Goal: Use online tool/utility

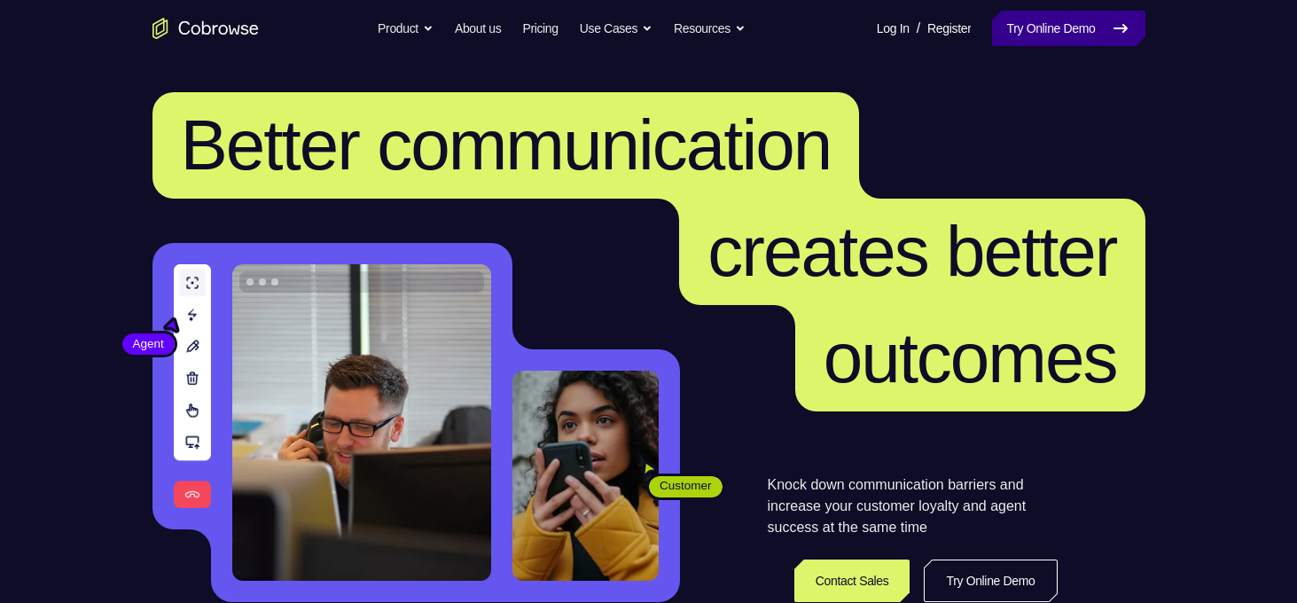
click at [1044, 42] on link "Try Online Demo" at bounding box center [1068, 28] width 153 height 35
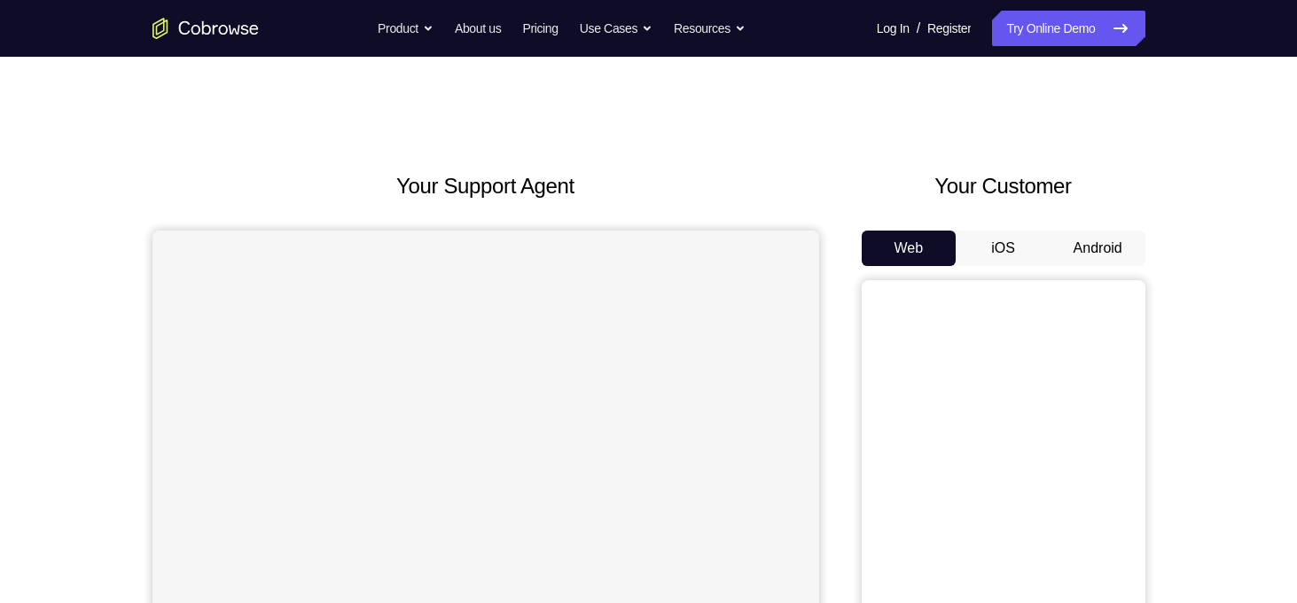
click at [1094, 254] on button "Android" at bounding box center [1098, 248] width 95 height 35
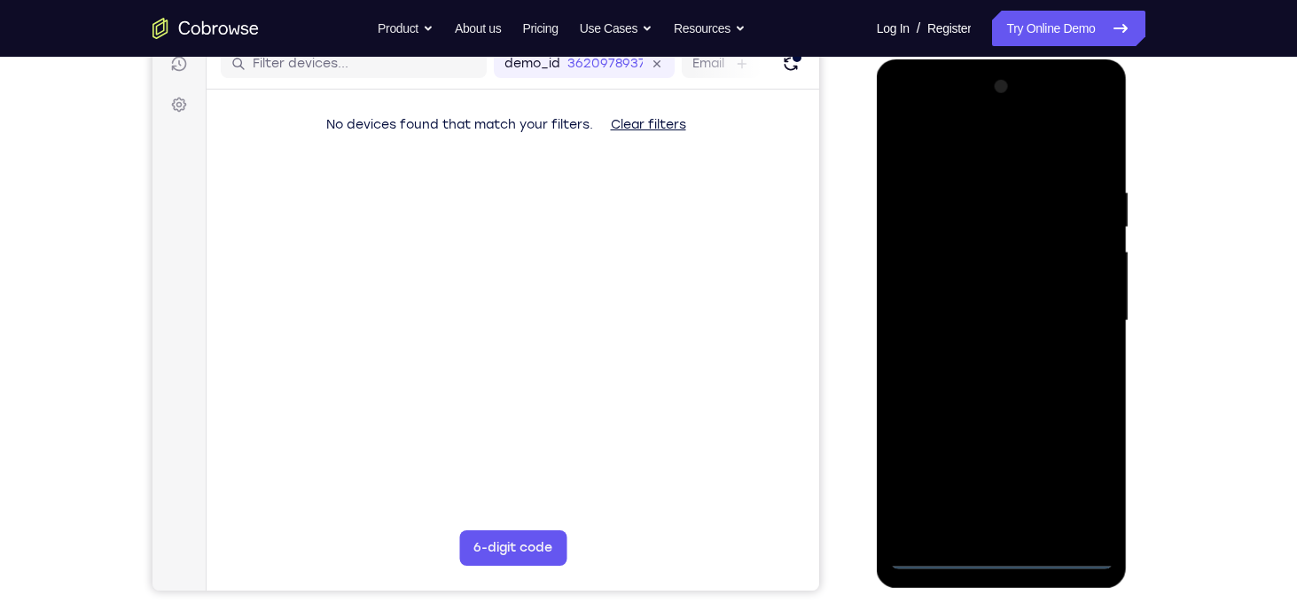
click at [1013, 556] on div at bounding box center [1001, 321] width 223 height 497
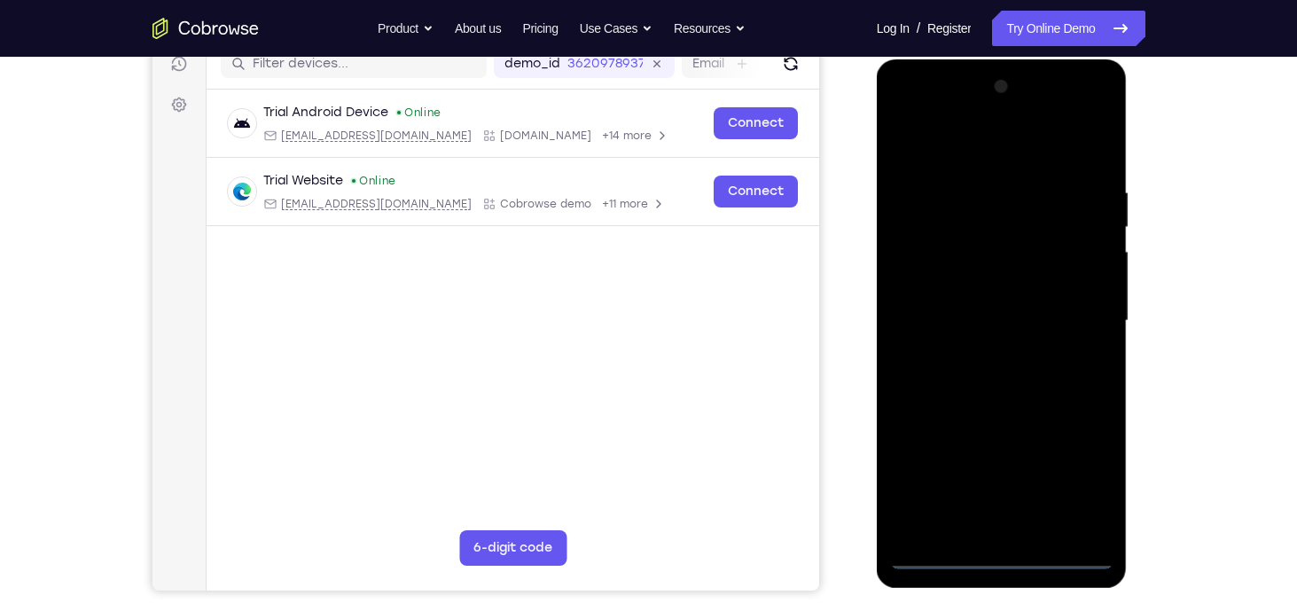
click at [1072, 484] on div at bounding box center [1001, 321] width 223 height 497
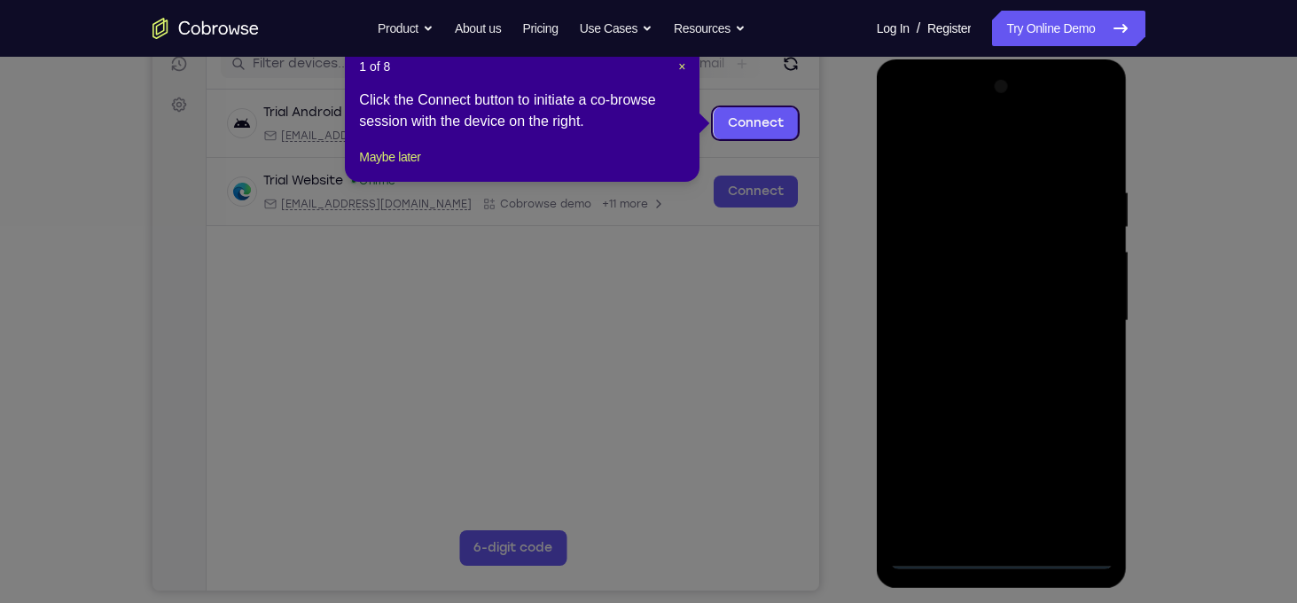
click at [1003, 404] on icon at bounding box center [655, 301] width 1310 height 603
click at [684, 73] on span "×" at bounding box center [681, 66] width 7 height 14
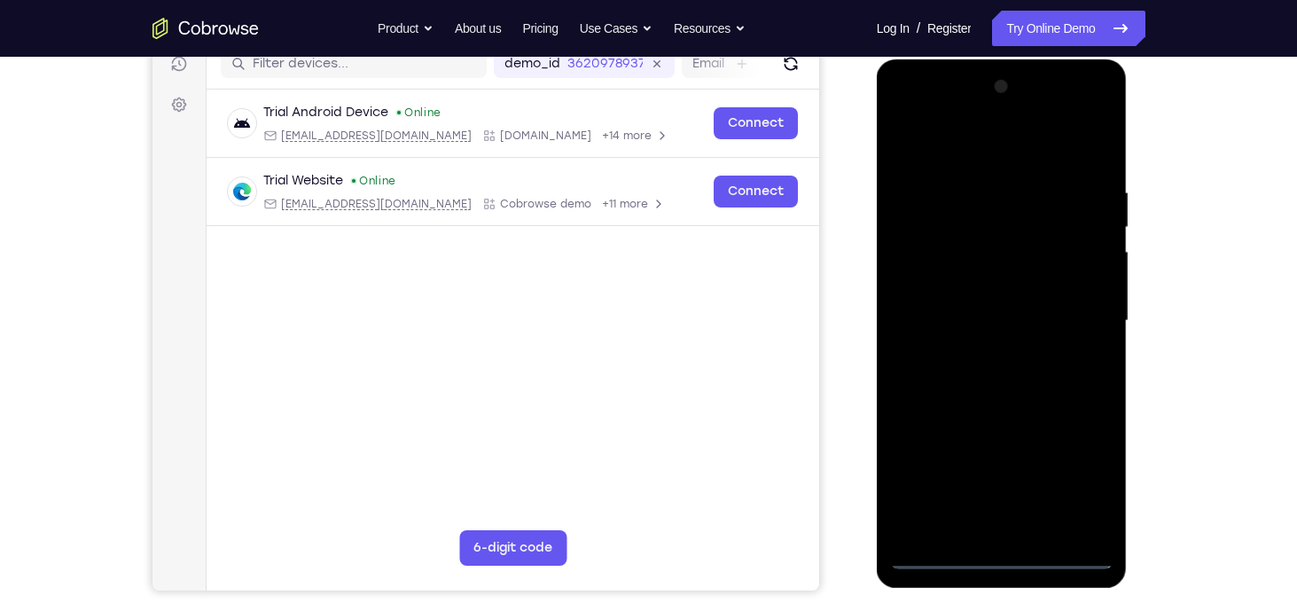
click at [955, 158] on div at bounding box center [1001, 321] width 223 height 497
click at [1090, 322] on div at bounding box center [1001, 321] width 223 height 497
click at [975, 355] on div at bounding box center [1001, 321] width 223 height 497
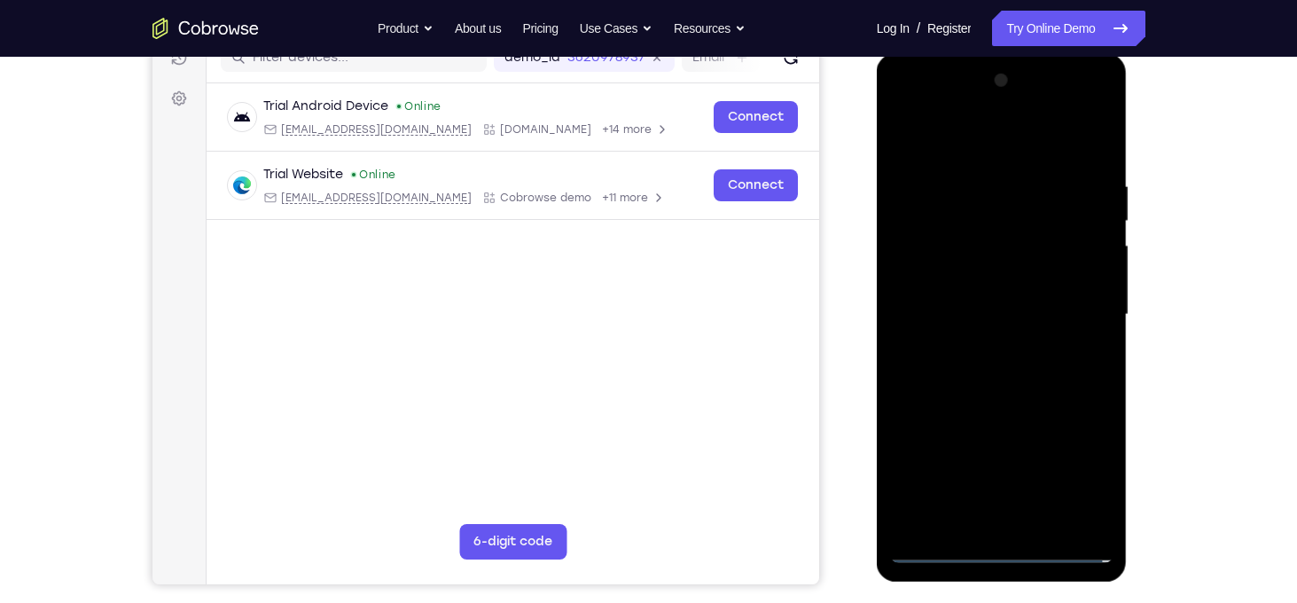
scroll to position [246, 0]
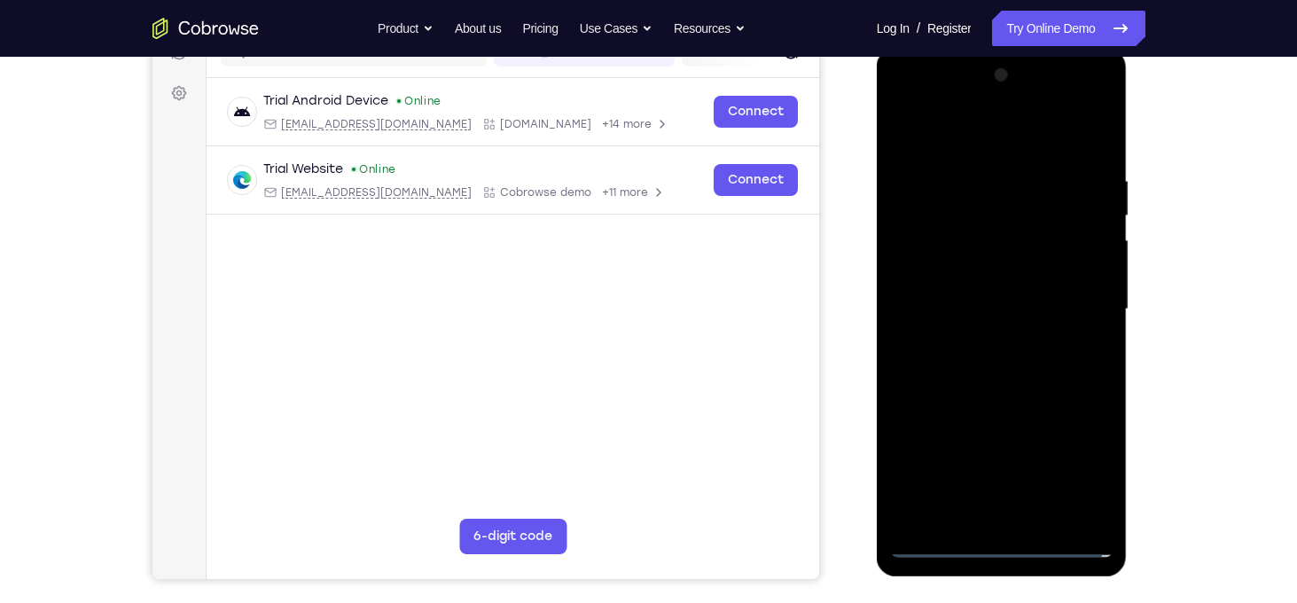
click at [986, 278] on div at bounding box center [1001, 309] width 223 height 497
click at [974, 298] on div at bounding box center [1001, 309] width 223 height 497
click at [1084, 271] on div at bounding box center [1001, 309] width 223 height 497
click at [1001, 264] on div at bounding box center [1001, 309] width 223 height 497
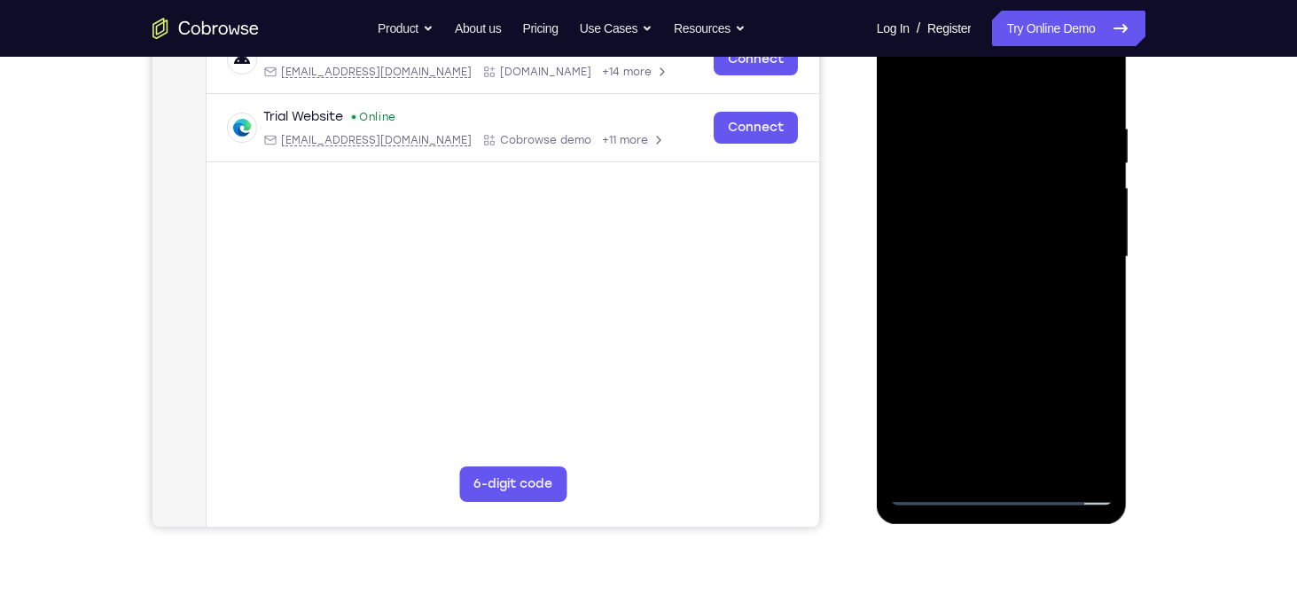
scroll to position [286, 0]
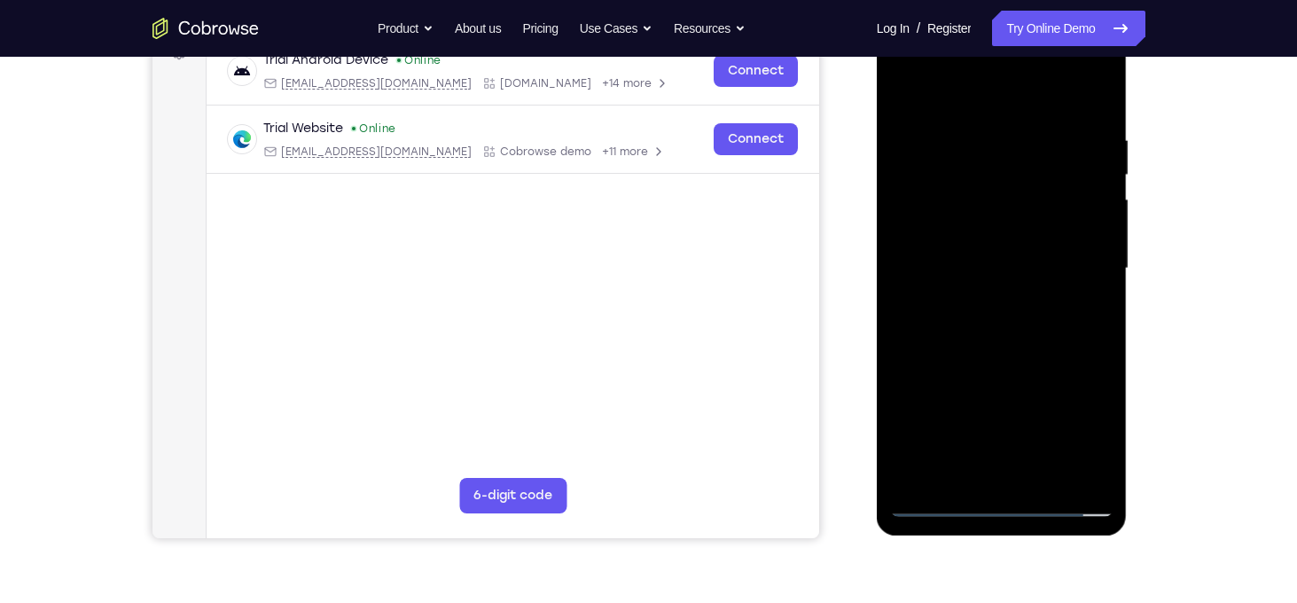
click at [1101, 452] on div at bounding box center [1001, 268] width 223 height 497
drag, startPoint x: 1088, startPoint y: 391, endPoint x: 1089, endPoint y: 330, distance: 61.2
click at [1089, 330] on div at bounding box center [1001, 268] width 223 height 497
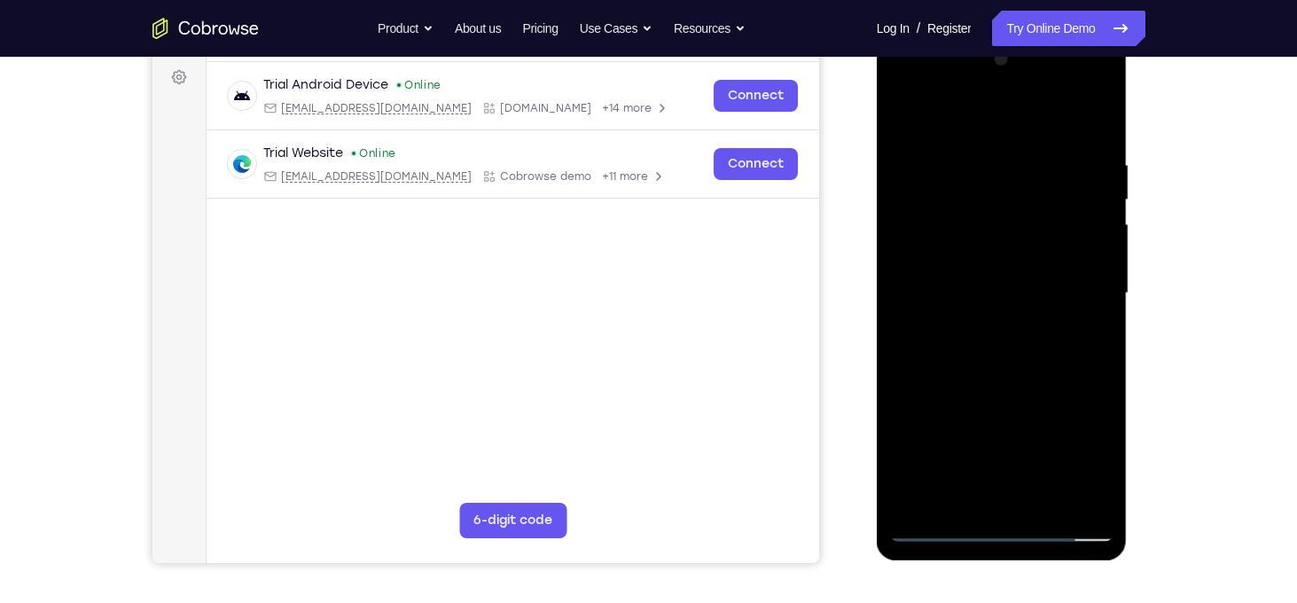
click at [1100, 301] on div at bounding box center [1001, 293] width 223 height 497
click at [1105, 306] on div at bounding box center [1001, 293] width 223 height 497
click at [897, 298] on div at bounding box center [1001, 293] width 223 height 497
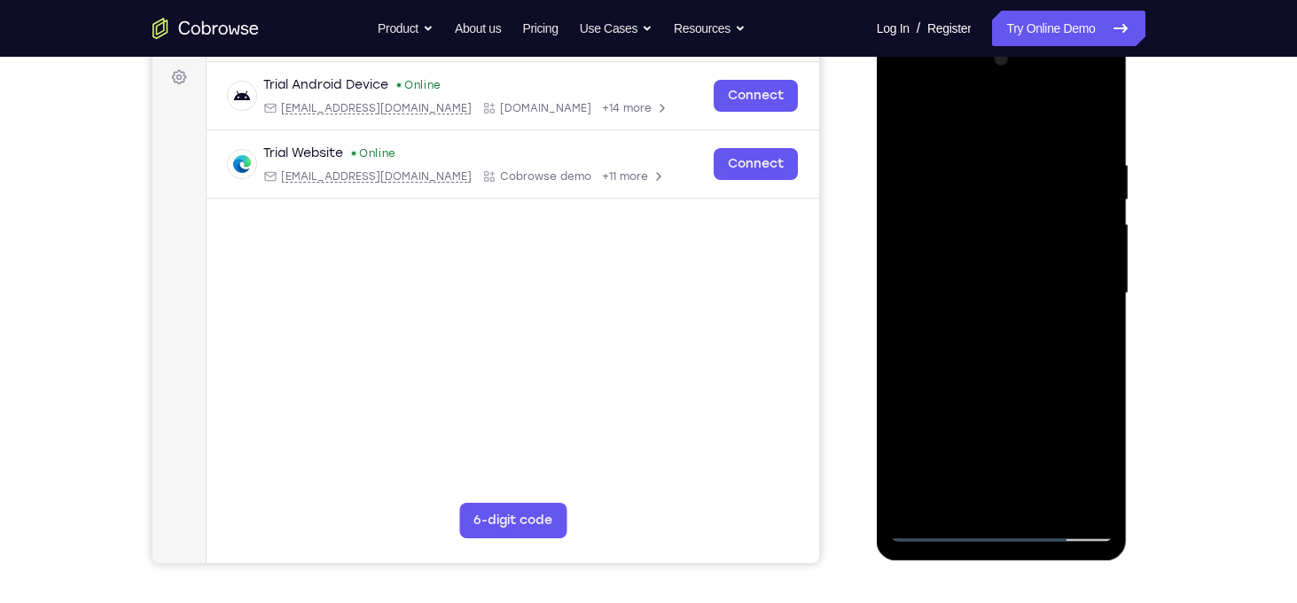
click at [897, 298] on div at bounding box center [1001, 293] width 223 height 497
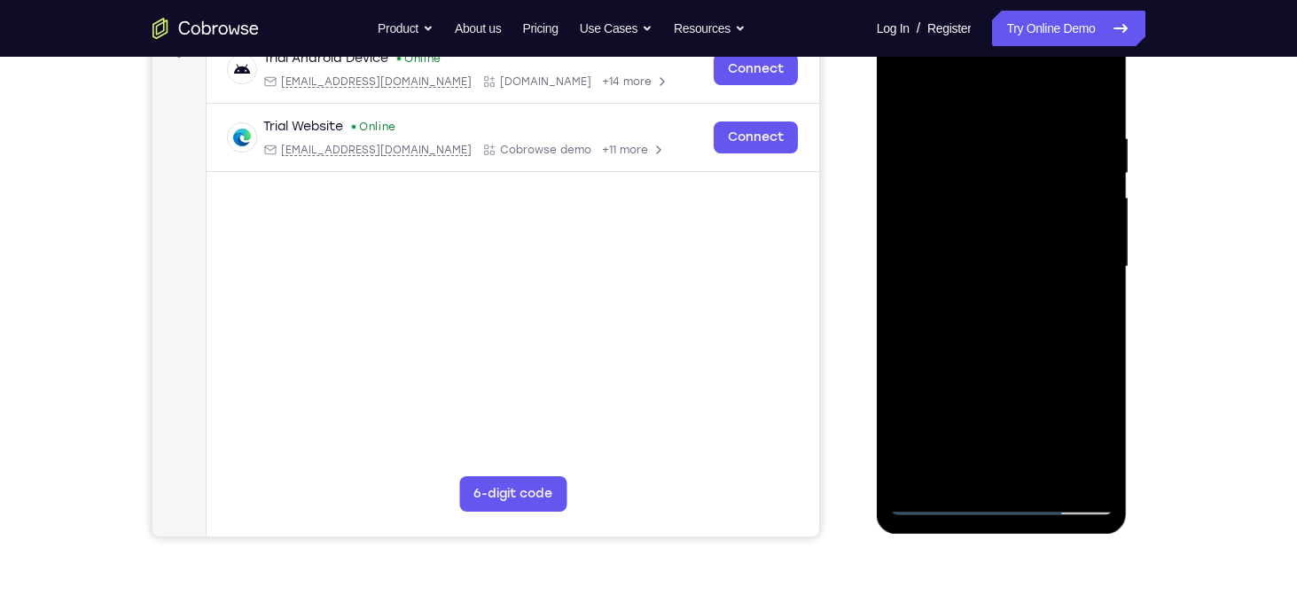
click at [1206, 317] on div "Your Support Agent Your Customer Web iOS Android Next Steps We’d be happy to gi…" at bounding box center [649, 353] width 1135 height 1169
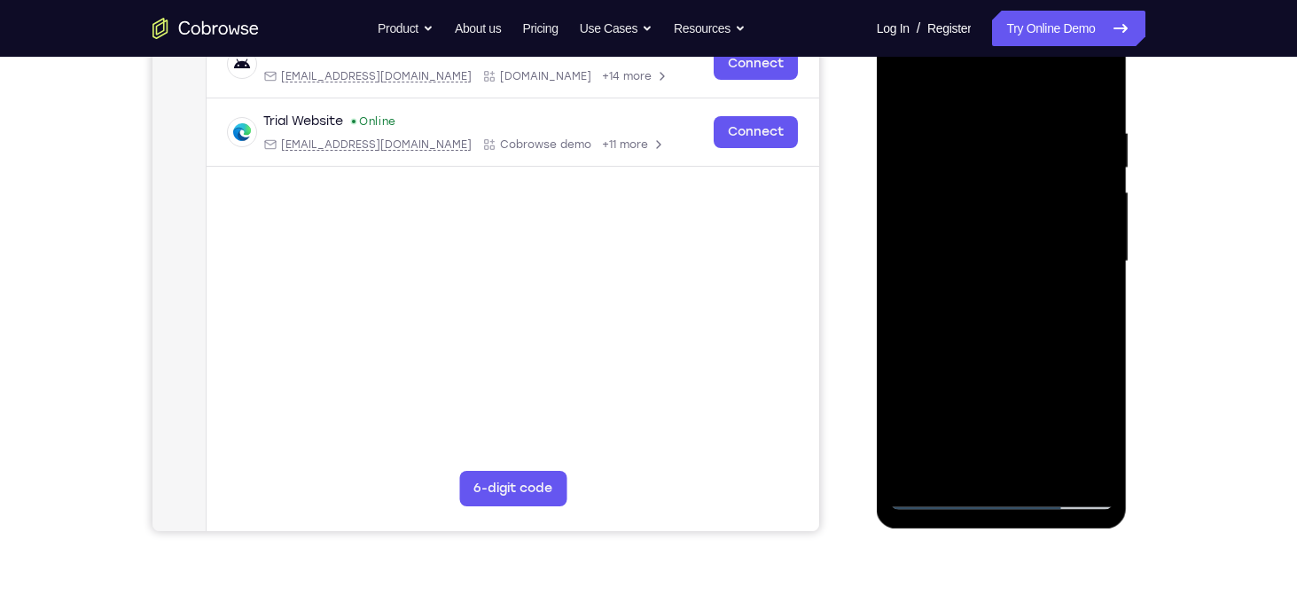
scroll to position [294, 0]
drag, startPoint x: 995, startPoint y: 240, endPoint x: 989, endPoint y: 358, distance: 118.1
click at [989, 358] on div at bounding box center [1001, 260] width 223 height 497
drag, startPoint x: 980, startPoint y: 141, endPoint x: 977, endPoint y: 192, distance: 50.6
click at [977, 192] on div at bounding box center [1001, 260] width 223 height 497
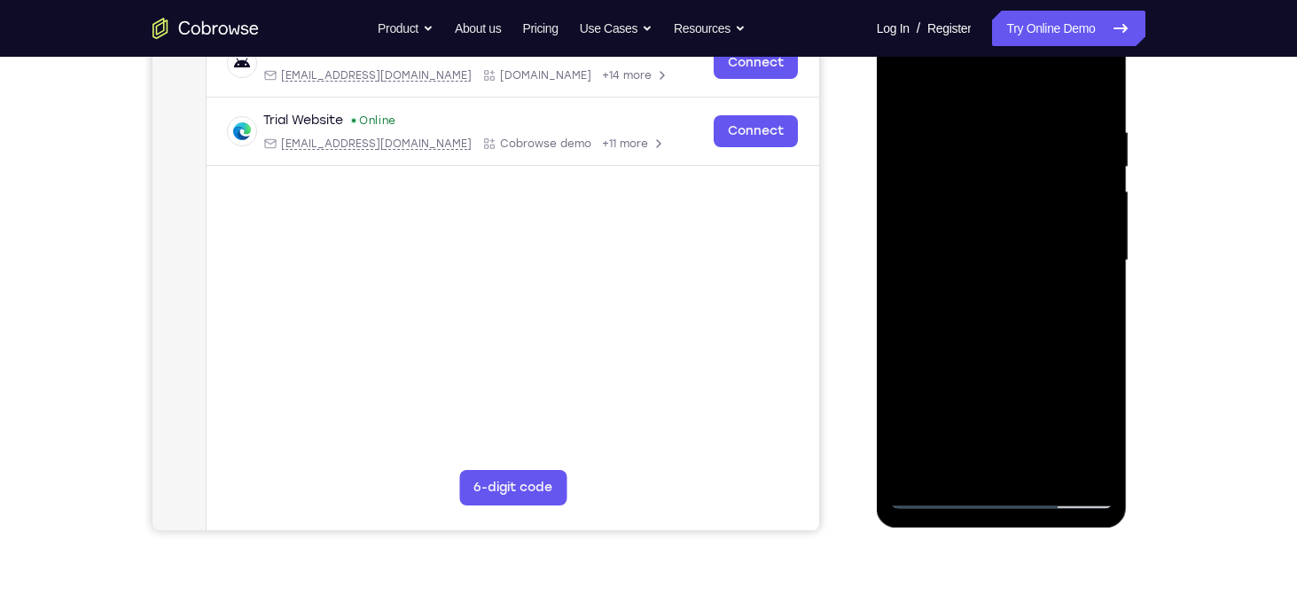
click at [959, 129] on div at bounding box center [1001, 260] width 223 height 497
click at [1070, 455] on div at bounding box center [1001, 260] width 223 height 497
drag, startPoint x: 1089, startPoint y: 219, endPoint x: 958, endPoint y: 242, distance: 132.4
click at [958, 242] on div at bounding box center [1001, 260] width 223 height 497
click at [1089, 89] on div at bounding box center [1001, 260] width 223 height 497
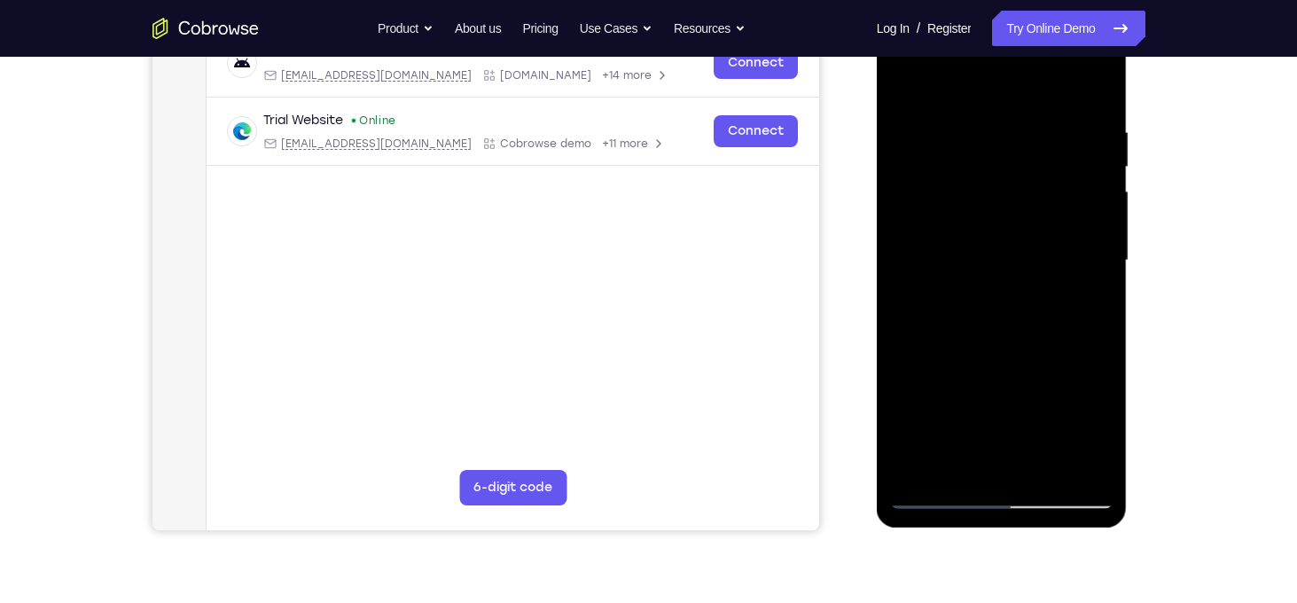
drag, startPoint x: 1049, startPoint y: 125, endPoint x: 933, endPoint y: 139, distance: 117.0
click at [933, 139] on div at bounding box center [1001, 260] width 223 height 497
click at [1079, 473] on div at bounding box center [1001, 260] width 223 height 497
click at [991, 230] on div at bounding box center [1001, 260] width 223 height 497
click at [951, 194] on div at bounding box center [1001, 260] width 223 height 497
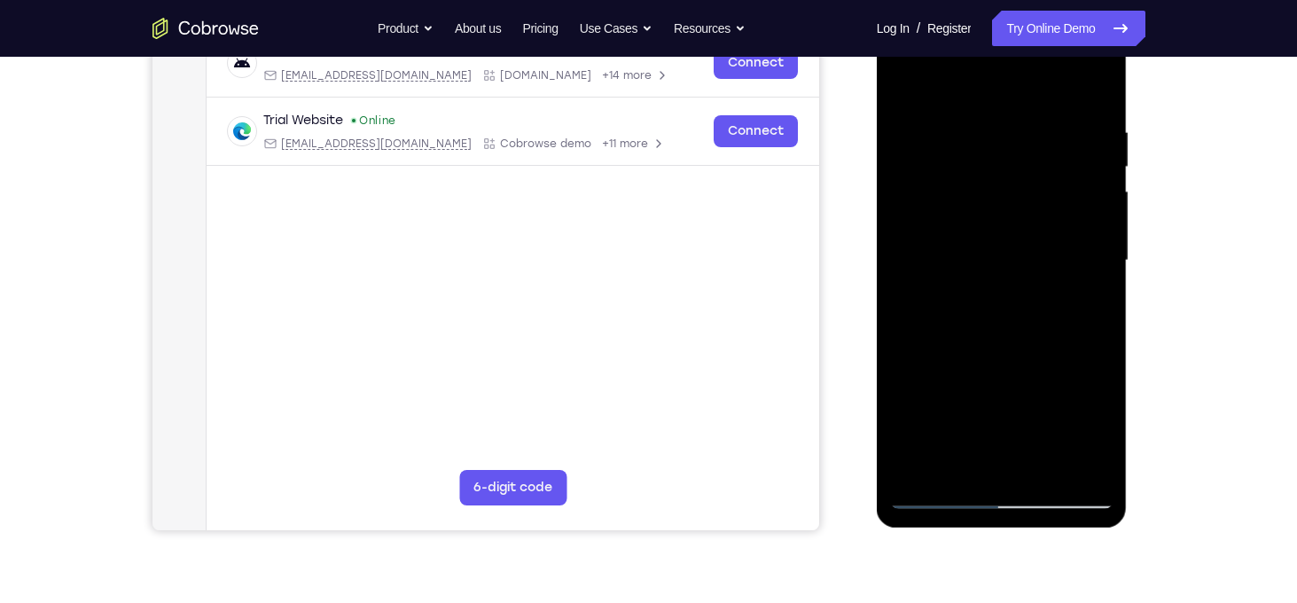
click at [914, 229] on div at bounding box center [1001, 260] width 223 height 497
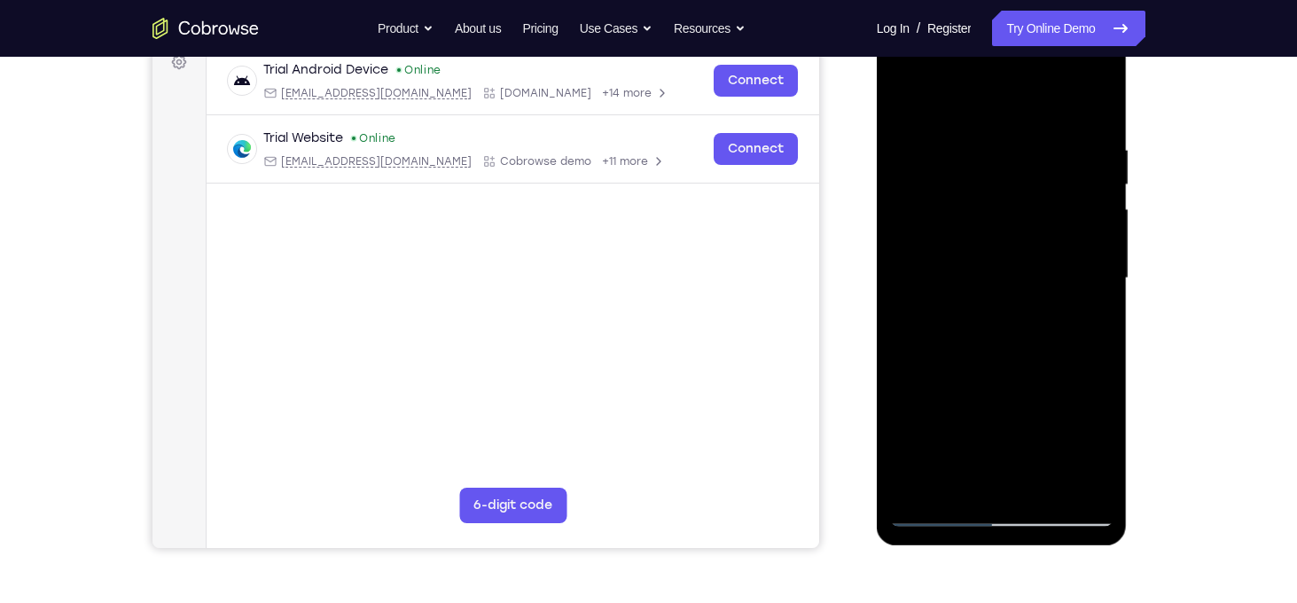
drag, startPoint x: 1028, startPoint y: 186, endPoint x: 1022, endPoint y: 238, distance: 51.7
click at [1022, 238] on div at bounding box center [1001, 278] width 223 height 497
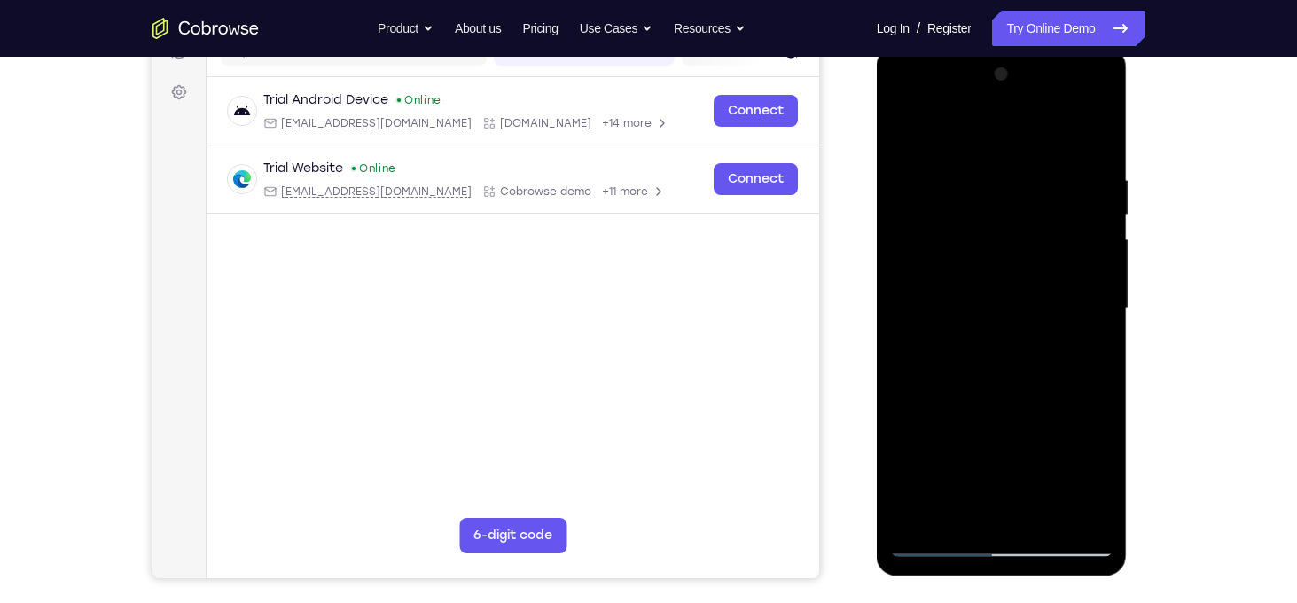
scroll to position [245, 0]
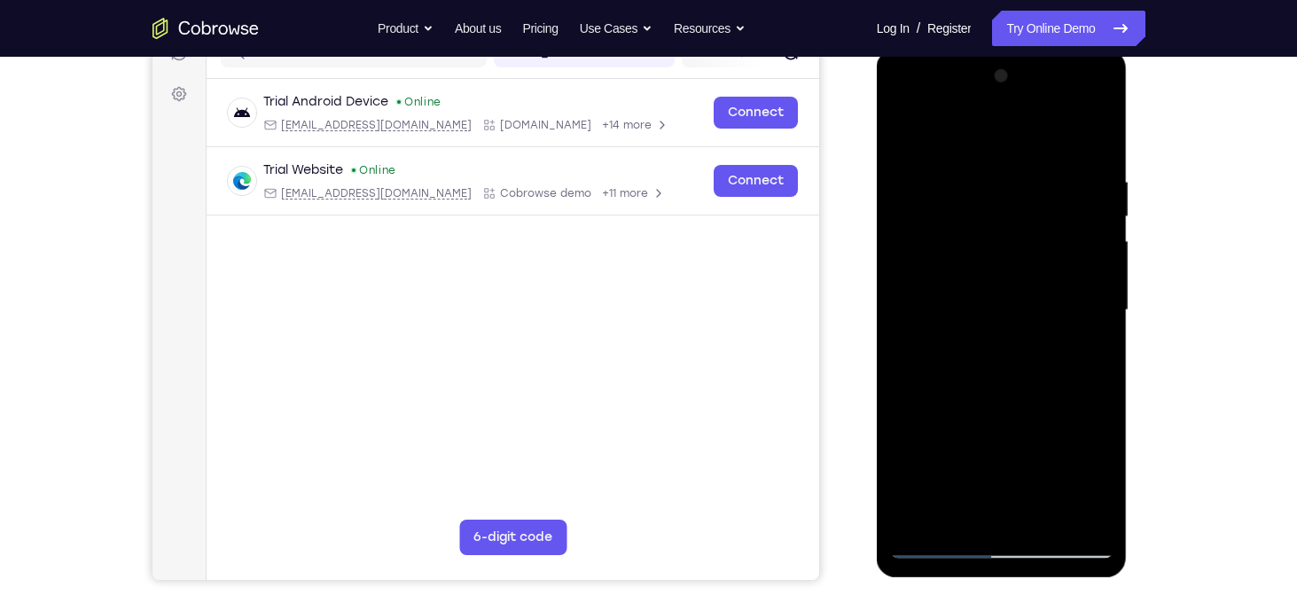
click at [915, 278] on div at bounding box center [1001, 310] width 223 height 497
click at [1081, 339] on div at bounding box center [1001, 310] width 223 height 497
click at [941, 214] on div at bounding box center [1001, 310] width 223 height 497
drag, startPoint x: 1024, startPoint y: 373, endPoint x: 1026, endPoint y: 293, distance: 79.8
click at [1026, 293] on div at bounding box center [1001, 310] width 223 height 497
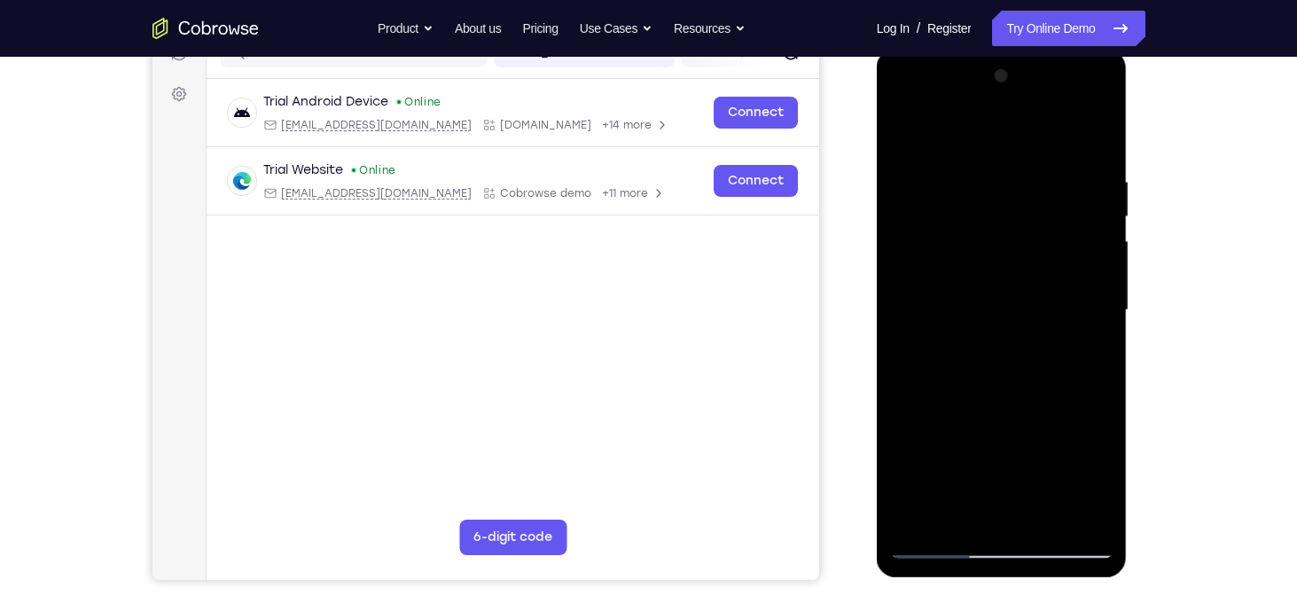
drag, startPoint x: 1037, startPoint y: 277, endPoint x: 1033, endPoint y: 385, distance: 108.3
click at [1033, 385] on div at bounding box center [1001, 310] width 223 height 497
click at [951, 528] on div at bounding box center [1001, 310] width 223 height 497
click at [976, 125] on div at bounding box center [1001, 310] width 223 height 497
click at [1086, 132] on div at bounding box center [1001, 310] width 223 height 497
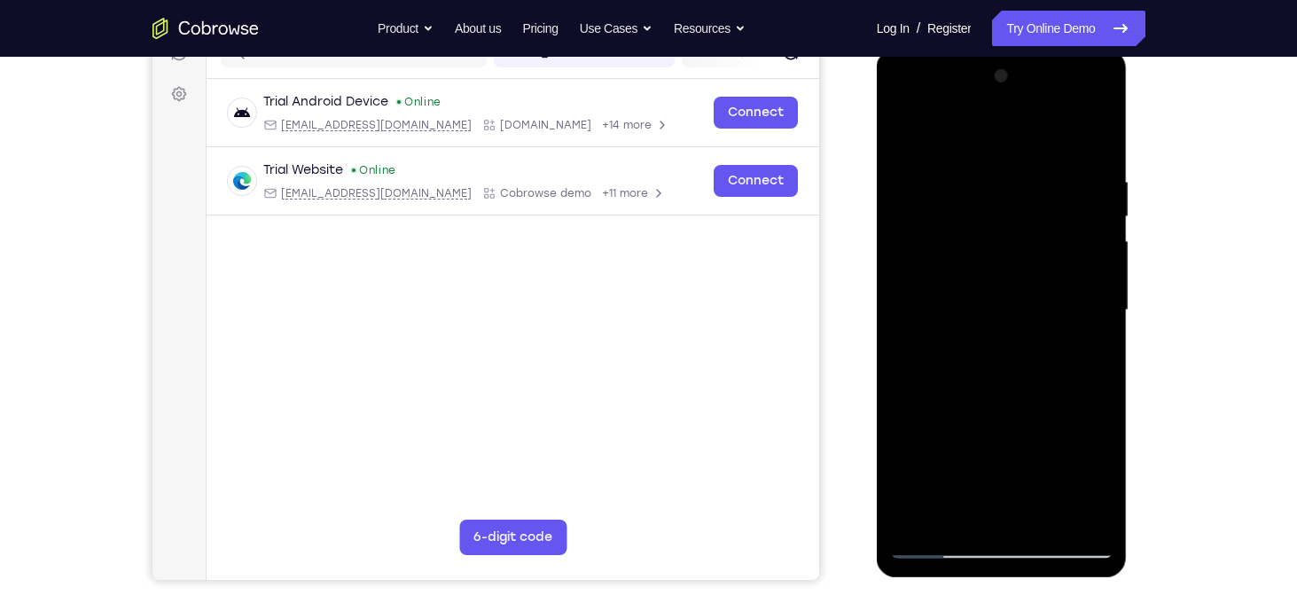
click at [938, 200] on div at bounding box center [1001, 310] width 223 height 497
drag, startPoint x: 1047, startPoint y: 437, endPoint x: 1053, endPoint y: 276, distance: 161.5
click at [1053, 276] on div at bounding box center [1001, 310] width 223 height 497
drag, startPoint x: 1036, startPoint y: 337, endPoint x: 1040, endPoint y: 124, distance: 212.8
click at [1040, 124] on div at bounding box center [1001, 310] width 223 height 497
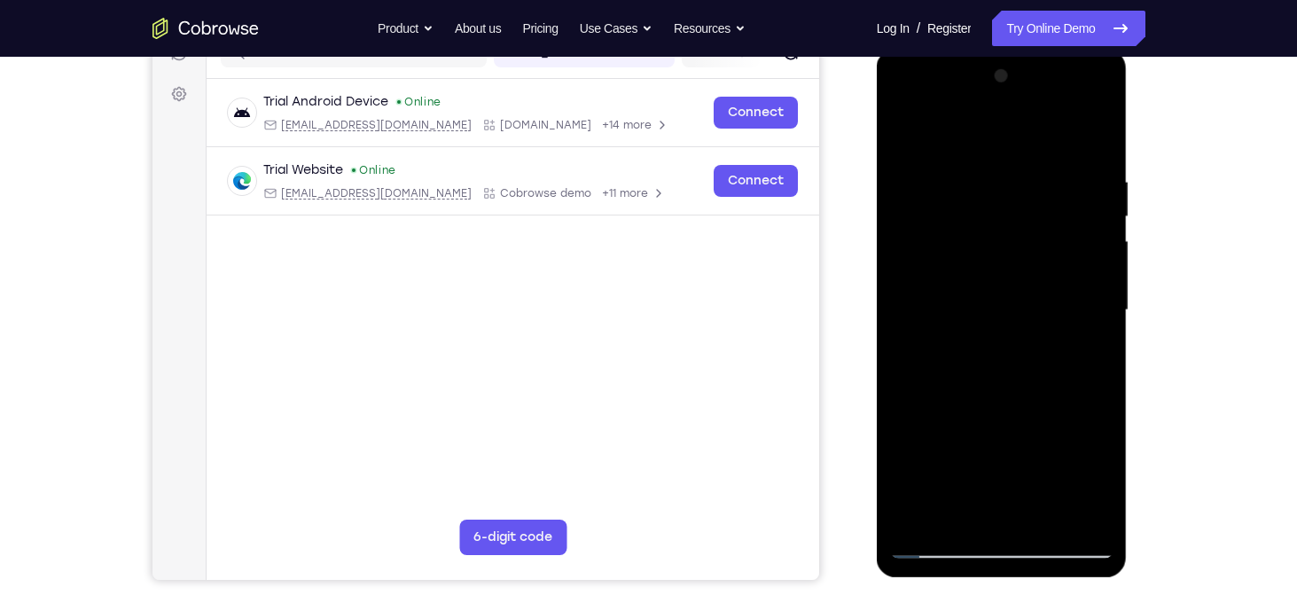
click at [962, 511] on div at bounding box center [1001, 310] width 223 height 497
click at [962, 134] on div at bounding box center [1001, 310] width 223 height 497
click at [1089, 129] on div at bounding box center [1001, 310] width 223 height 497
drag, startPoint x: 940, startPoint y: 432, endPoint x: 957, endPoint y: 356, distance: 77.2
click at [957, 356] on div at bounding box center [1001, 310] width 223 height 497
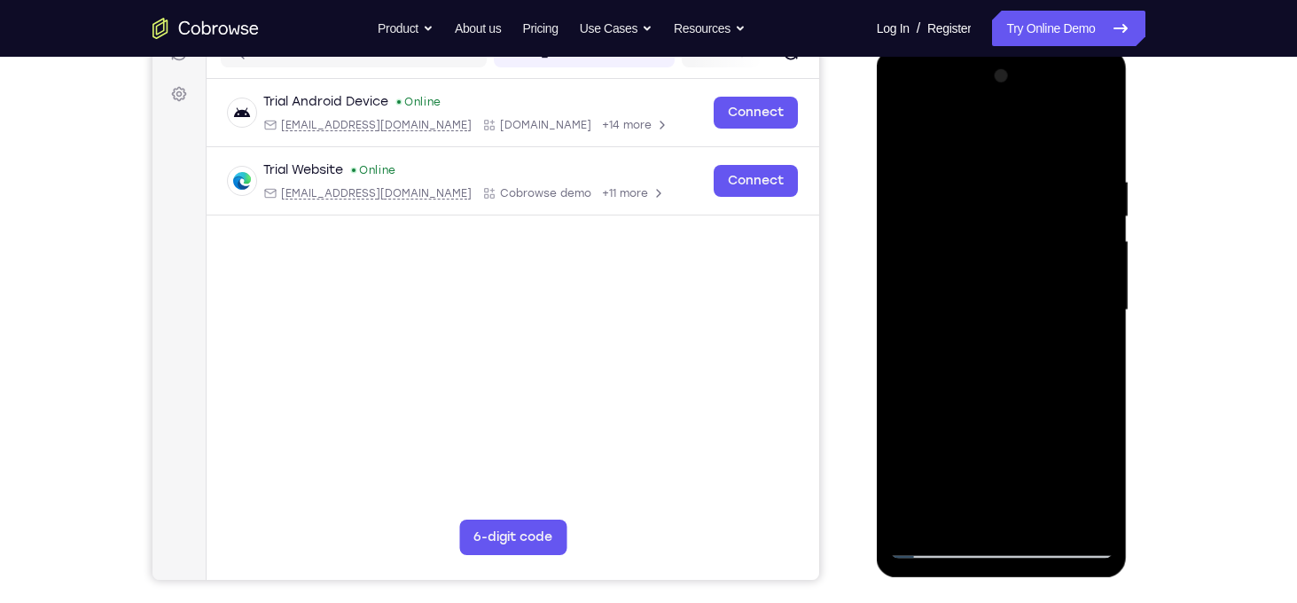
click at [944, 417] on div at bounding box center [1001, 310] width 223 height 497
drag, startPoint x: 1058, startPoint y: 284, endPoint x: 1075, endPoint y: 448, distance: 164.9
click at [1075, 448] on div at bounding box center [1001, 310] width 223 height 497
drag, startPoint x: 1024, startPoint y: 256, endPoint x: 1015, endPoint y: 398, distance: 142.1
click at [1015, 398] on div at bounding box center [1001, 310] width 223 height 497
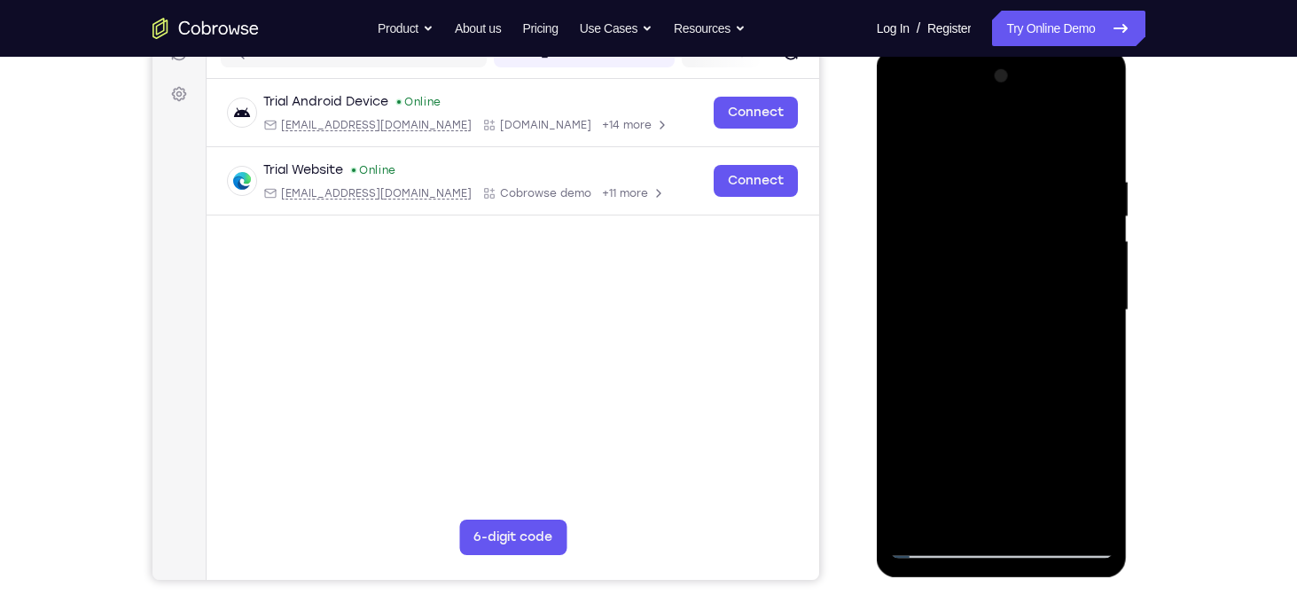
click at [1100, 292] on div at bounding box center [1001, 310] width 223 height 497
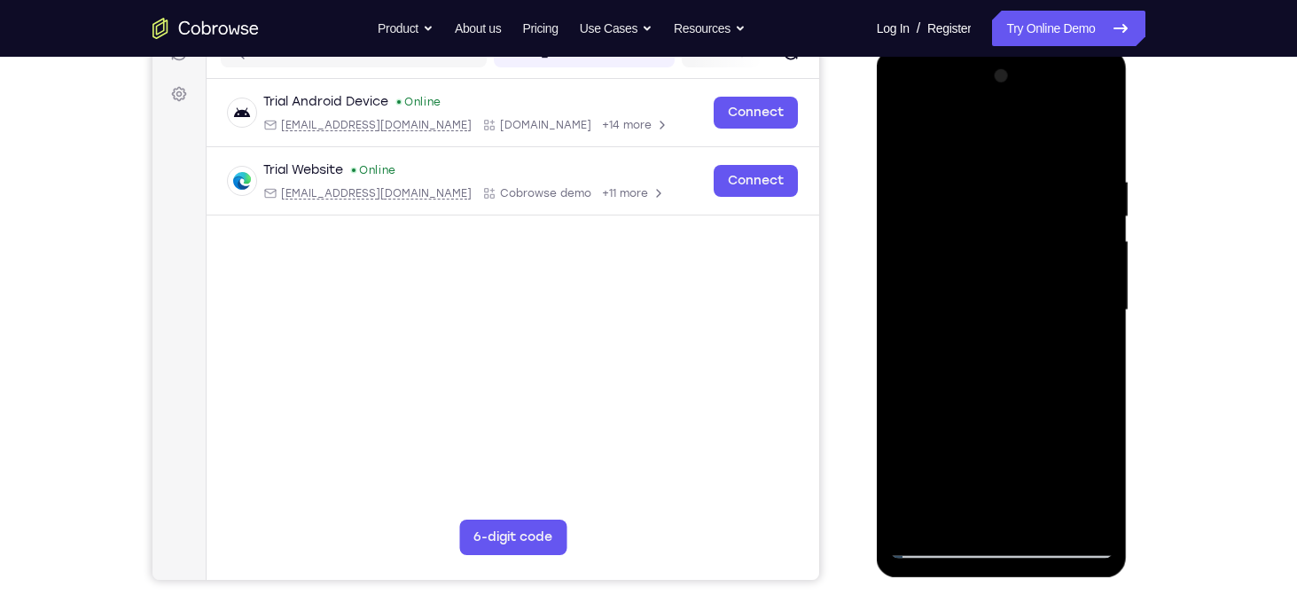
click at [908, 511] on div at bounding box center [1001, 310] width 223 height 497
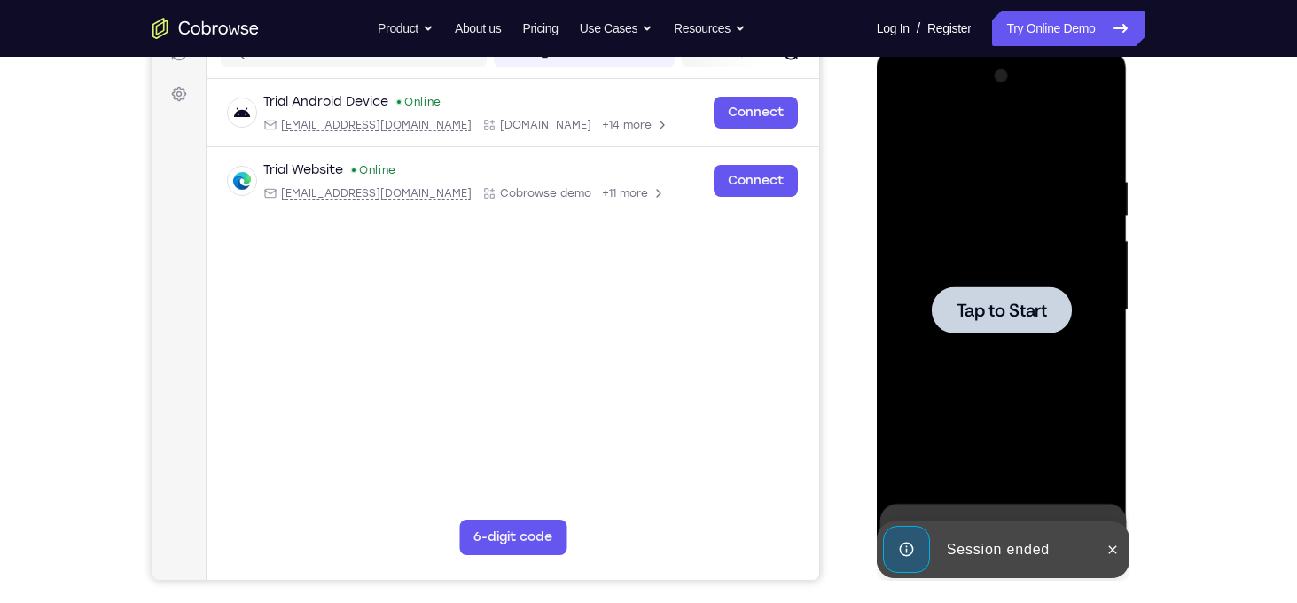
click at [983, 456] on div at bounding box center [1001, 310] width 223 height 497
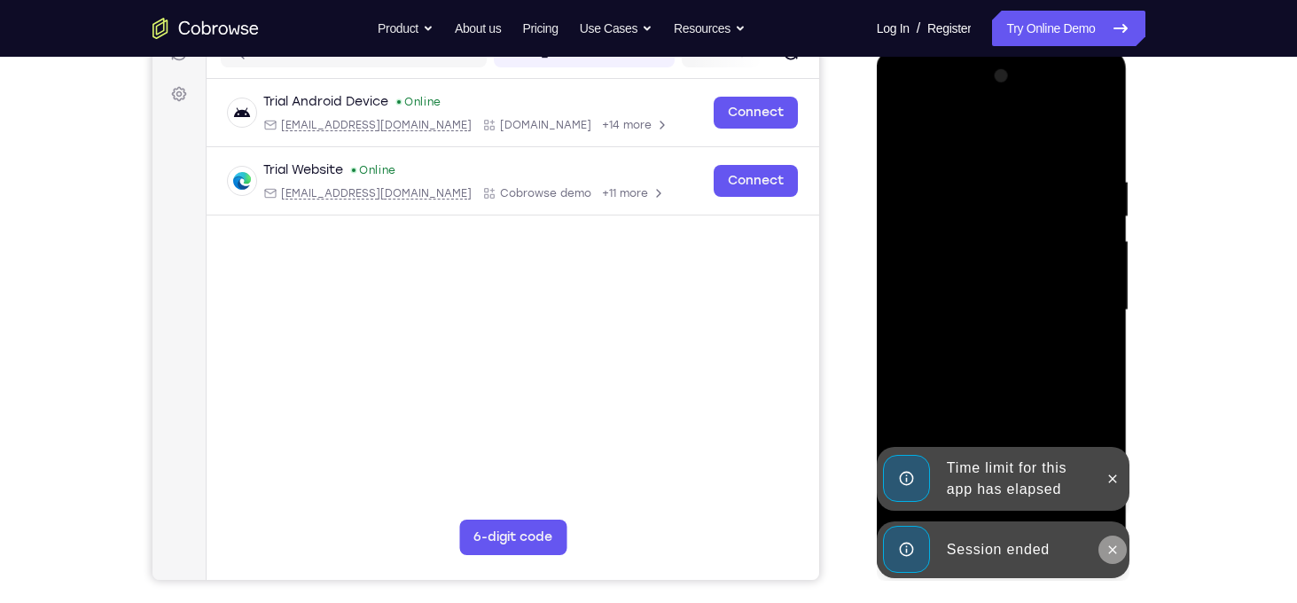
click at [1111, 550] on icon at bounding box center [1113, 549] width 8 height 8
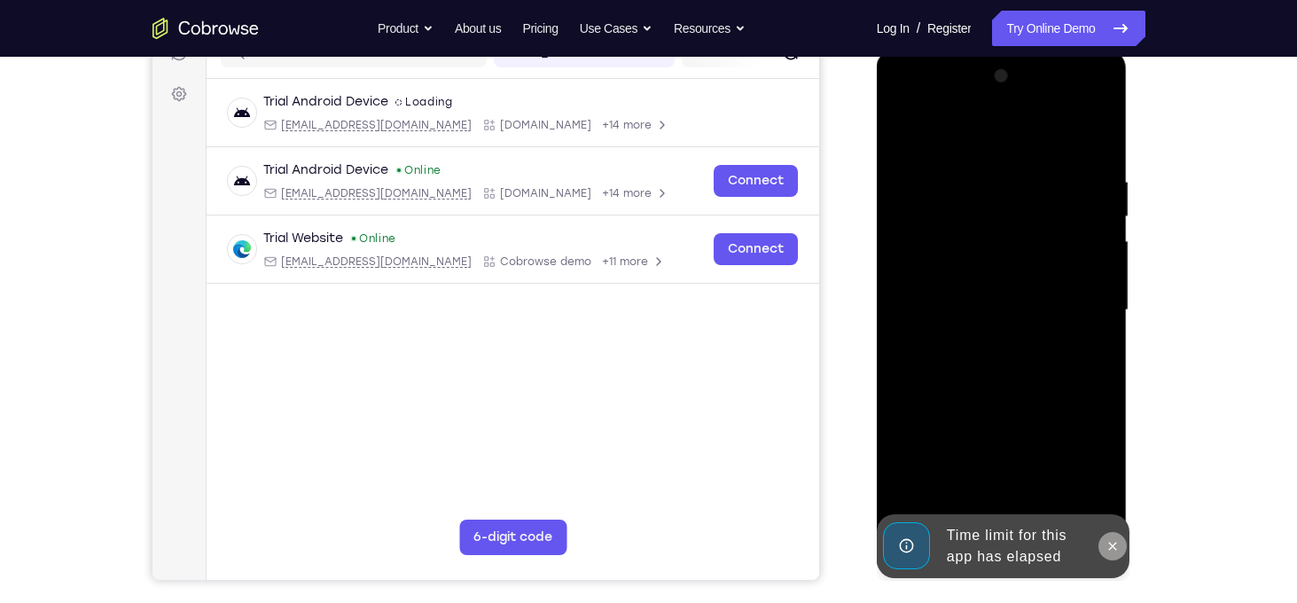
click at [1111, 486] on div "Online web based iOS Simulators and Android Emulators. Run iPhone, iPad, Mobile…" at bounding box center [1003, 315] width 253 height 532
click at [1111, 532] on button at bounding box center [1113, 546] width 28 height 28
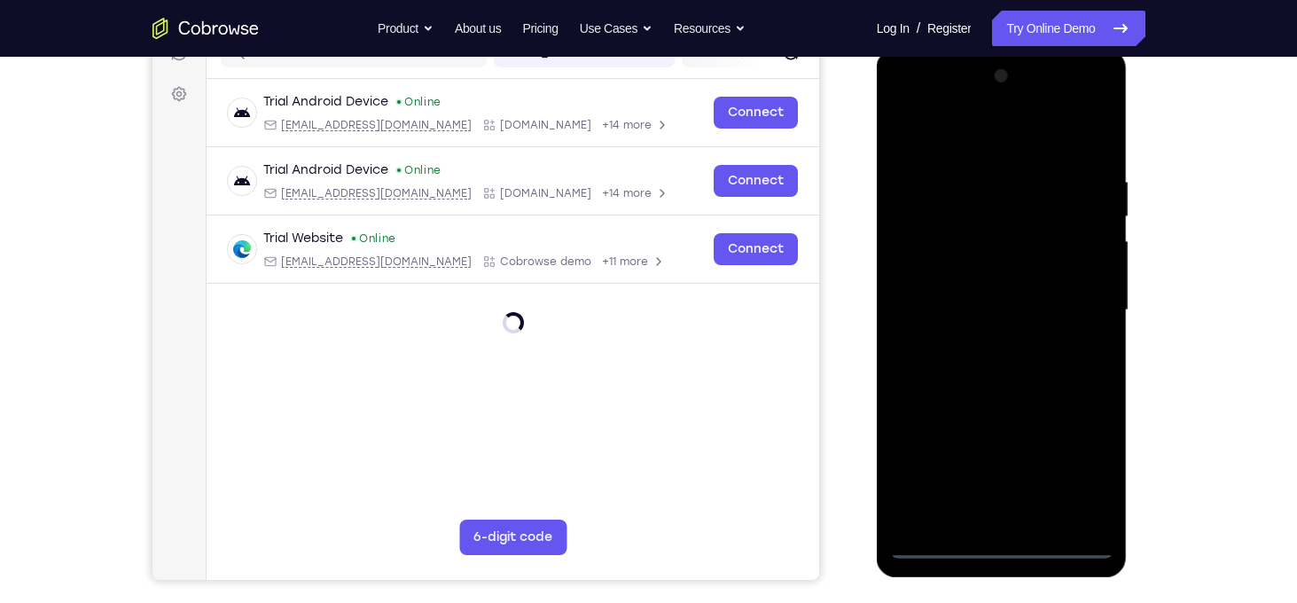
click at [999, 544] on div at bounding box center [1001, 310] width 223 height 497
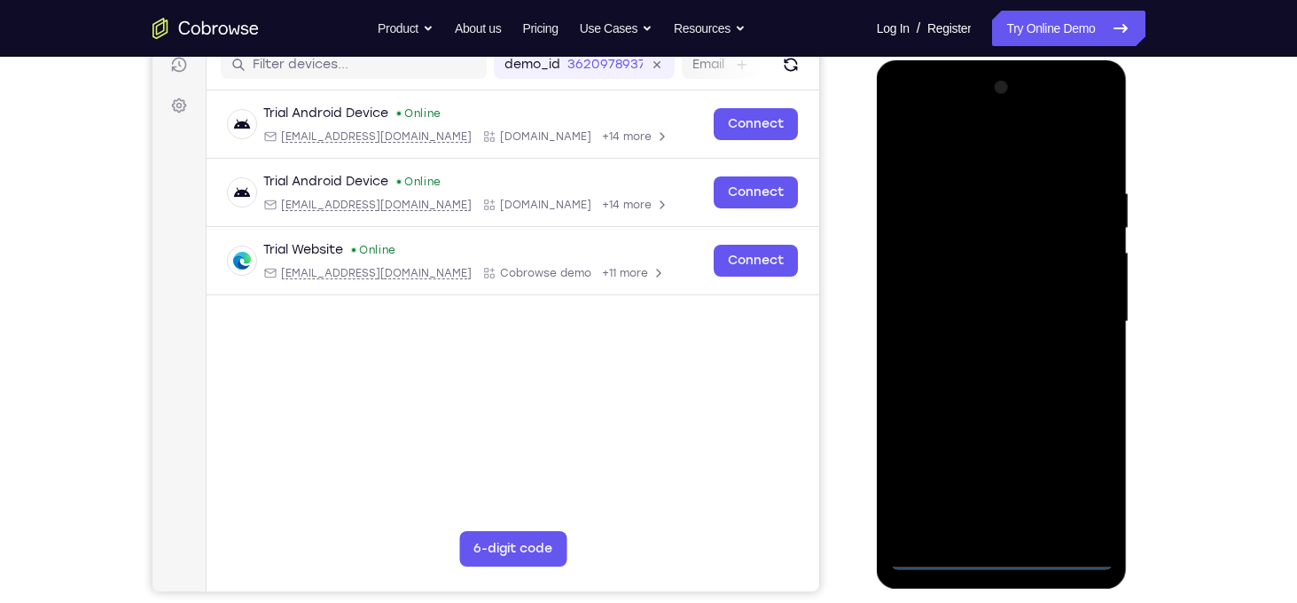
click at [1082, 481] on div at bounding box center [1001, 322] width 223 height 497
click at [969, 156] on div at bounding box center [1001, 322] width 223 height 497
click at [1070, 312] on div at bounding box center [1001, 322] width 223 height 497
click at [982, 355] on div at bounding box center [1001, 322] width 223 height 497
click at [991, 309] on div at bounding box center [1001, 322] width 223 height 497
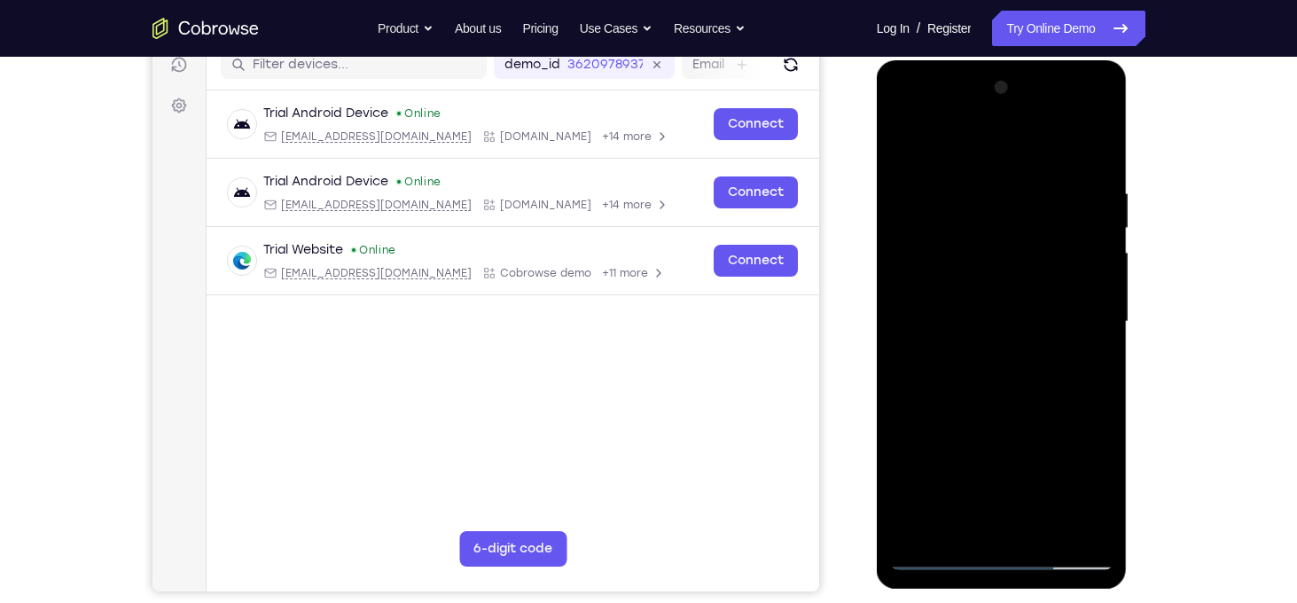
click at [999, 248] on div at bounding box center [1001, 322] width 223 height 497
click at [1061, 490] on div at bounding box center [1001, 322] width 223 height 497
click at [1044, 434] on div at bounding box center [1001, 322] width 223 height 497
click at [909, 458] on div at bounding box center [1001, 322] width 223 height 497
click at [1021, 491] on div at bounding box center [1001, 322] width 223 height 497
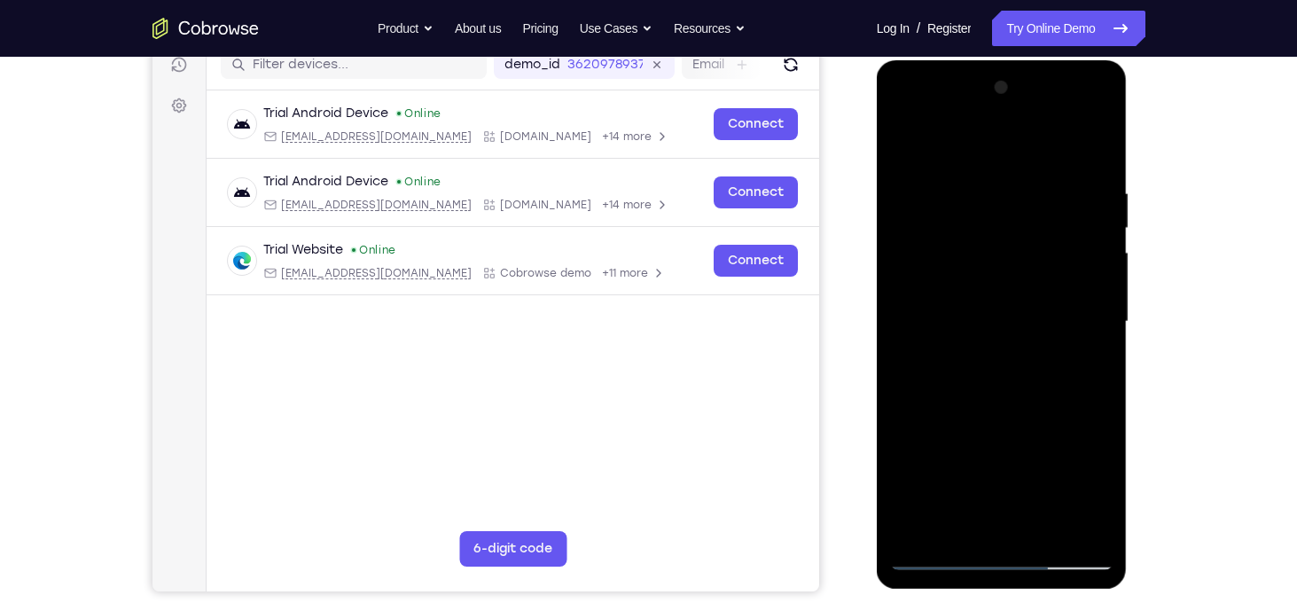
click at [956, 461] on div at bounding box center [1001, 322] width 223 height 497
click at [945, 424] on div at bounding box center [1001, 322] width 223 height 497
click at [1086, 455] on div at bounding box center [1001, 322] width 223 height 497
click at [919, 428] on div at bounding box center [1001, 322] width 223 height 497
click at [913, 460] on div at bounding box center [1001, 322] width 223 height 497
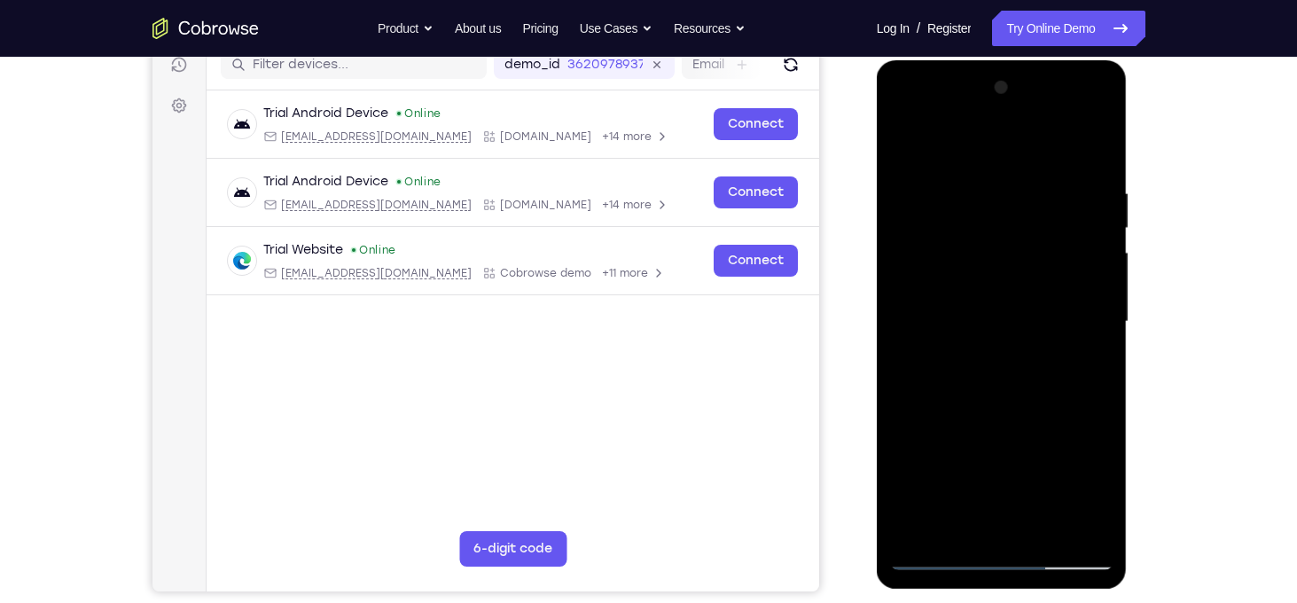
click at [1022, 457] on div at bounding box center [1001, 322] width 223 height 497
click at [949, 426] on div at bounding box center [1001, 322] width 223 height 497
click at [962, 469] on div at bounding box center [1001, 322] width 223 height 497
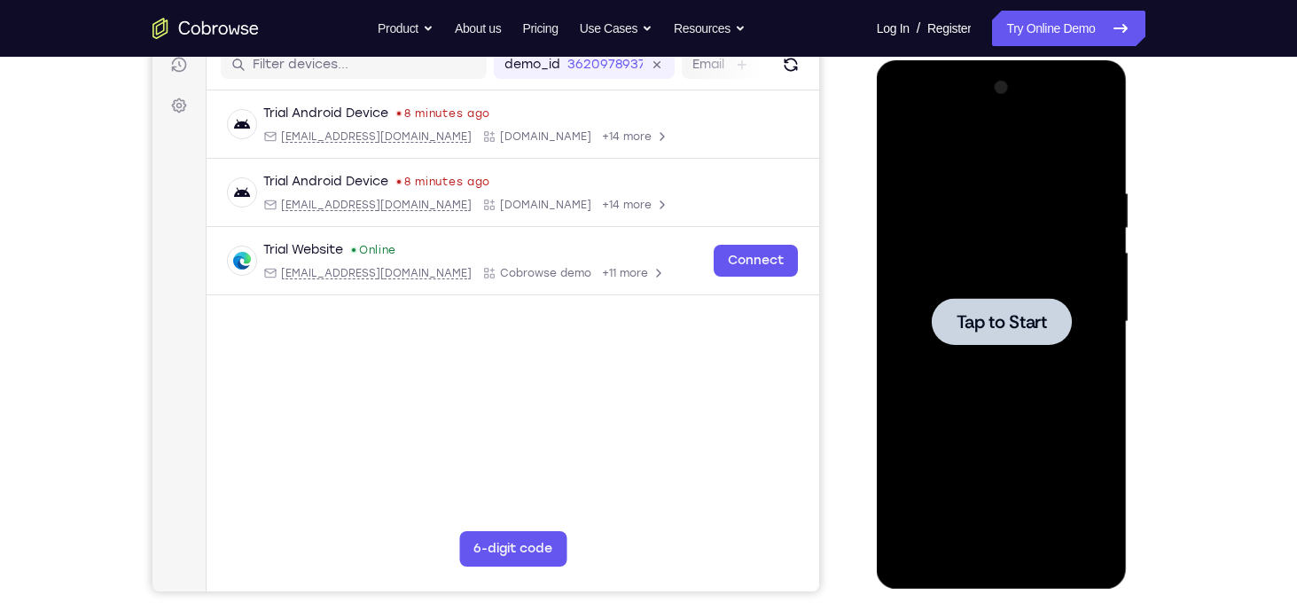
click at [890, 150] on div at bounding box center [1001, 322] width 223 height 497
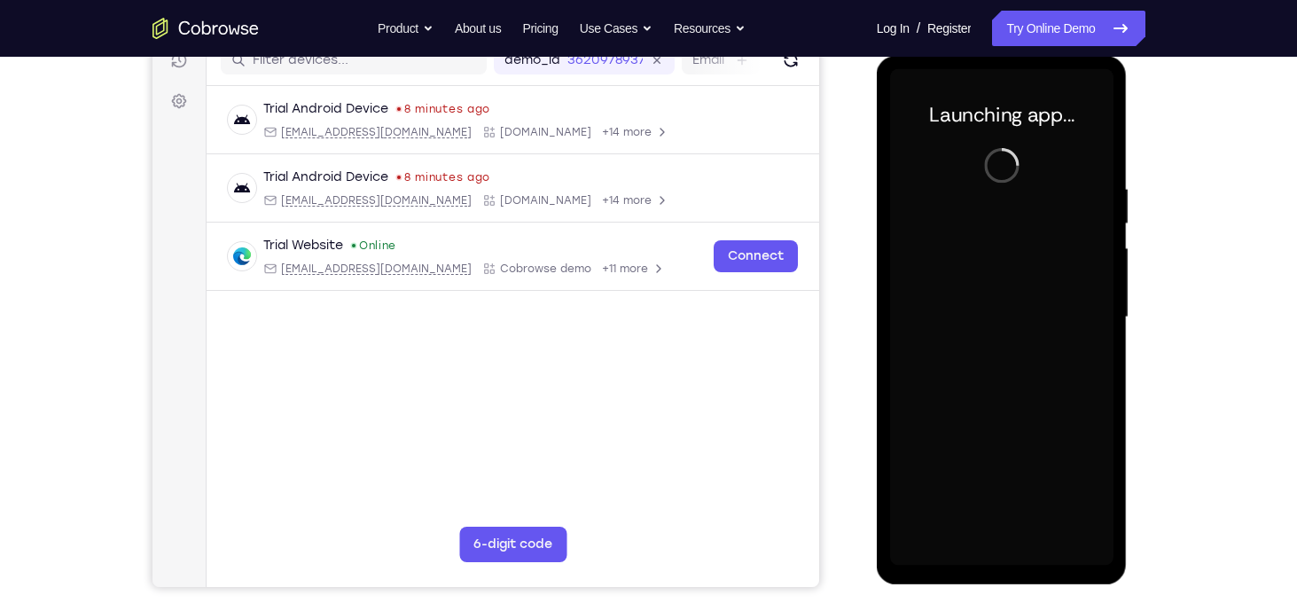
scroll to position [236, 0]
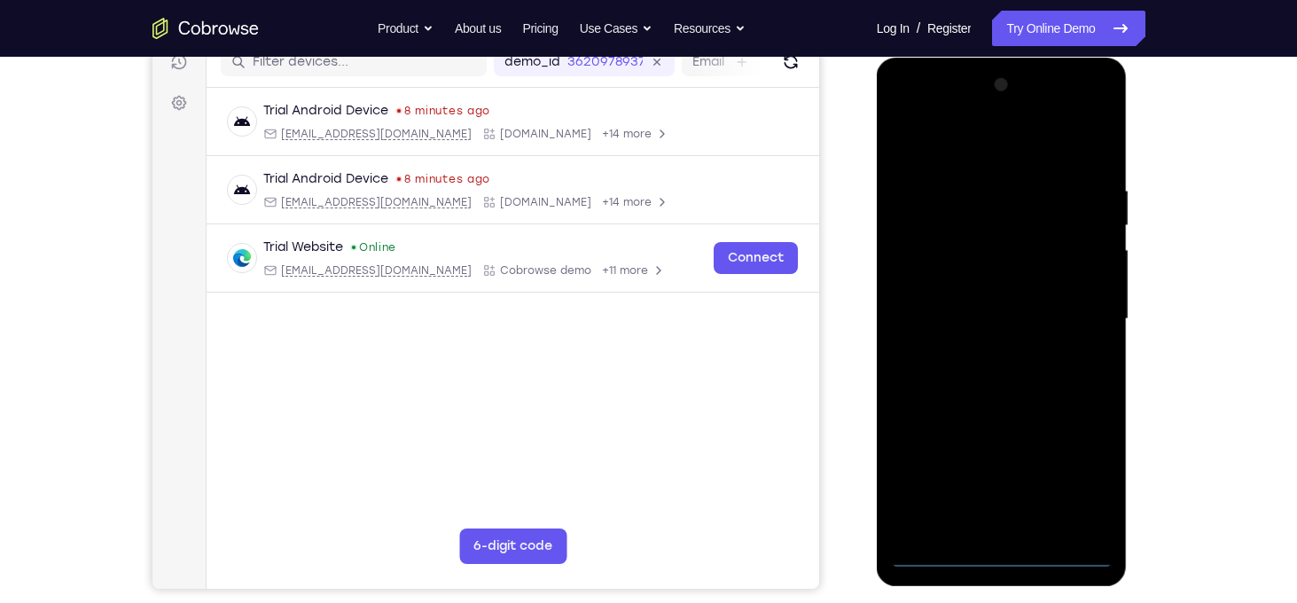
click at [1005, 565] on div at bounding box center [1001, 319] width 223 height 497
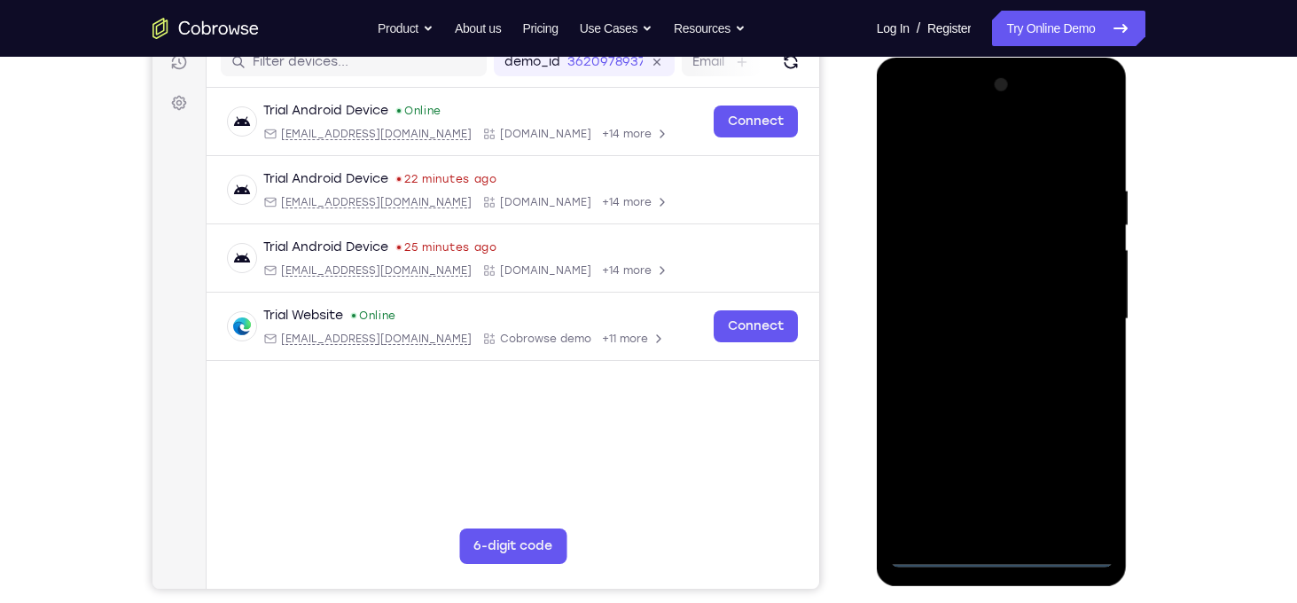
click at [1083, 467] on div at bounding box center [1001, 319] width 223 height 497
click at [981, 137] on div at bounding box center [1001, 319] width 223 height 497
click at [1079, 311] on div at bounding box center [1001, 319] width 223 height 497
click at [988, 344] on div at bounding box center [1001, 319] width 223 height 497
click at [970, 286] on div at bounding box center [1001, 319] width 223 height 497
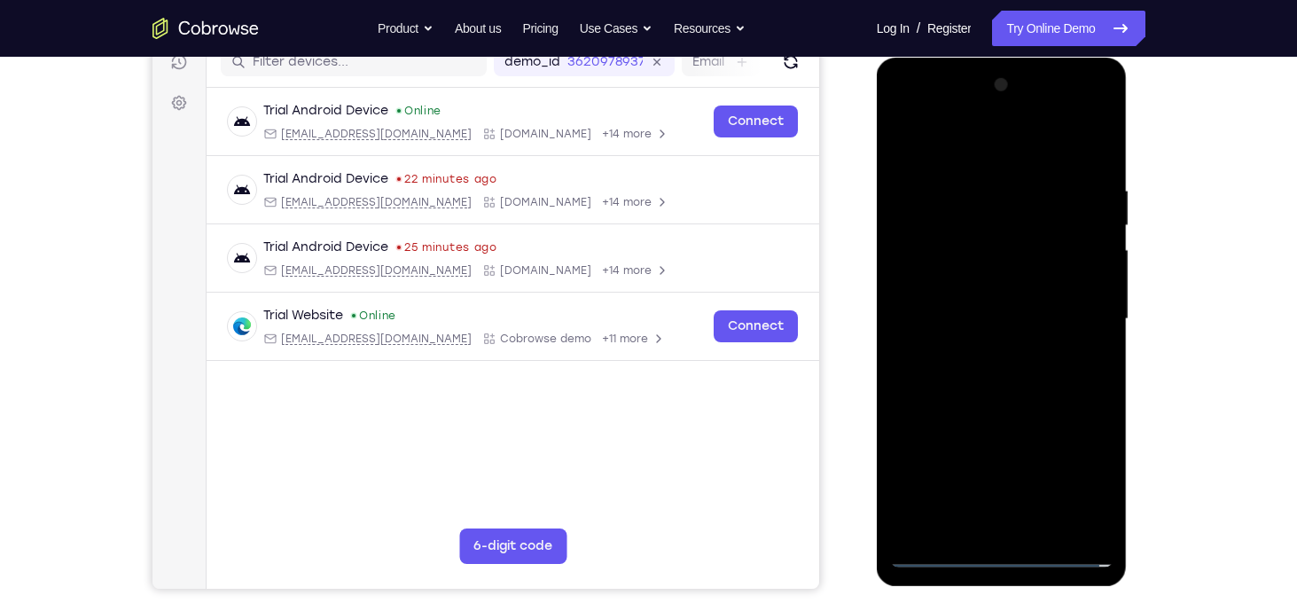
click at [1068, 487] on div at bounding box center [1001, 319] width 223 height 497
click at [1033, 430] on div at bounding box center [1001, 319] width 223 height 497
click at [916, 455] on div at bounding box center [1001, 319] width 223 height 497
click at [1022, 496] on div at bounding box center [1001, 319] width 223 height 497
click at [957, 459] on div at bounding box center [1001, 319] width 223 height 497
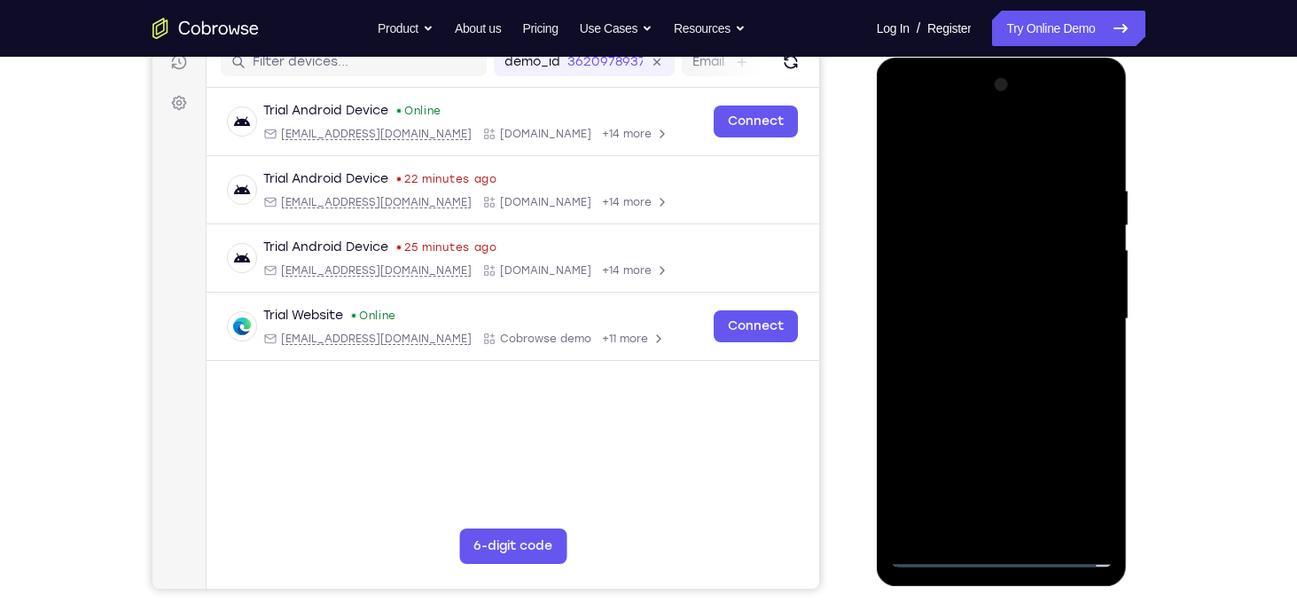
click at [938, 419] on div at bounding box center [1001, 319] width 223 height 497
click at [1090, 455] on div at bounding box center [1001, 319] width 223 height 497
click at [923, 430] on div at bounding box center [1001, 319] width 223 height 497
click at [917, 455] on div at bounding box center [1001, 319] width 223 height 497
click at [1024, 458] on div at bounding box center [1001, 319] width 223 height 497
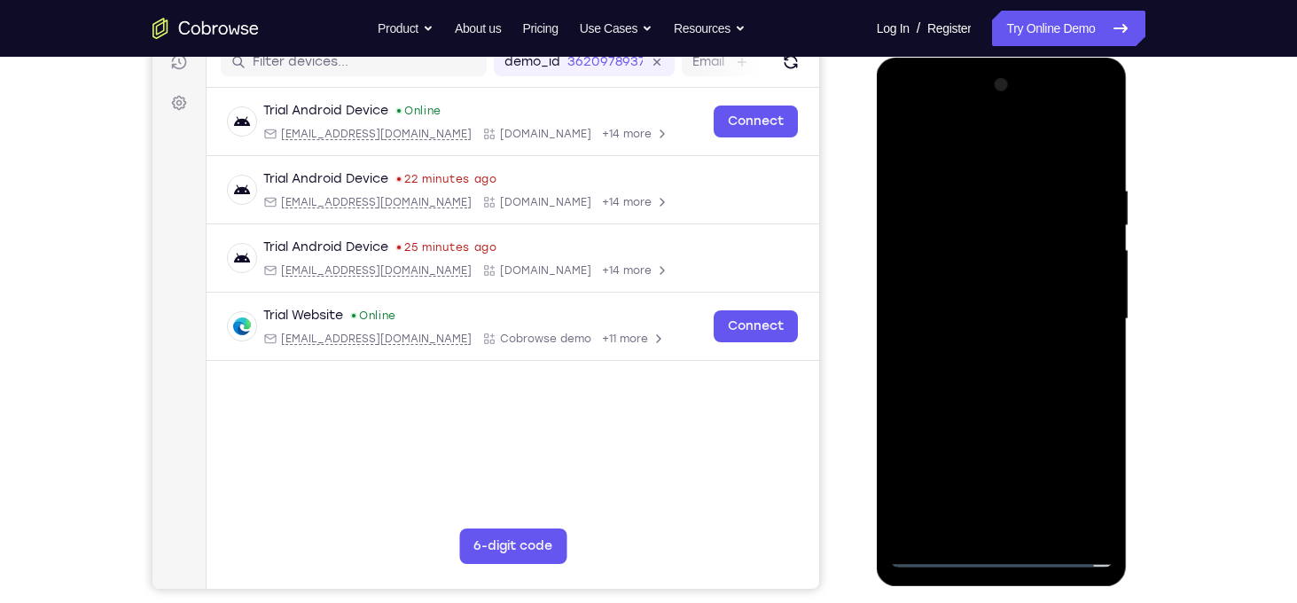
click at [944, 430] on div at bounding box center [1001, 319] width 223 height 497
click at [958, 454] on div at bounding box center [1001, 319] width 223 height 497
click at [905, 531] on div at bounding box center [1001, 319] width 223 height 497
click at [927, 430] on div at bounding box center [1001, 319] width 223 height 497
click at [954, 279] on div at bounding box center [1001, 319] width 223 height 497
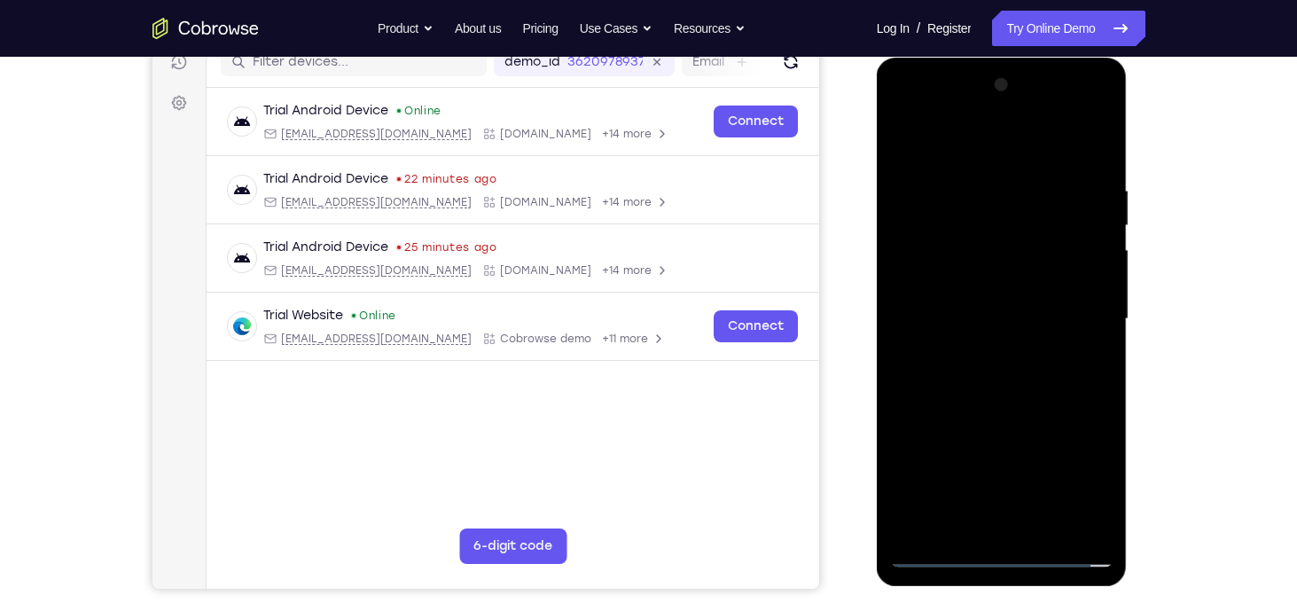
click at [901, 395] on div at bounding box center [1001, 319] width 223 height 497
click at [928, 393] on div at bounding box center [1001, 319] width 223 height 497
click at [950, 396] on div at bounding box center [1001, 319] width 223 height 497
click at [971, 396] on div at bounding box center [1001, 319] width 223 height 497
click at [1005, 395] on div at bounding box center [1001, 319] width 223 height 497
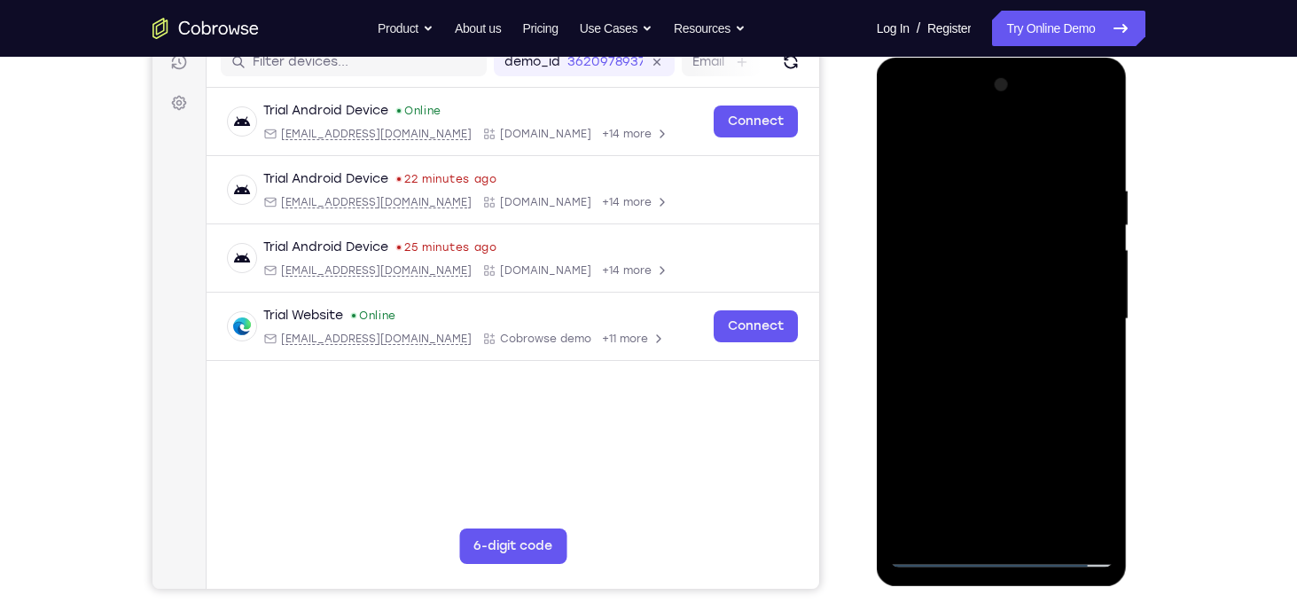
click at [1093, 489] on div at bounding box center [1001, 319] width 223 height 497
click at [988, 395] on div at bounding box center [1001, 319] width 223 height 497
click at [1013, 397] on div at bounding box center [1001, 319] width 223 height 497
click at [1041, 398] on div at bounding box center [1001, 319] width 223 height 497
click at [1056, 398] on div at bounding box center [1001, 319] width 223 height 497
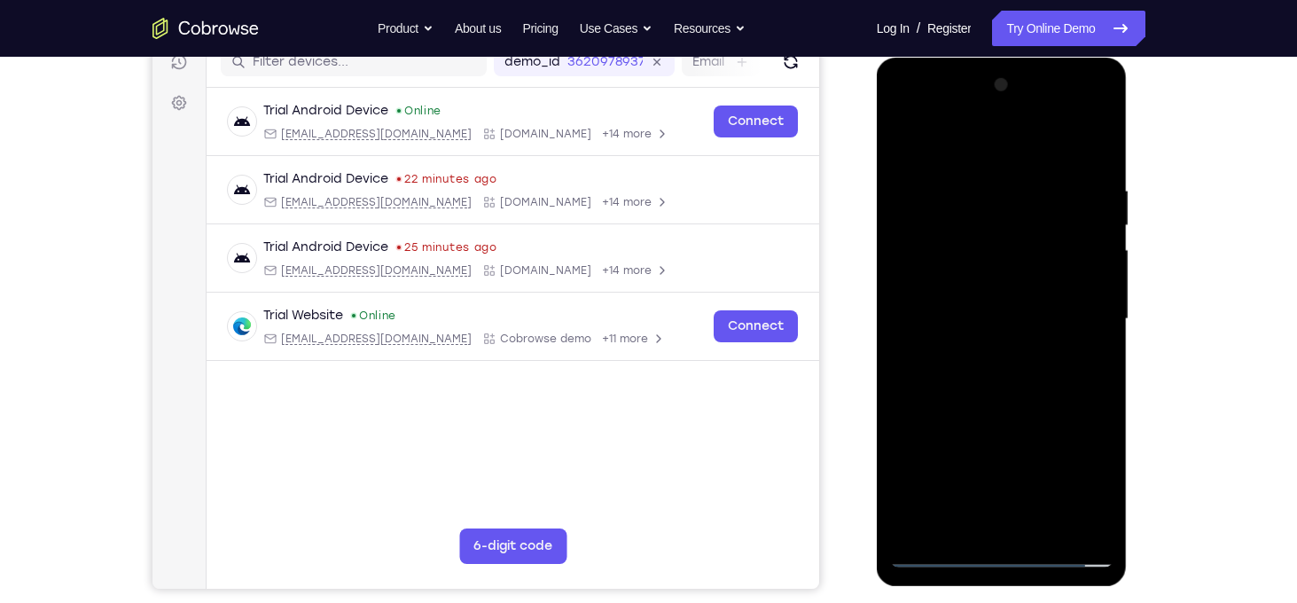
click at [1079, 396] on div at bounding box center [1001, 319] width 223 height 497
click at [910, 399] on div at bounding box center [1001, 319] width 223 height 497
click at [927, 398] on div at bounding box center [1001, 319] width 223 height 497
click at [943, 398] on div at bounding box center [1001, 319] width 223 height 497
click at [966, 398] on div at bounding box center [1001, 319] width 223 height 497
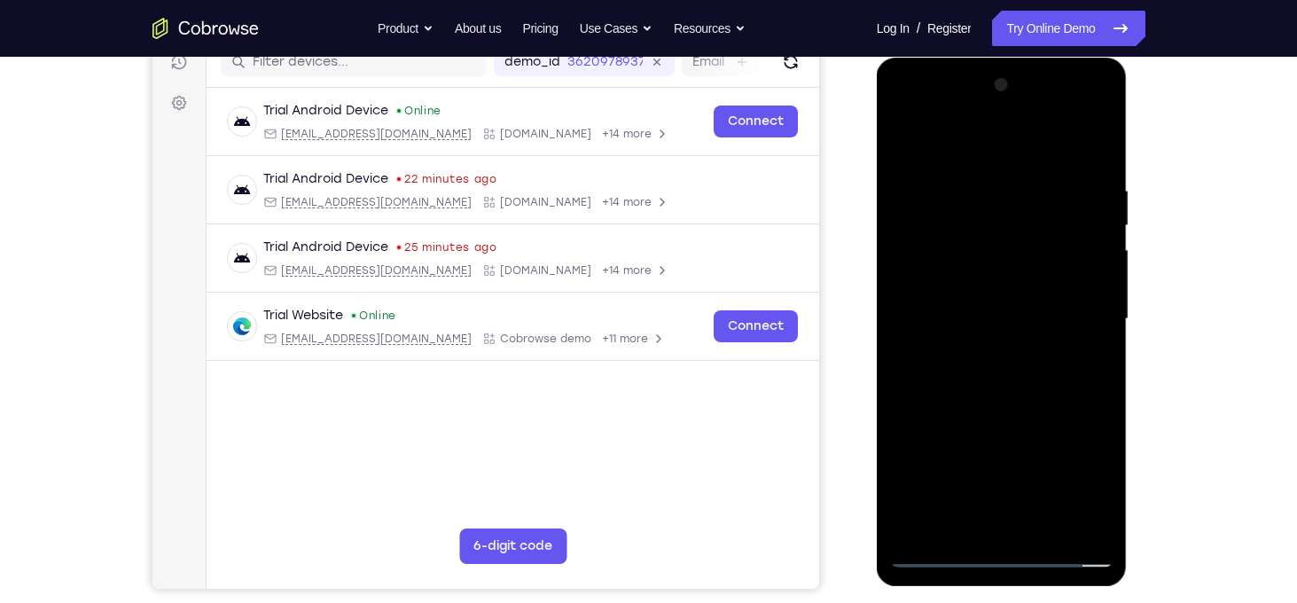
click at [1001, 400] on div at bounding box center [1001, 319] width 223 height 497
click at [1013, 400] on div at bounding box center [1001, 319] width 223 height 497
click at [1036, 398] on div at bounding box center [1001, 319] width 223 height 497
click at [1058, 400] on div at bounding box center [1001, 319] width 223 height 497
click at [1076, 397] on div at bounding box center [1001, 319] width 223 height 497
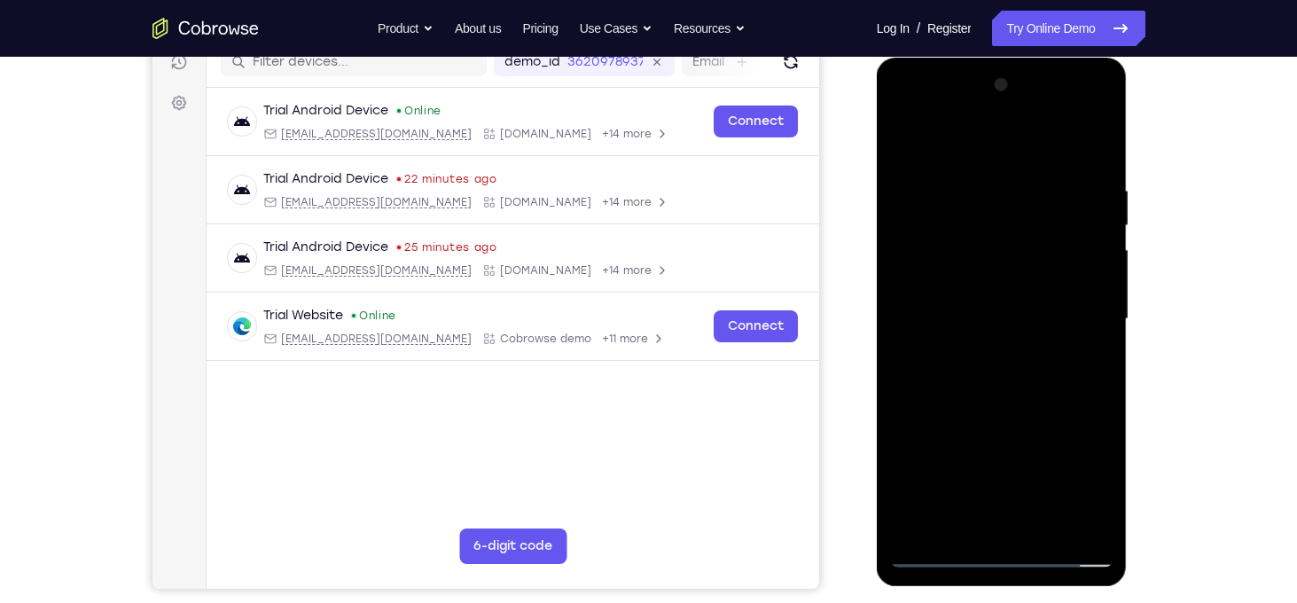
click at [1067, 481] on div at bounding box center [1001, 319] width 223 height 497
click at [987, 321] on div at bounding box center [1001, 319] width 223 height 497
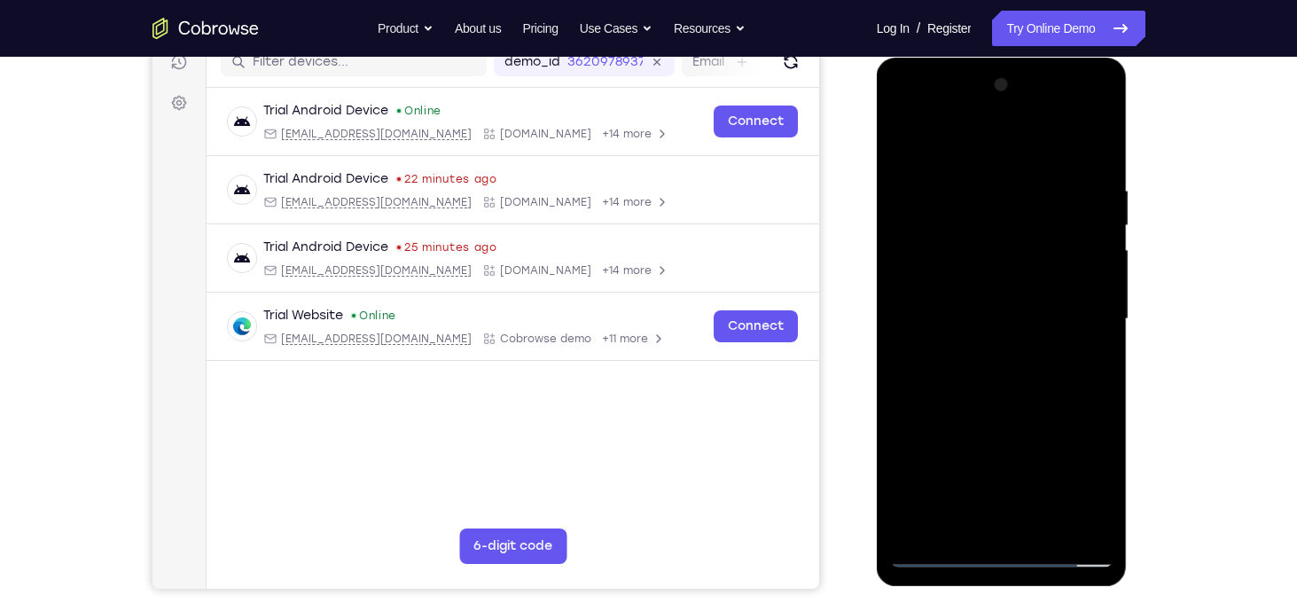
click at [990, 373] on div at bounding box center [1001, 319] width 223 height 497
click at [1038, 369] on div at bounding box center [1001, 319] width 223 height 497
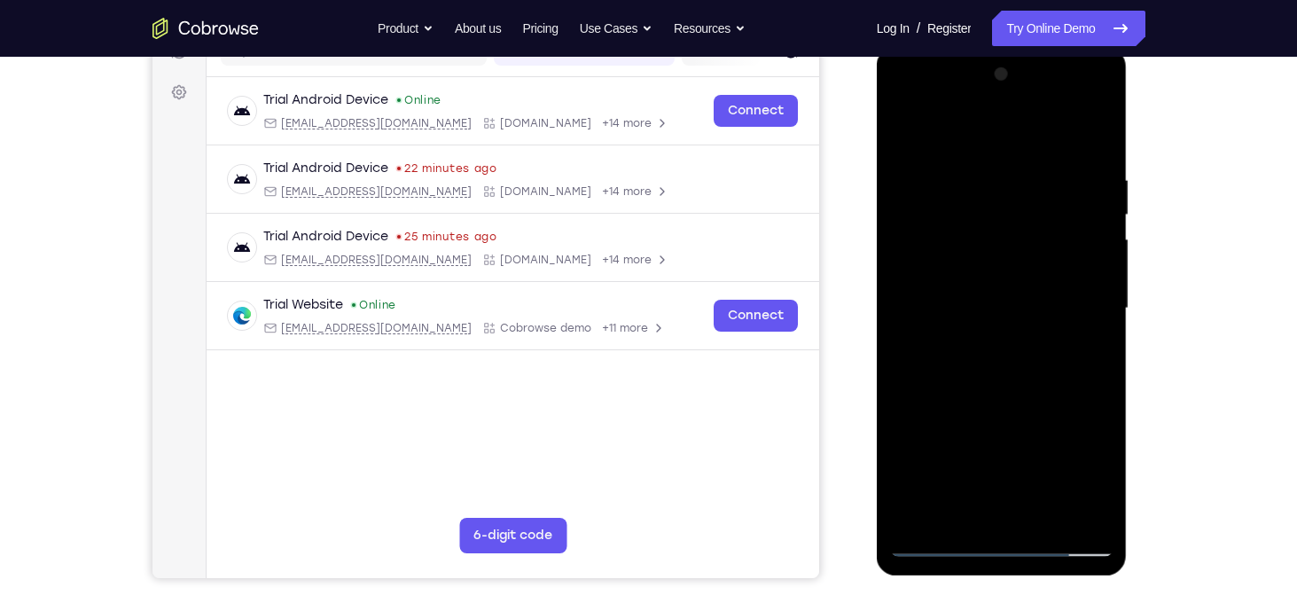
click at [1090, 153] on div at bounding box center [1001, 308] width 223 height 497
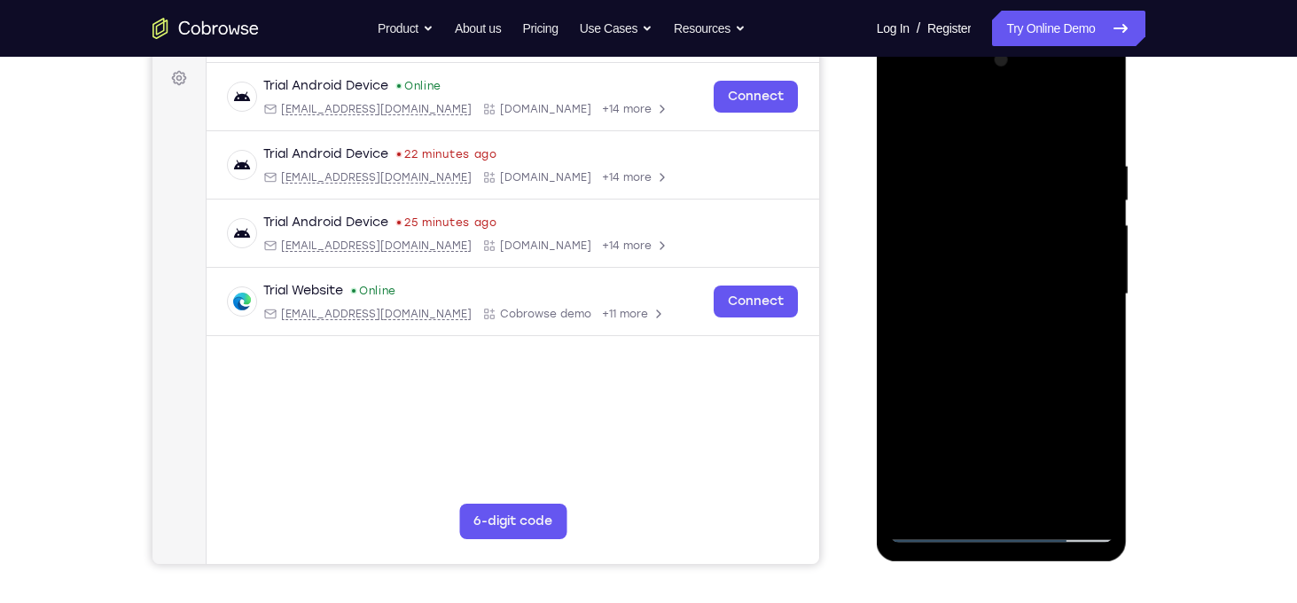
click at [1086, 503] on div at bounding box center [1001, 294] width 223 height 497
click at [956, 211] on div at bounding box center [1001, 294] width 223 height 497
click at [1103, 487] on div at bounding box center [1001, 294] width 223 height 497
click at [904, 242] on div at bounding box center [1001, 294] width 223 height 497
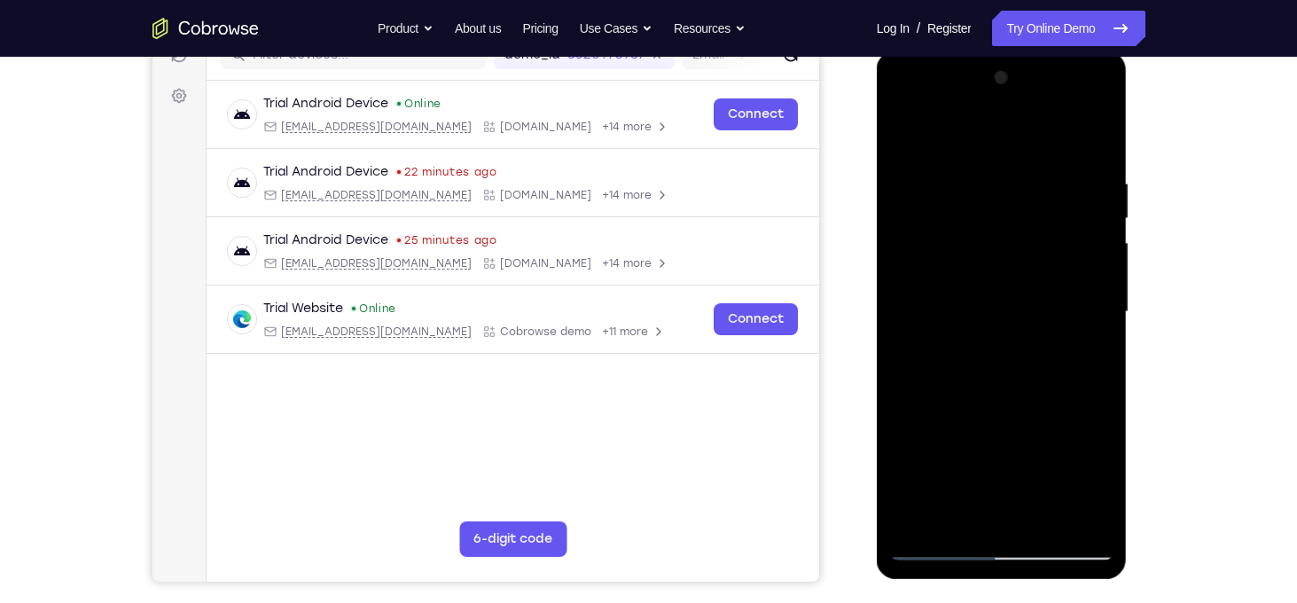
click at [1108, 296] on div at bounding box center [1001, 312] width 223 height 497
click at [1027, 247] on div at bounding box center [1001, 312] width 223 height 497
click at [901, 125] on div at bounding box center [1001, 312] width 223 height 497
click at [1002, 331] on div at bounding box center [1001, 312] width 223 height 497
drag, startPoint x: 1033, startPoint y: 420, endPoint x: 1040, endPoint y: 270, distance: 150.9
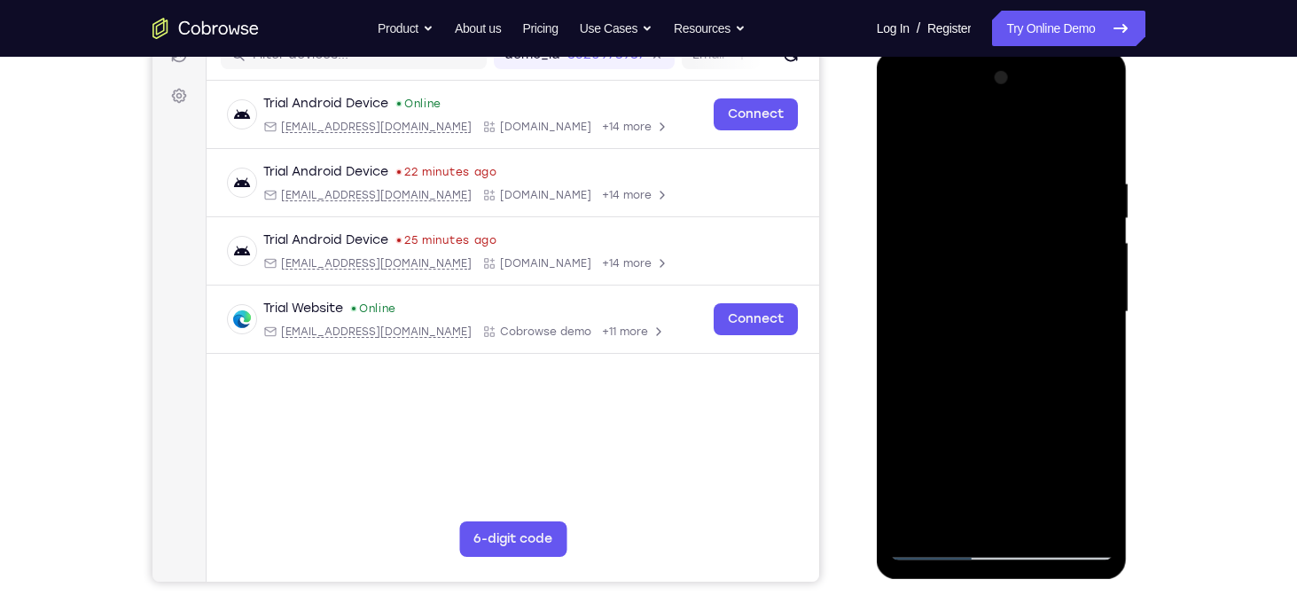
click at [1040, 270] on div at bounding box center [1001, 312] width 223 height 497
drag, startPoint x: 1018, startPoint y: 438, endPoint x: 1020, endPoint y: 261, distance: 177.3
click at [1020, 261] on div at bounding box center [1001, 312] width 223 height 497
drag, startPoint x: 1014, startPoint y: 395, endPoint x: 1036, endPoint y: 231, distance: 165.4
click at [1036, 231] on div at bounding box center [1001, 312] width 223 height 497
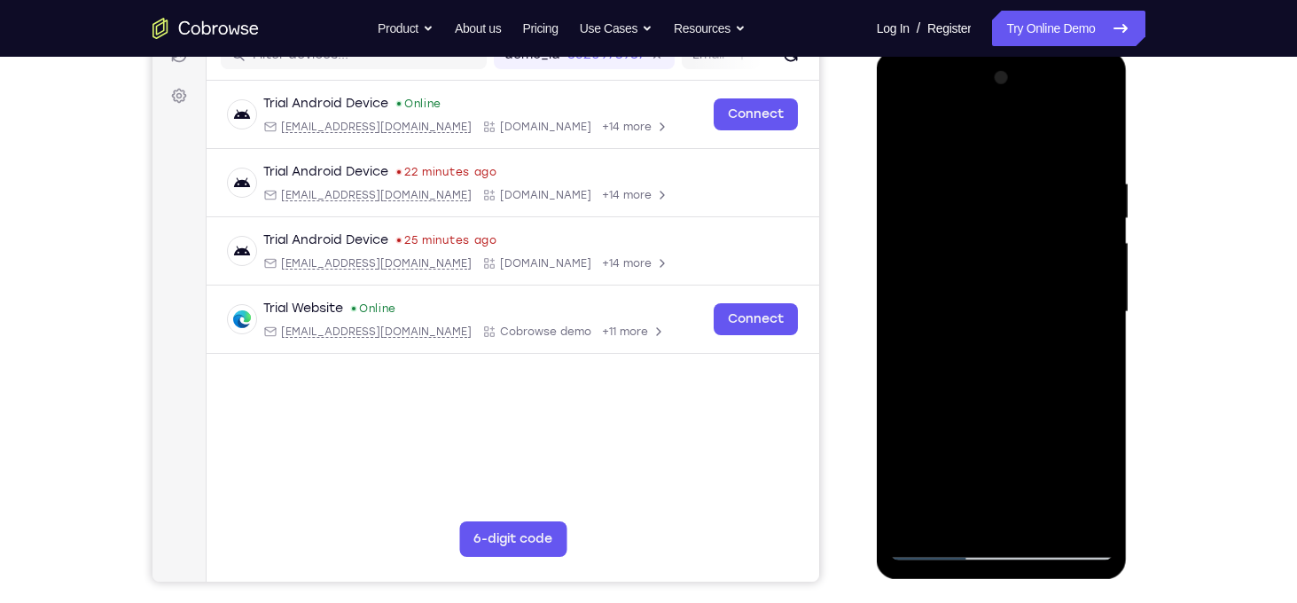
drag, startPoint x: 1013, startPoint y: 408, endPoint x: 1021, endPoint y: 327, distance: 81.2
click at [1021, 327] on div at bounding box center [1001, 312] width 223 height 497
click at [947, 327] on div at bounding box center [1001, 312] width 223 height 497
drag, startPoint x: 1014, startPoint y: 231, endPoint x: 993, endPoint y: 356, distance: 126.8
click at [993, 356] on div at bounding box center [1001, 312] width 223 height 497
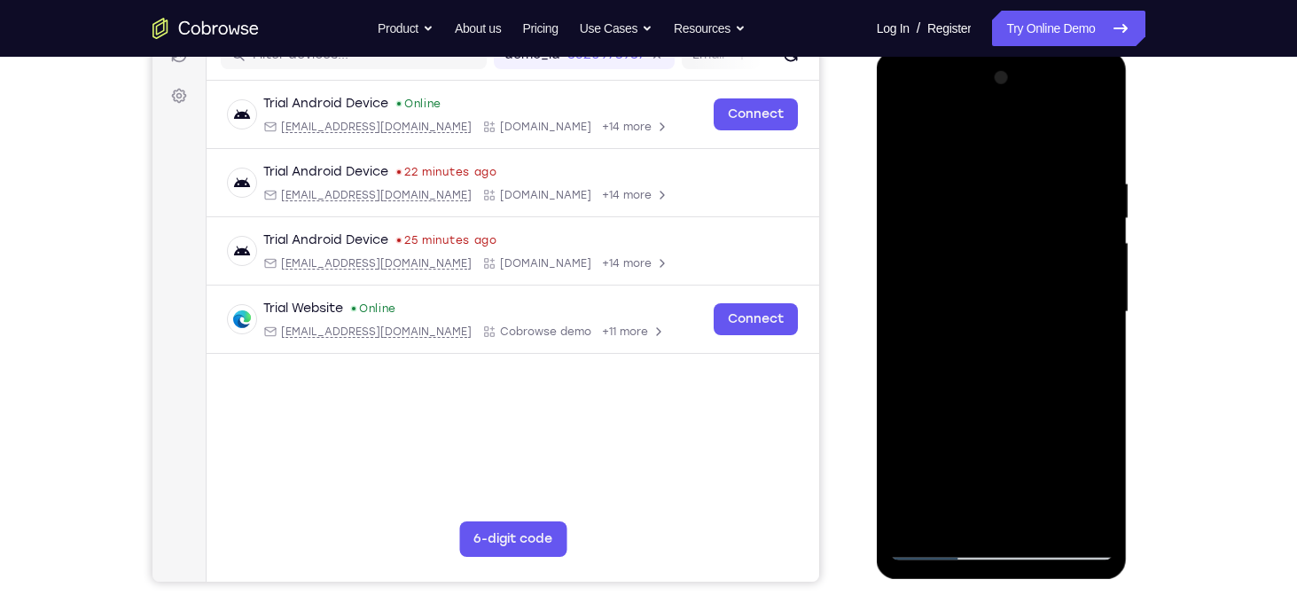
click at [918, 296] on div at bounding box center [1001, 312] width 223 height 497
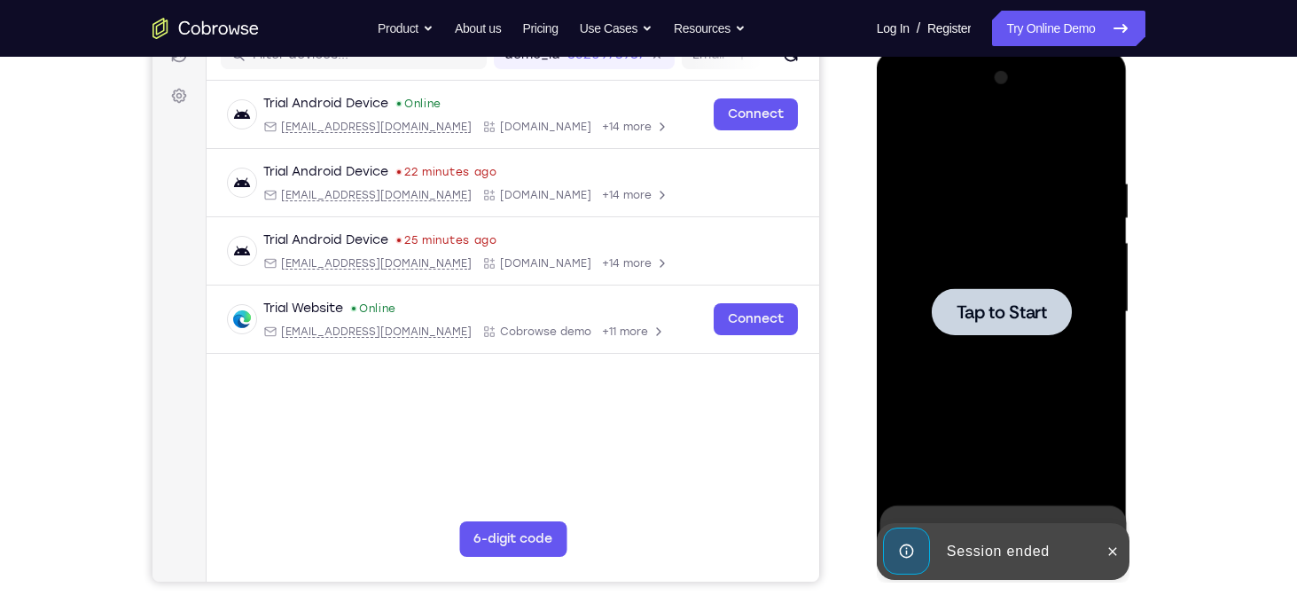
click at [1087, 310] on div at bounding box center [1001, 312] width 223 height 497
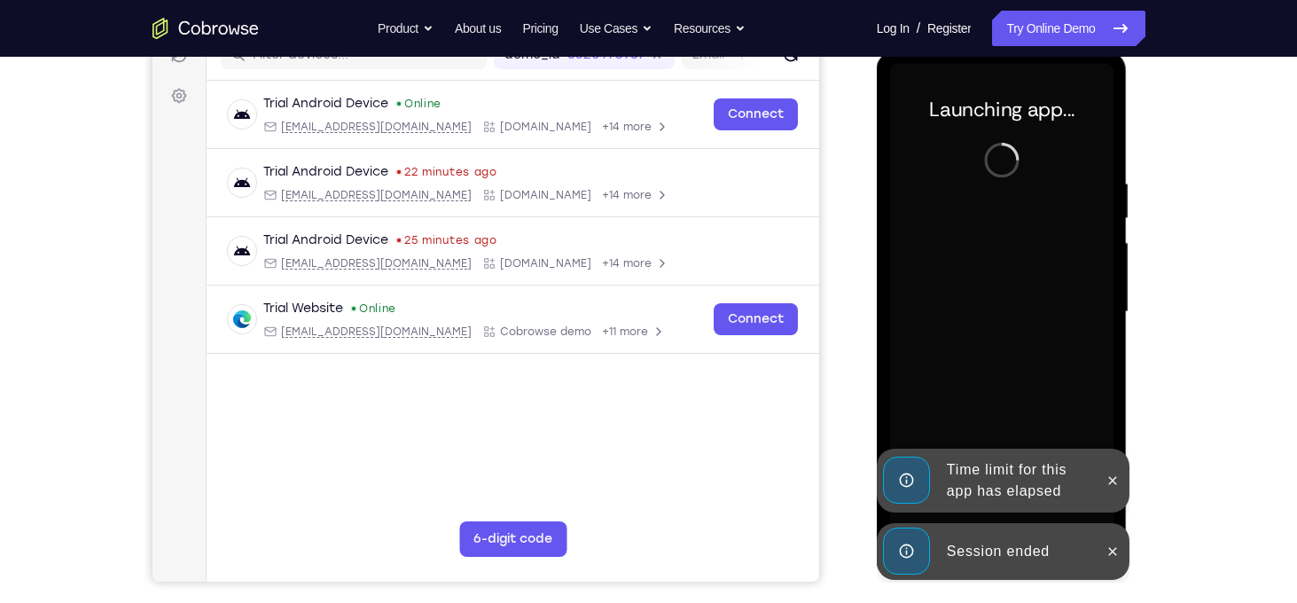
click at [1101, 561] on div at bounding box center [1113, 551] width 28 height 57
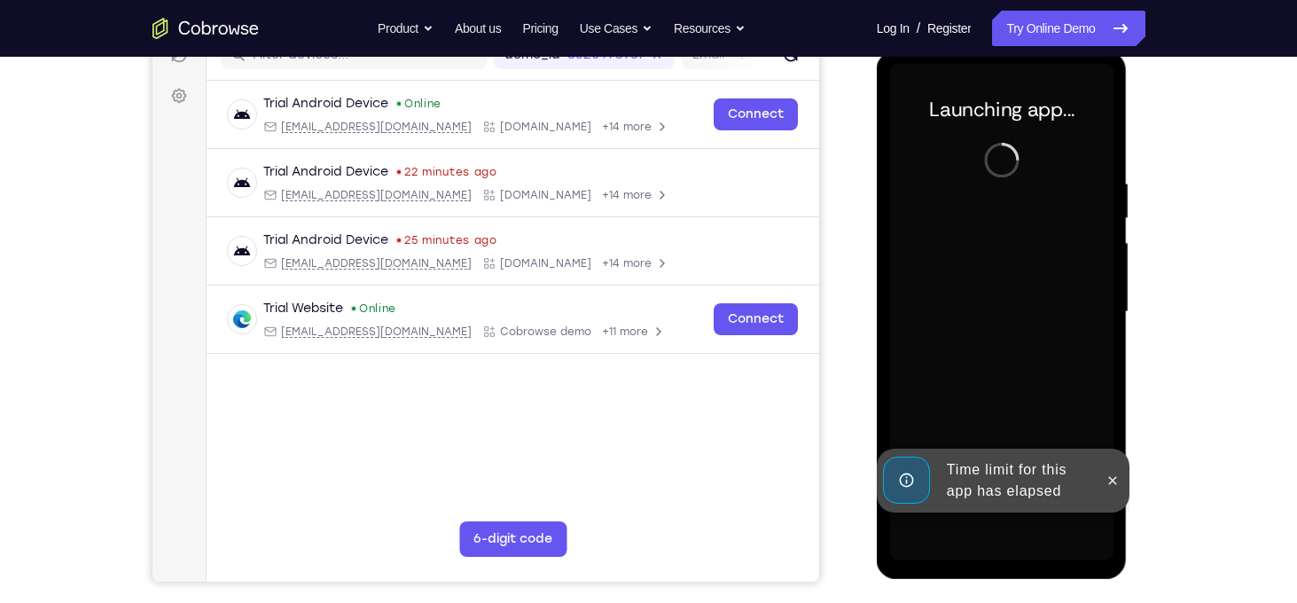
click at [1101, 498] on div at bounding box center [1113, 481] width 28 height 64
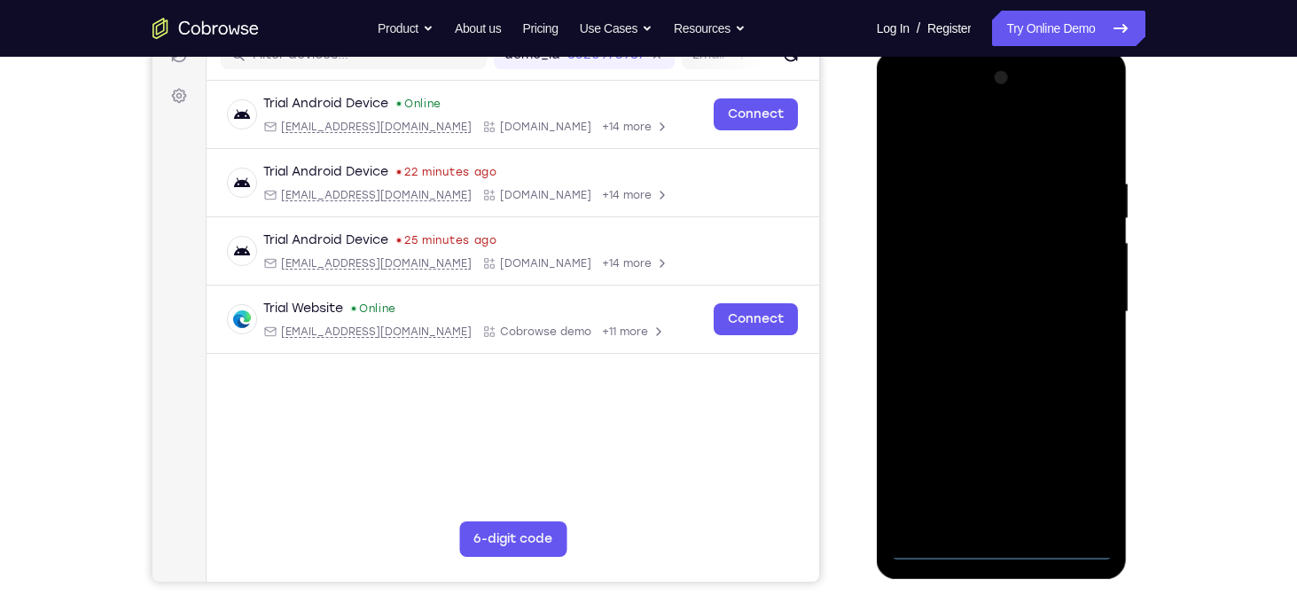
click at [987, 557] on div at bounding box center [1001, 312] width 223 height 497
click at [1083, 451] on div at bounding box center [1001, 312] width 223 height 497
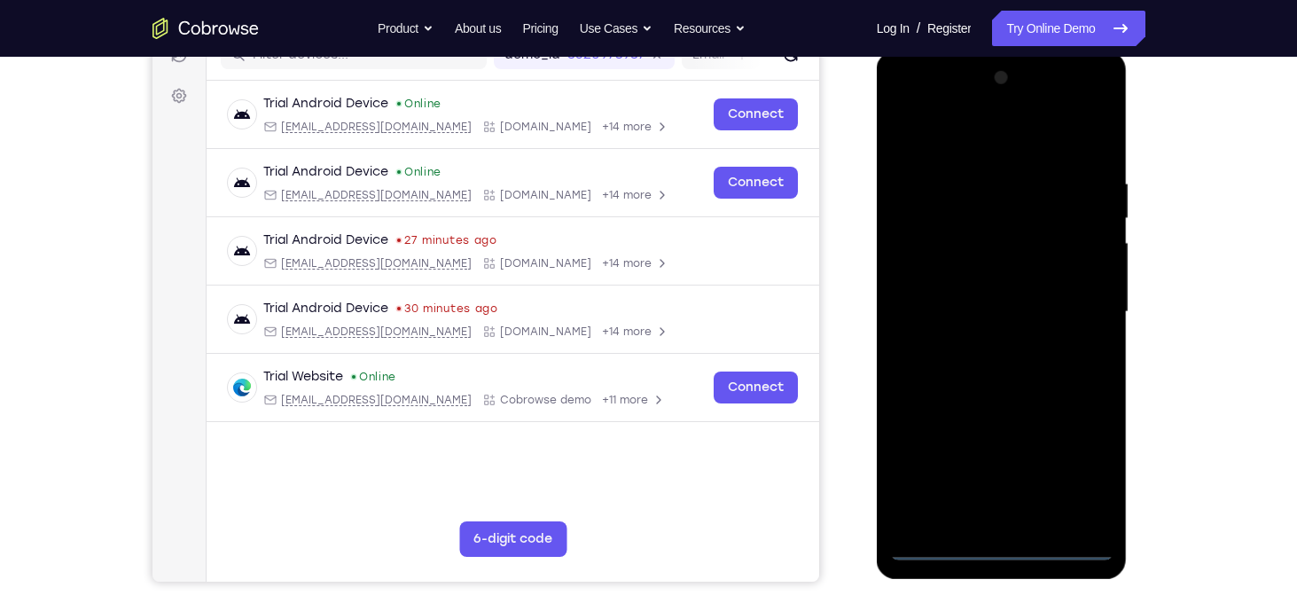
click at [1080, 465] on div at bounding box center [1001, 312] width 223 height 497
click at [967, 162] on div at bounding box center [1001, 312] width 223 height 497
click at [958, 145] on div at bounding box center [1001, 312] width 223 height 497
click at [1068, 301] on div at bounding box center [1001, 312] width 223 height 497
click at [1020, 520] on div at bounding box center [1001, 312] width 223 height 497
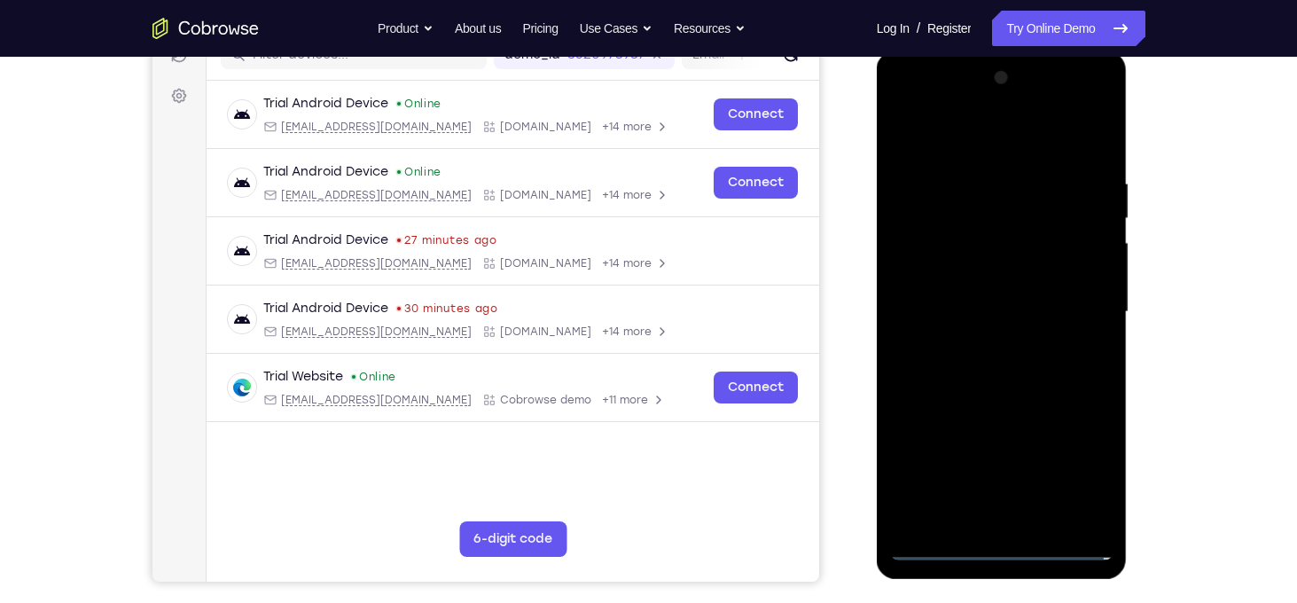
click at [984, 295] on div at bounding box center [1001, 312] width 223 height 497
click at [1068, 483] on div at bounding box center [1001, 312] width 223 height 497
click at [1033, 420] on div at bounding box center [1001, 312] width 223 height 497
click at [914, 446] on div at bounding box center [1001, 312] width 223 height 497
click at [1028, 485] on div at bounding box center [1001, 312] width 223 height 497
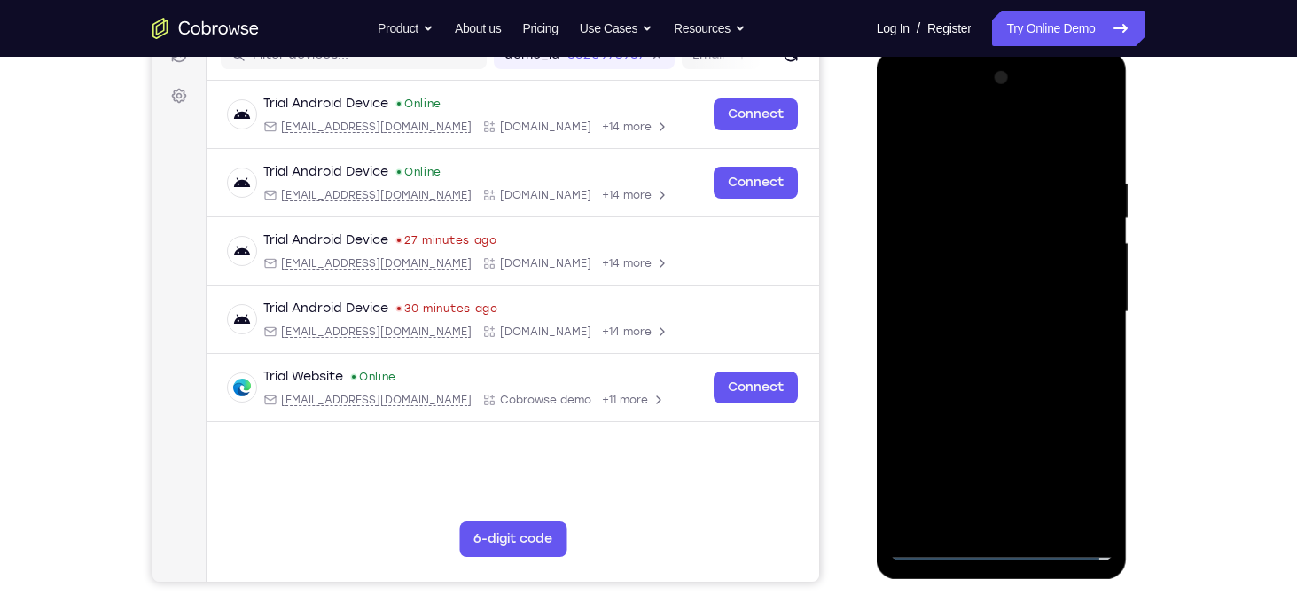
click at [956, 450] on div at bounding box center [1001, 312] width 223 height 497
click at [948, 409] on div at bounding box center [1001, 312] width 223 height 497
click at [1088, 443] on div at bounding box center [1001, 312] width 223 height 497
click at [927, 412] on div at bounding box center [1001, 312] width 223 height 497
click at [919, 444] on div at bounding box center [1001, 312] width 223 height 497
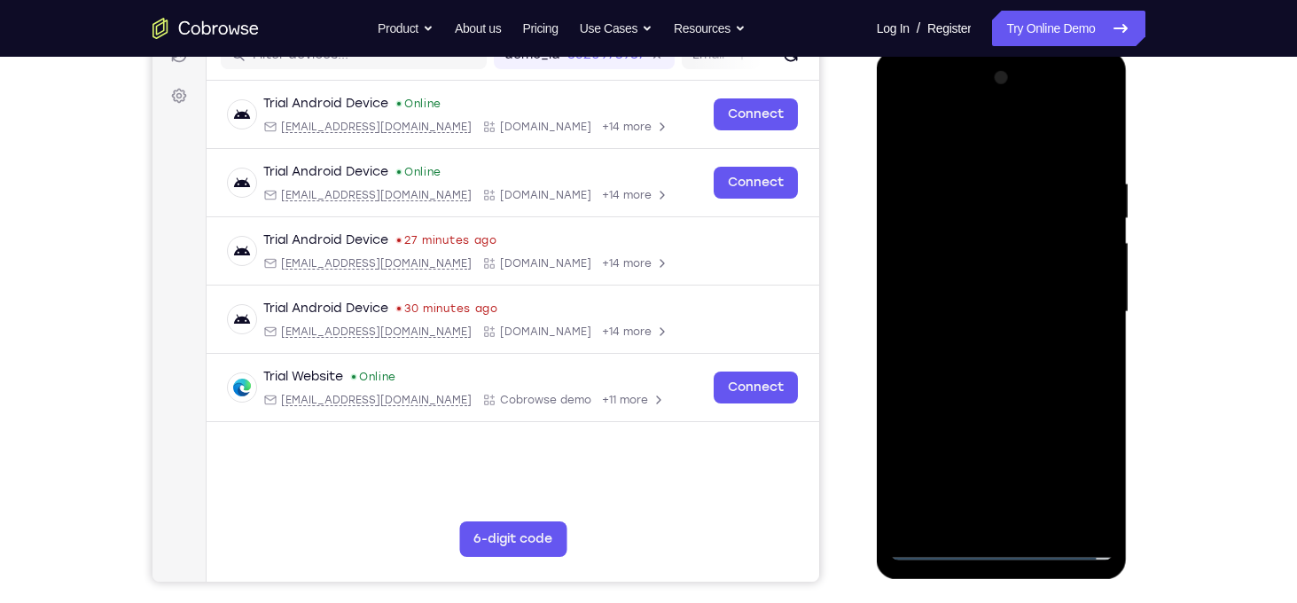
click at [1024, 457] on div at bounding box center [1001, 312] width 223 height 497
click at [944, 423] on div at bounding box center [1001, 312] width 223 height 497
click at [960, 446] on div at bounding box center [1001, 312] width 223 height 497
click at [909, 516] on div at bounding box center [1001, 312] width 223 height 497
click at [923, 426] on div at bounding box center [1001, 312] width 223 height 497
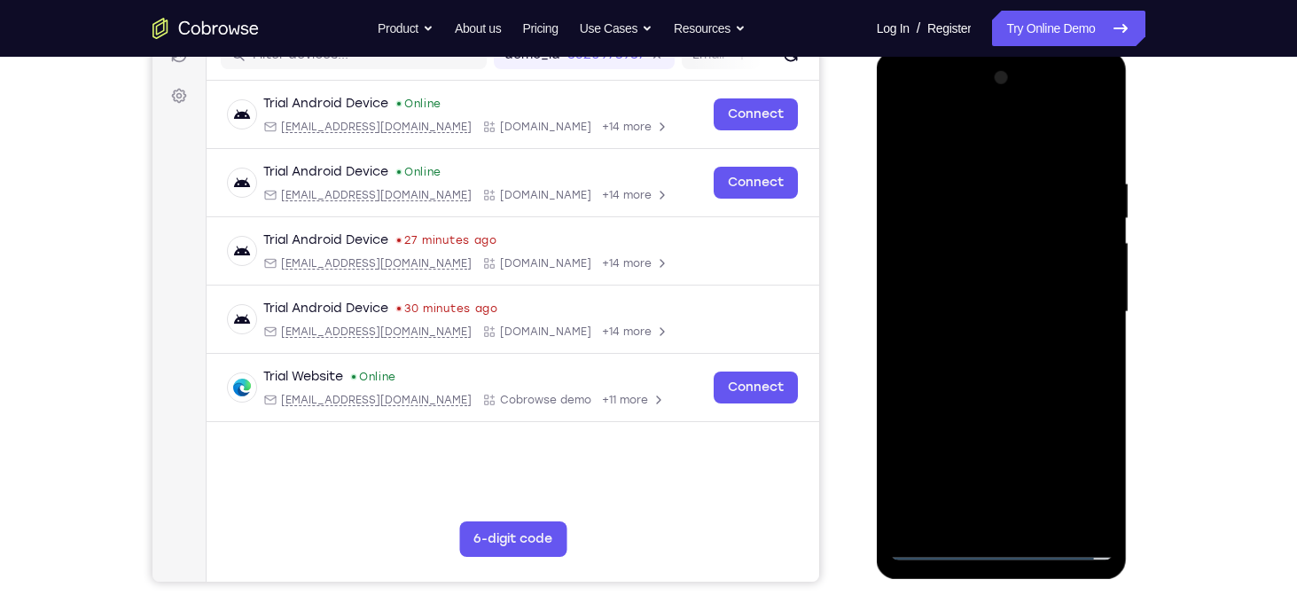
click at [950, 280] on div at bounding box center [1001, 312] width 223 height 497
click at [904, 393] on div at bounding box center [1001, 312] width 223 height 497
click at [926, 387] on div at bounding box center [1001, 312] width 223 height 497
click at [949, 389] on div at bounding box center [1001, 312] width 223 height 497
click at [973, 393] on div at bounding box center [1001, 312] width 223 height 497
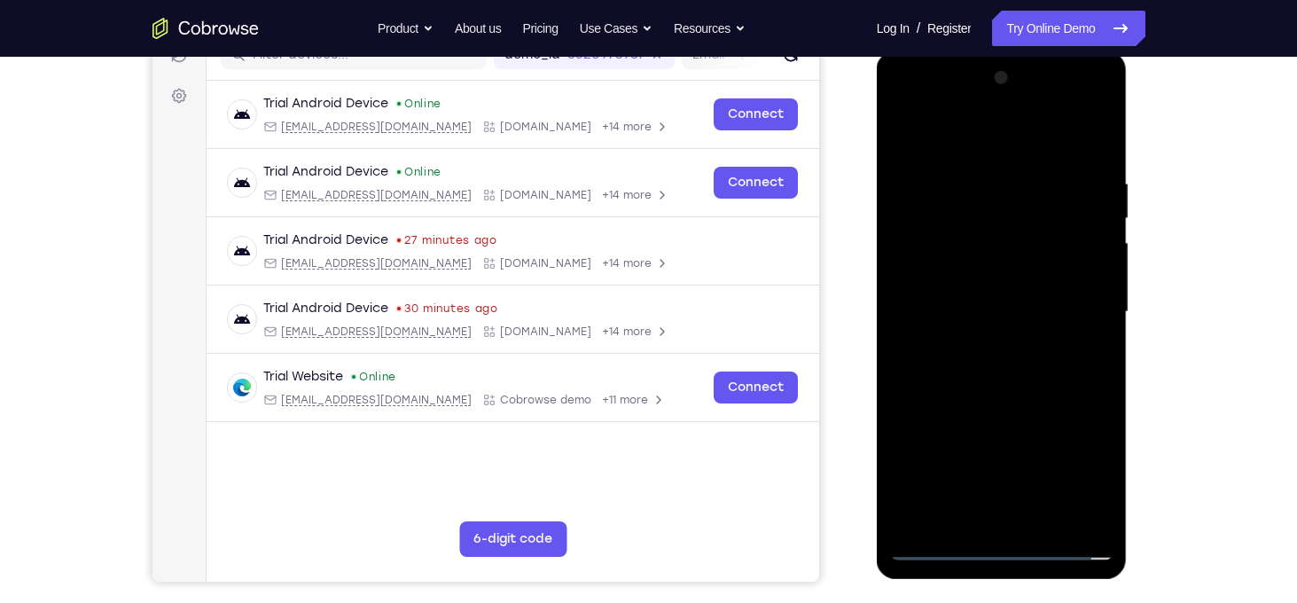
click at [996, 393] on div at bounding box center [1001, 312] width 223 height 497
click at [1013, 394] on div at bounding box center [1001, 312] width 223 height 497
click at [1036, 393] on div at bounding box center [1001, 312] width 223 height 497
click at [1063, 395] on div at bounding box center [1001, 312] width 223 height 497
click at [1086, 392] on div at bounding box center [1001, 312] width 223 height 497
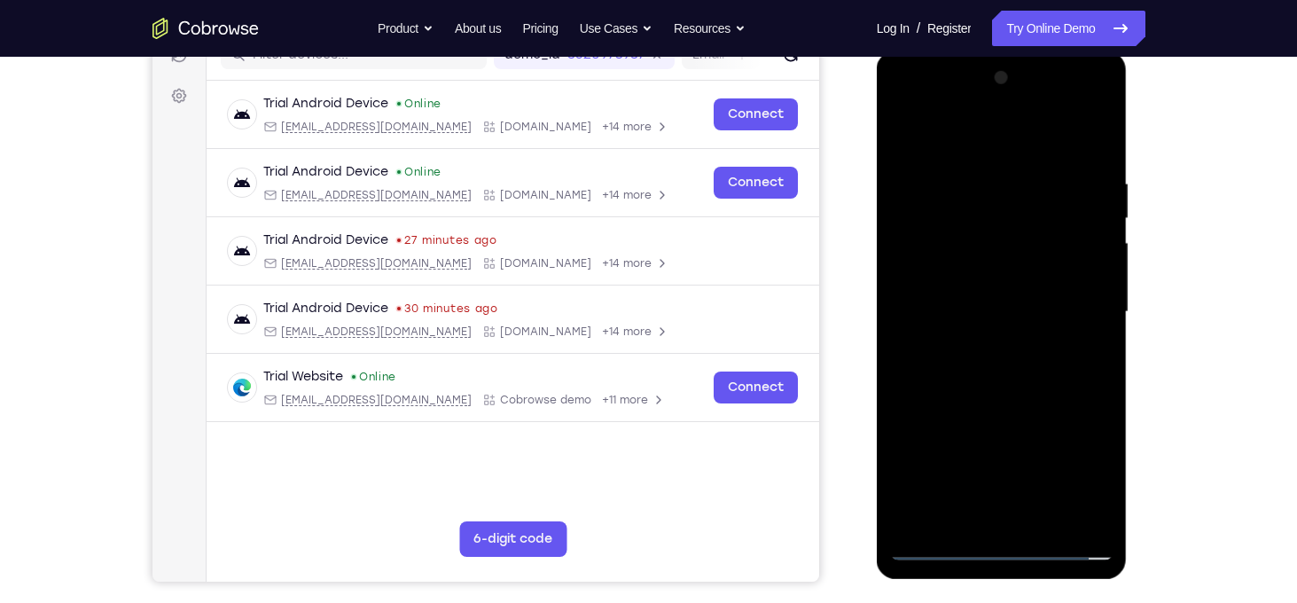
click at [903, 397] on div at bounding box center [1001, 312] width 223 height 497
click at [924, 395] on div at bounding box center [1001, 312] width 223 height 497
click at [953, 394] on div at bounding box center [1001, 312] width 223 height 497
click at [974, 388] on div at bounding box center [1001, 312] width 223 height 497
click at [997, 396] on div at bounding box center [1001, 312] width 223 height 497
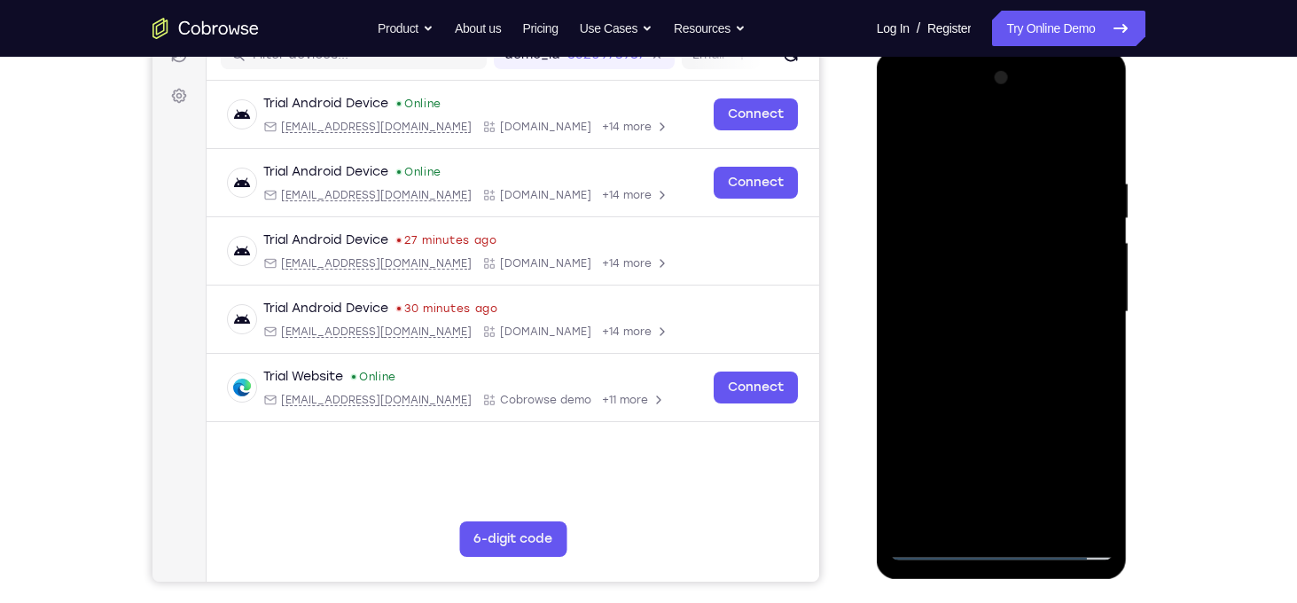
click at [1014, 392] on div at bounding box center [1001, 312] width 223 height 497
click at [1030, 392] on div at bounding box center [1001, 312] width 223 height 497
click at [1063, 395] on div at bounding box center [1001, 312] width 223 height 497
click at [1076, 392] on div at bounding box center [1001, 312] width 223 height 497
click at [1073, 486] on div at bounding box center [1001, 312] width 223 height 497
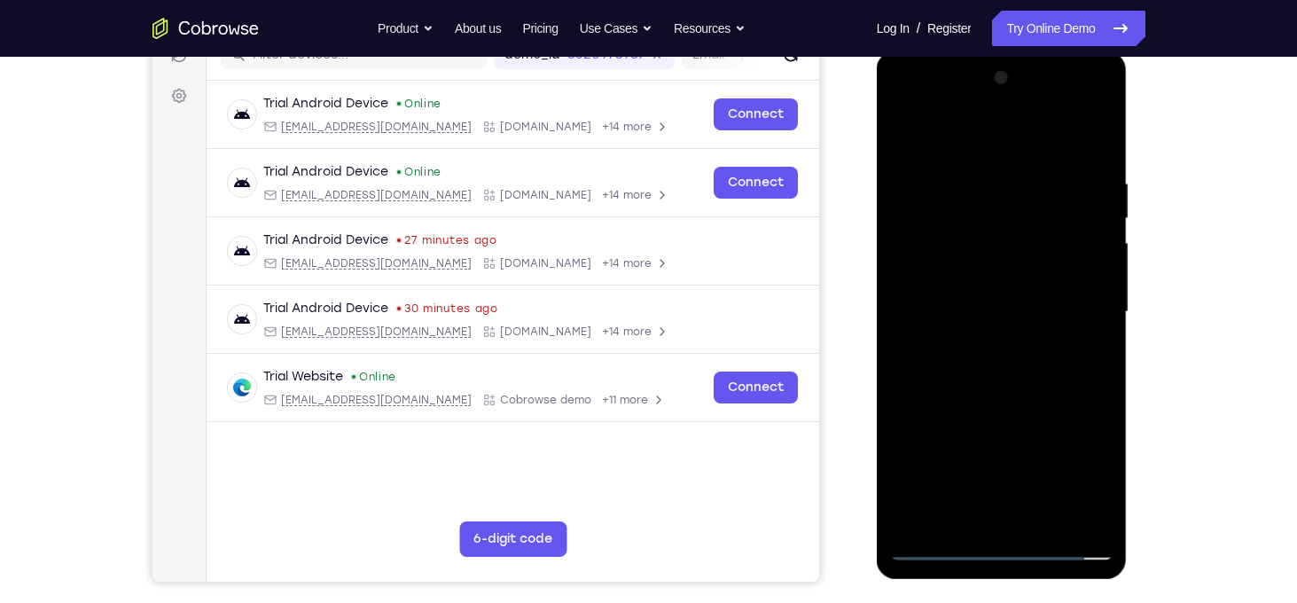
click at [1073, 486] on div at bounding box center [1001, 312] width 223 height 497
click at [979, 319] on div at bounding box center [1001, 312] width 223 height 497
click at [972, 375] on div at bounding box center [1001, 312] width 223 height 497
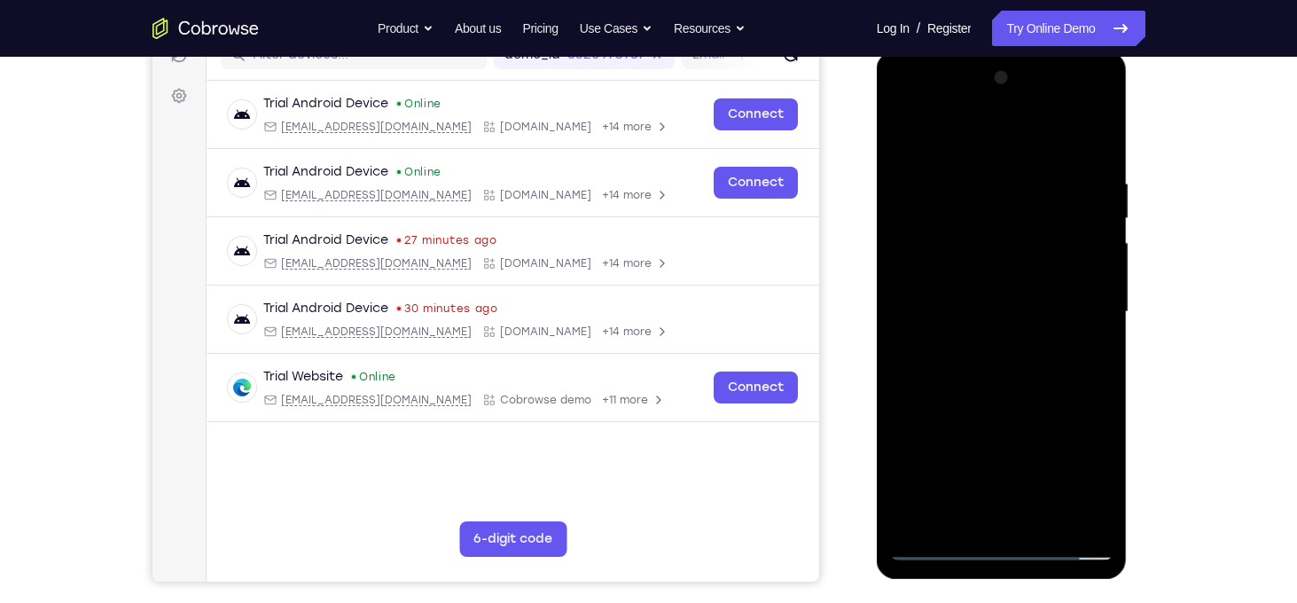
click at [990, 363] on div at bounding box center [1001, 312] width 223 height 497
click at [1066, 362] on div at bounding box center [1001, 312] width 223 height 497
click at [1057, 363] on div at bounding box center [1001, 312] width 223 height 497
click at [1086, 336] on div at bounding box center [1001, 312] width 223 height 497
click at [1001, 403] on div at bounding box center [1001, 312] width 223 height 497
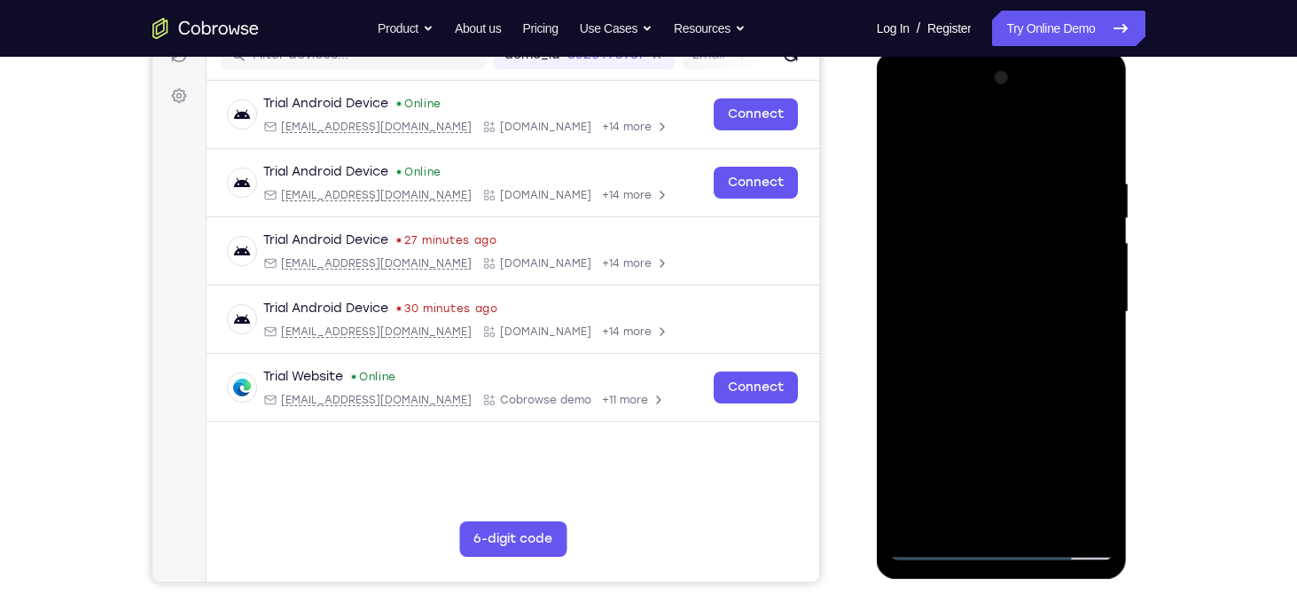
click at [1086, 523] on div at bounding box center [1001, 312] width 223 height 497
click at [950, 231] on div at bounding box center [1001, 312] width 223 height 497
click at [1099, 488] on div at bounding box center [1001, 312] width 223 height 497
click at [896, 450] on div at bounding box center [1001, 312] width 223 height 497
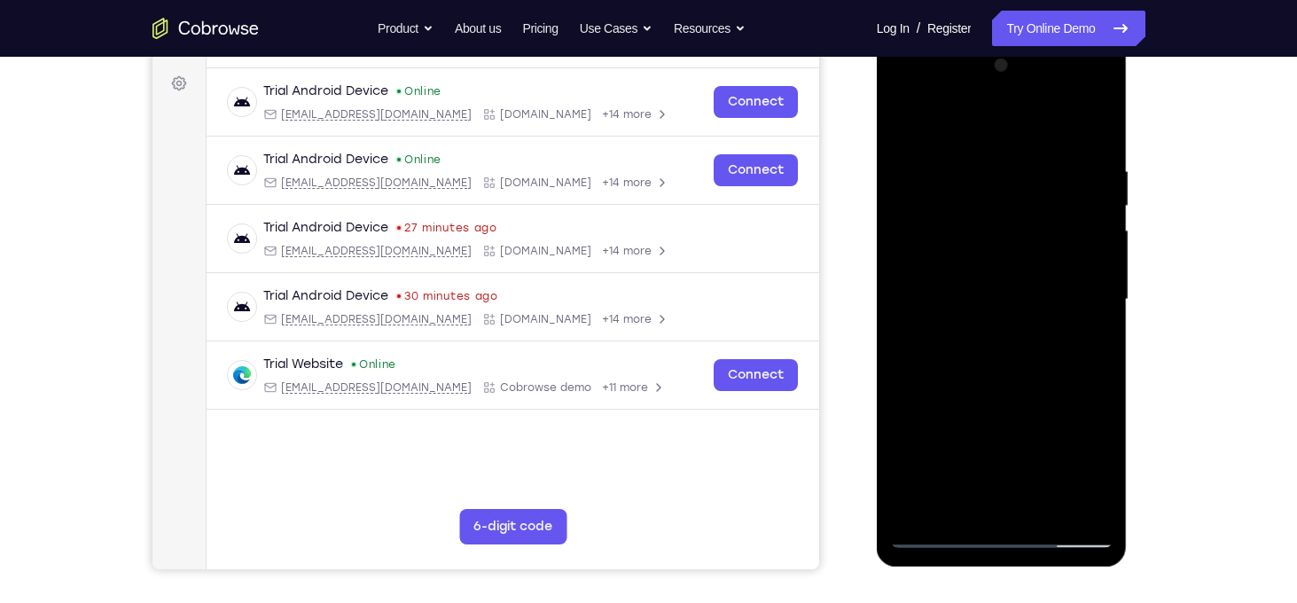
click at [1102, 302] on div at bounding box center [1001, 299] width 223 height 497
click at [1100, 303] on div at bounding box center [1001, 299] width 223 height 497
click at [938, 539] on div at bounding box center [1001, 299] width 223 height 497
click at [991, 440] on div at bounding box center [1001, 299] width 223 height 497
click at [943, 531] on div at bounding box center [1001, 299] width 223 height 497
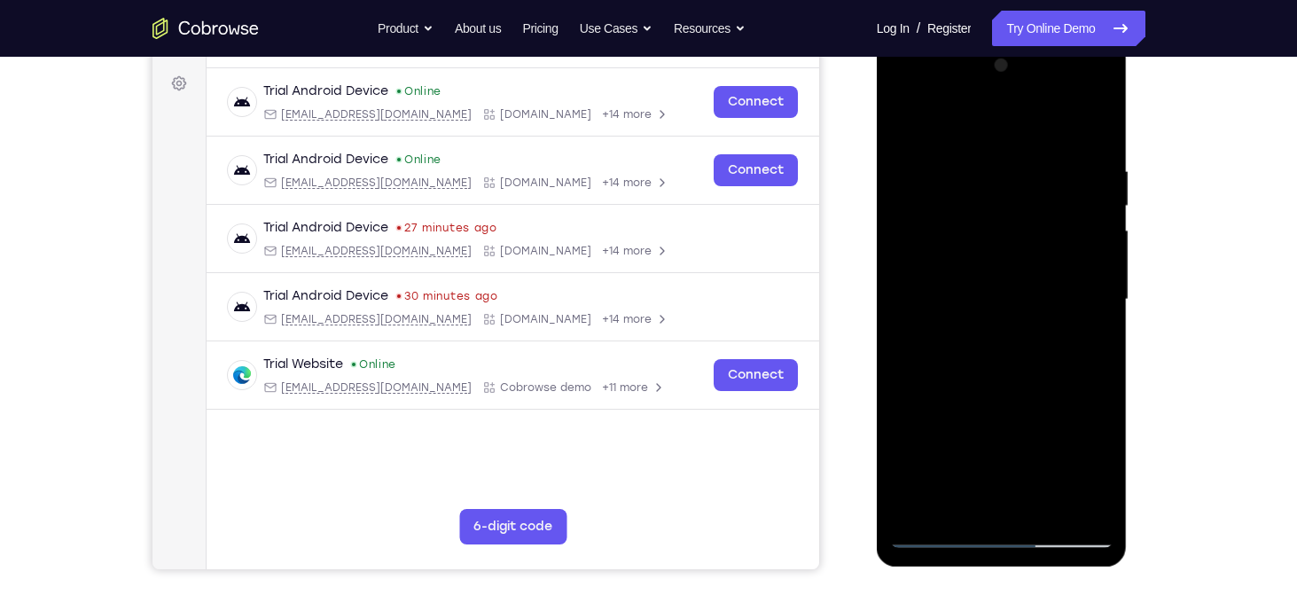
click at [1083, 317] on div at bounding box center [1001, 299] width 223 height 497
click at [921, 180] on div at bounding box center [1001, 299] width 223 height 497
click at [1095, 125] on div at bounding box center [1001, 299] width 223 height 497
drag, startPoint x: 1031, startPoint y: 338, endPoint x: 1033, endPoint y: 164, distance: 173.8
click at [1033, 164] on div at bounding box center [1001, 299] width 223 height 497
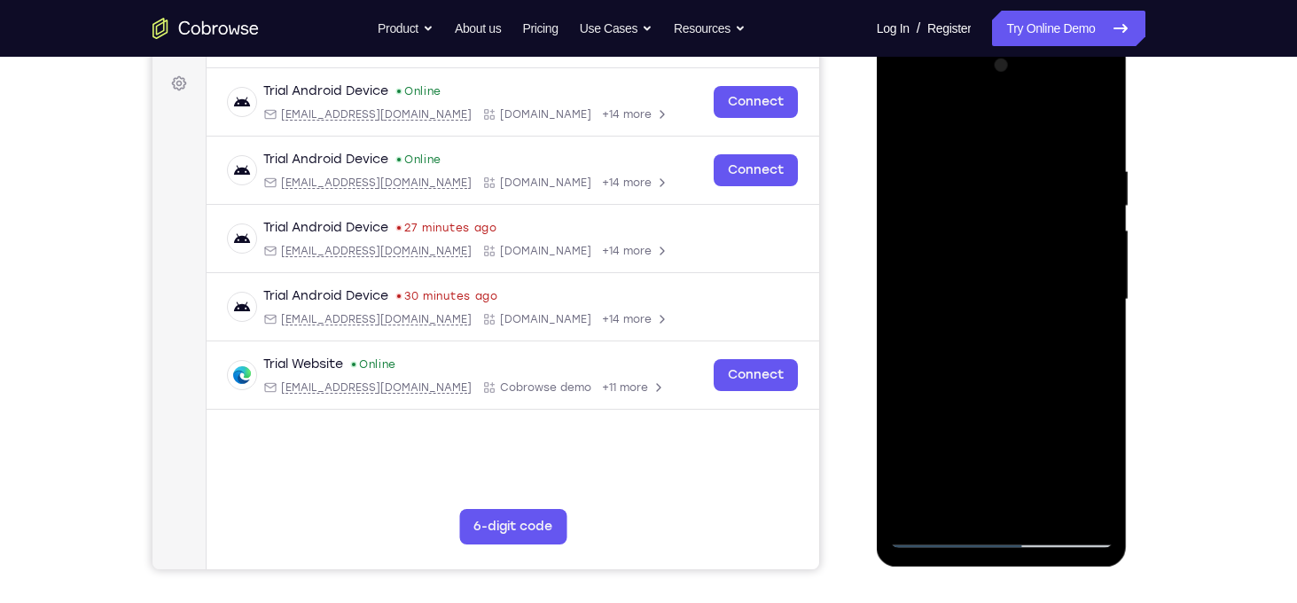
drag, startPoint x: 1027, startPoint y: 363, endPoint x: 1050, endPoint y: 180, distance: 184.1
click at [1050, 180] on div at bounding box center [1001, 299] width 223 height 497
drag, startPoint x: 1045, startPoint y: 411, endPoint x: 1048, endPoint y: 204, distance: 207.5
click at [1048, 204] on div at bounding box center [1001, 299] width 223 height 497
drag, startPoint x: 1037, startPoint y: 362, endPoint x: 1046, endPoint y: 245, distance: 117.4
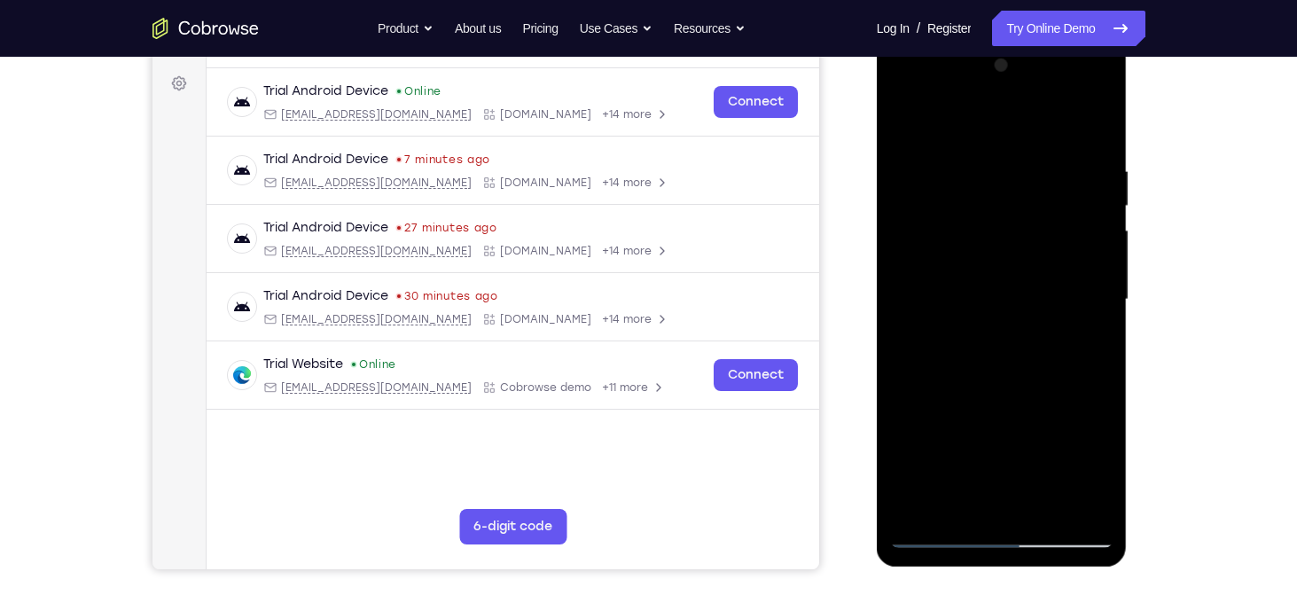
click at [1046, 245] on div at bounding box center [1001, 299] width 223 height 497
drag, startPoint x: 970, startPoint y: 353, endPoint x: 983, endPoint y: 168, distance: 184.9
click at [983, 168] on div at bounding box center [1001, 299] width 223 height 497
drag, startPoint x: 1005, startPoint y: 361, endPoint x: 1021, endPoint y: 168, distance: 193.0
click at [1021, 168] on div at bounding box center [1001, 299] width 223 height 497
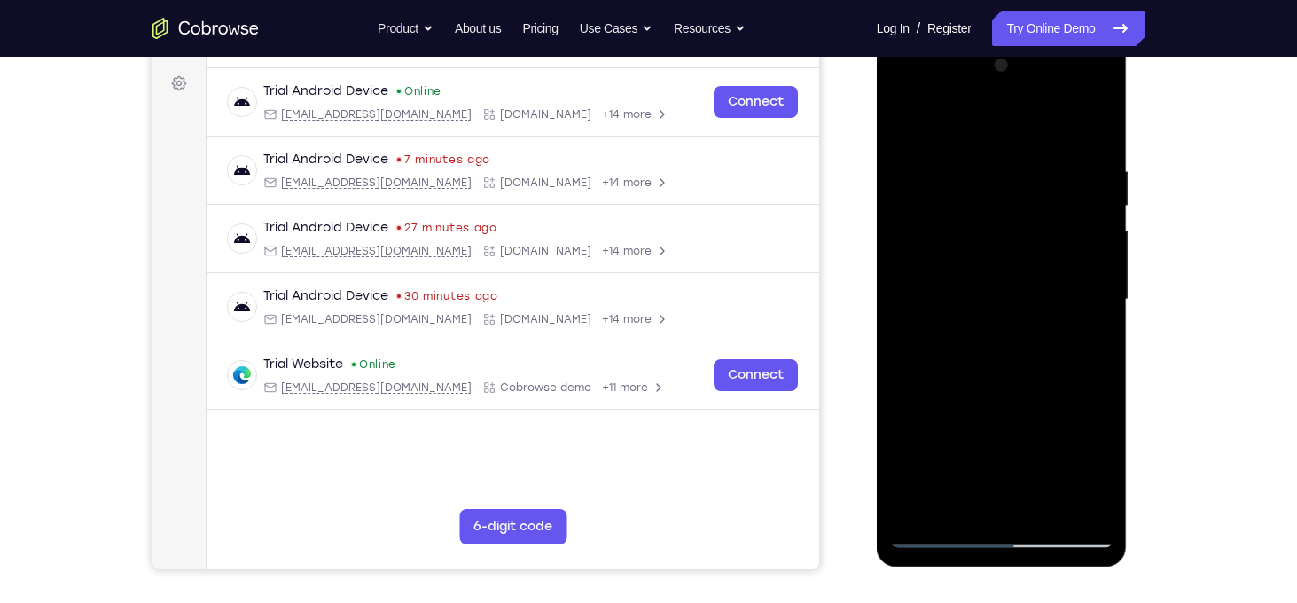
drag, startPoint x: 1012, startPoint y: 349, endPoint x: 1028, endPoint y: 189, distance: 161.3
click at [1028, 189] on div at bounding box center [1001, 299] width 223 height 497
drag, startPoint x: 1016, startPoint y: 406, endPoint x: 1032, endPoint y: 98, distance: 308.1
click at [1032, 98] on div at bounding box center [1001, 299] width 223 height 497
drag, startPoint x: 1060, startPoint y: 372, endPoint x: 1050, endPoint y: 220, distance: 152.0
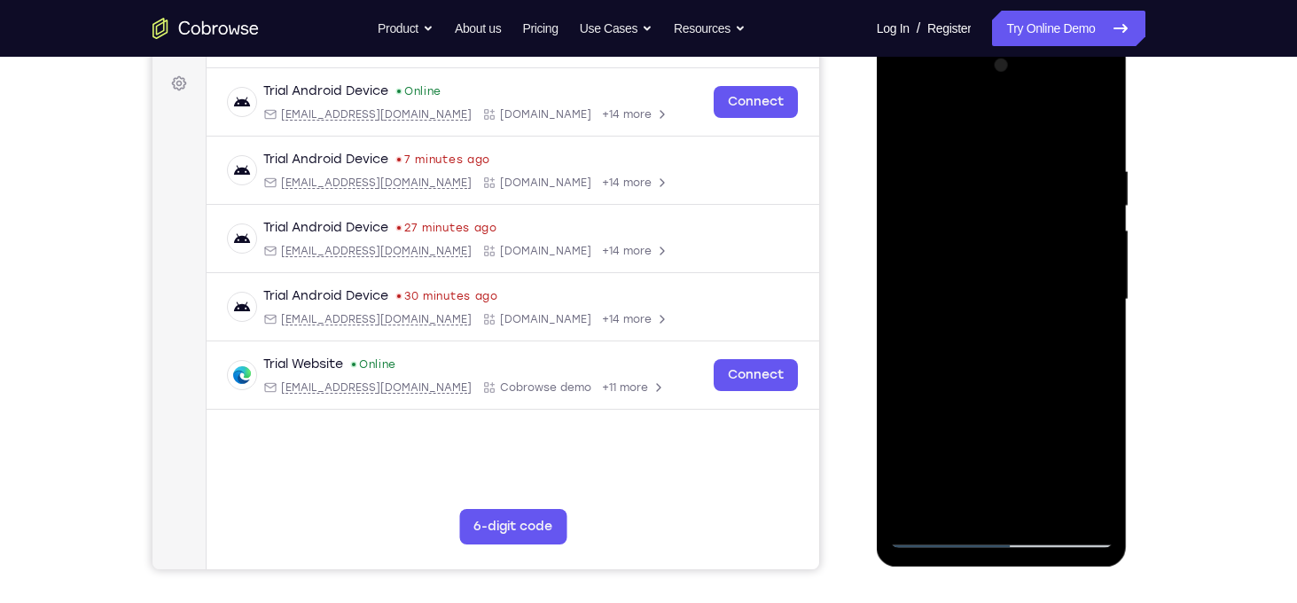
click at [1050, 220] on div at bounding box center [1001, 299] width 223 height 497
drag, startPoint x: 1016, startPoint y: 338, endPoint x: 1037, endPoint y: 202, distance: 137.3
click at [1037, 202] on div at bounding box center [1001, 299] width 223 height 497
drag, startPoint x: 1019, startPoint y: 387, endPoint x: 1029, endPoint y: 270, distance: 116.6
click at [1029, 270] on div at bounding box center [1001, 299] width 223 height 497
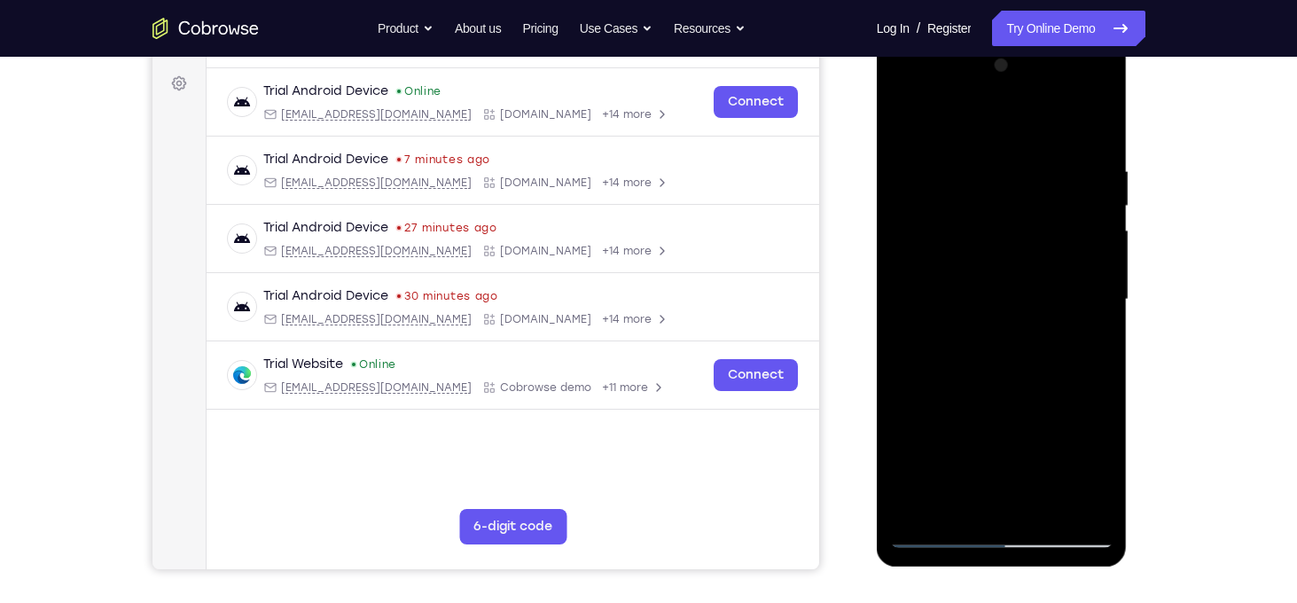
drag, startPoint x: 1026, startPoint y: 360, endPoint x: 1043, endPoint y: 207, distance: 154.3
click at [1043, 207] on div at bounding box center [1001, 299] width 223 height 497
drag, startPoint x: 1029, startPoint y: 372, endPoint x: 1046, endPoint y: 223, distance: 150.0
click at [1046, 223] on div at bounding box center [1001, 299] width 223 height 497
drag, startPoint x: 1019, startPoint y: 409, endPoint x: 1040, endPoint y: 246, distance: 164.5
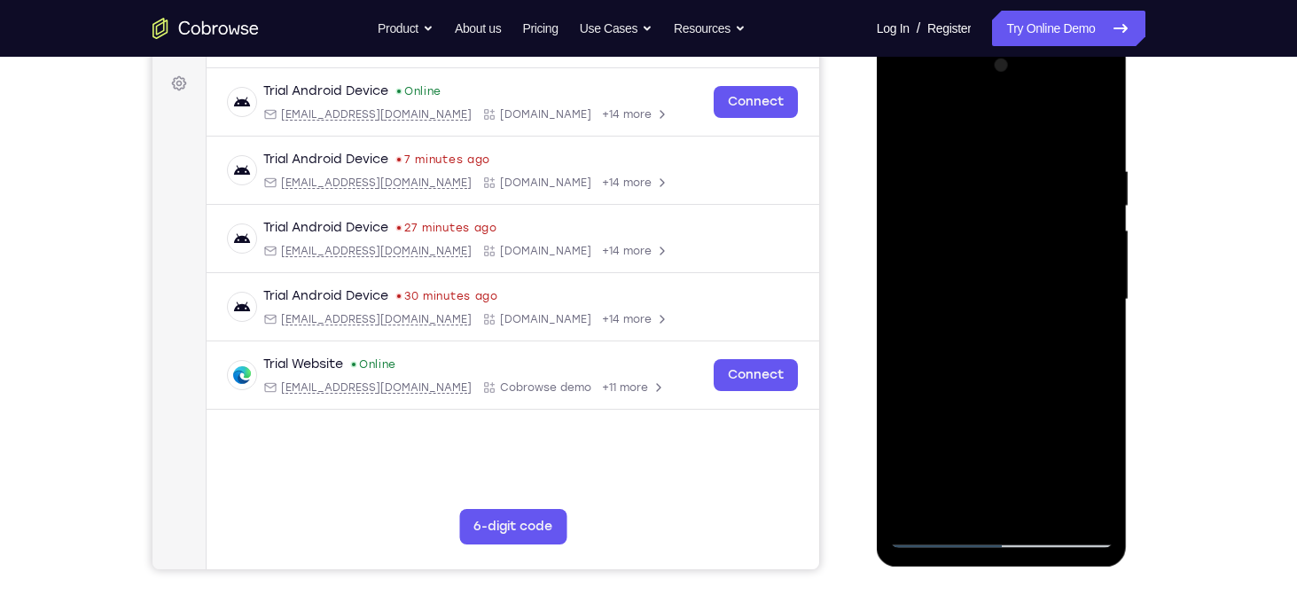
click at [1040, 246] on div at bounding box center [1001, 299] width 223 height 497
drag, startPoint x: 1022, startPoint y: 378, endPoint x: 1060, endPoint y: 153, distance: 227.4
click at [1060, 153] on div at bounding box center [1001, 299] width 223 height 497
drag, startPoint x: 1021, startPoint y: 371, endPoint x: 1044, endPoint y: 241, distance: 131.5
click at [1044, 241] on div at bounding box center [1001, 299] width 223 height 497
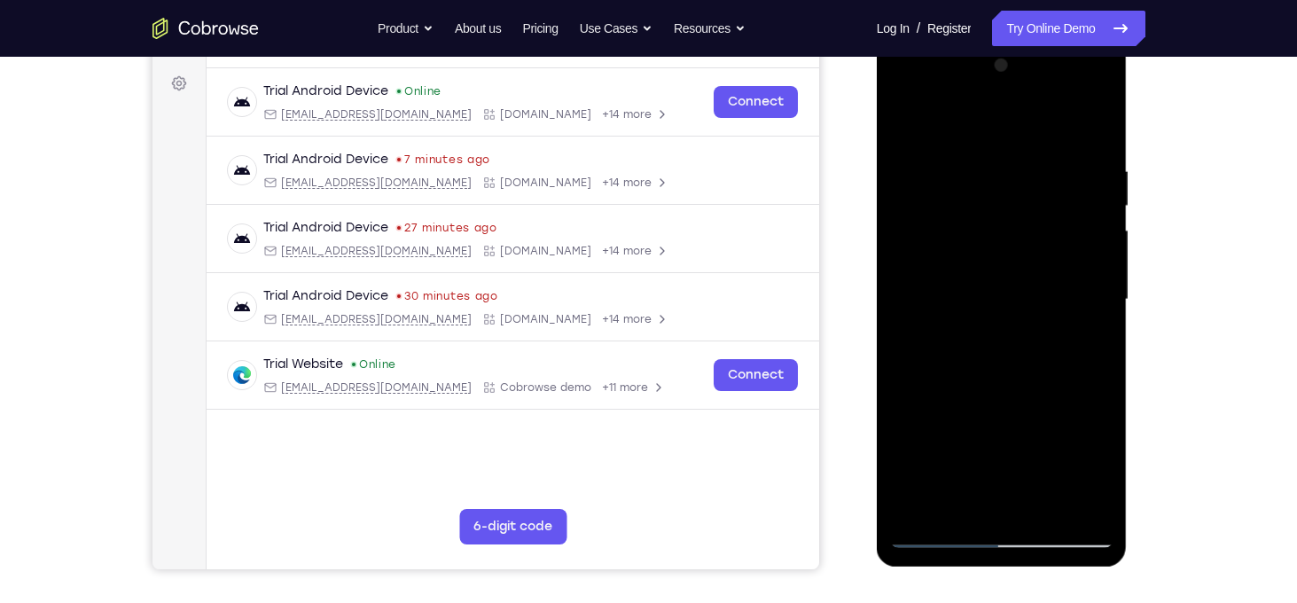
drag, startPoint x: 997, startPoint y: 465, endPoint x: 1006, endPoint y: 403, distance: 62.7
click at [1006, 403] on div at bounding box center [1001, 299] width 223 height 497
click at [913, 301] on div at bounding box center [1001, 299] width 223 height 497
drag, startPoint x: 993, startPoint y: 198, endPoint x: 989, endPoint y: 323, distance: 125.1
click at [989, 323] on div at bounding box center [1001, 299] width 223 height 497
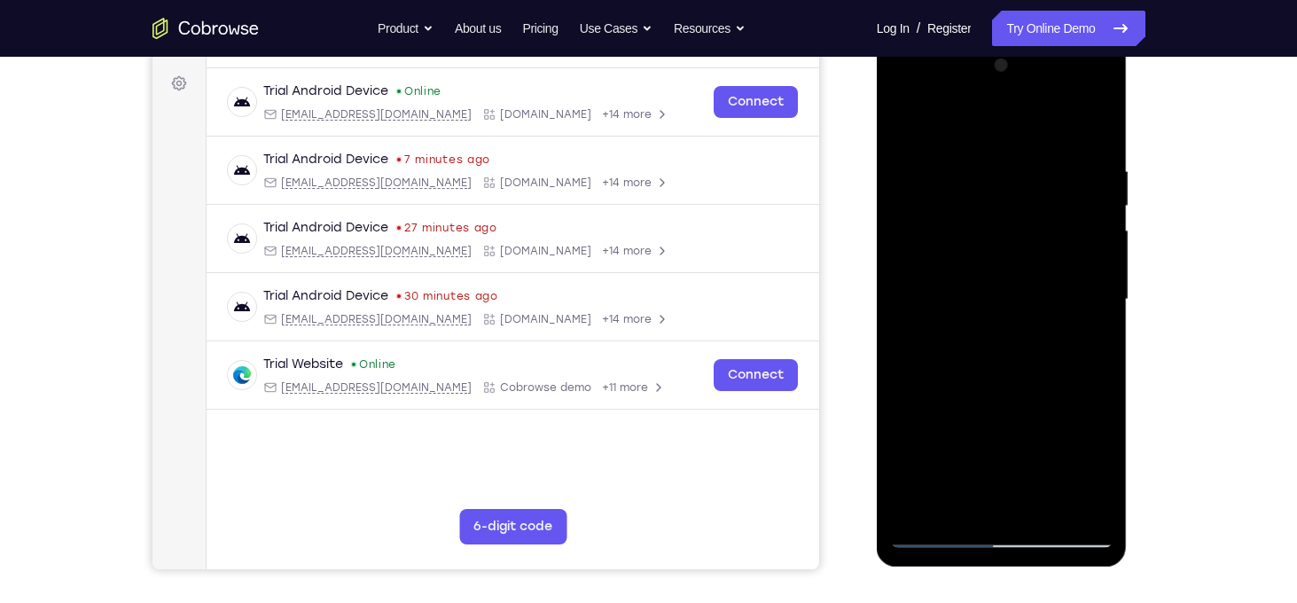
click at [933, 218] on div at bounding box center [1001, 299] width 223 height 497
click at [905, 109] on div at bounding box center [1001, 299] width 223 height 497
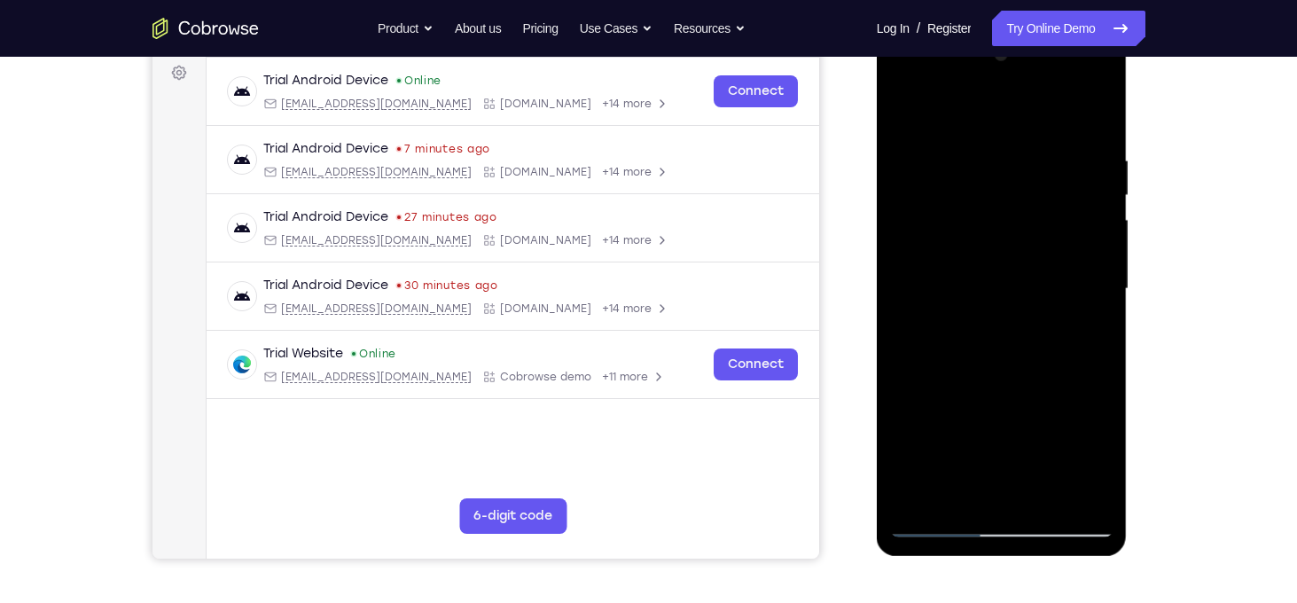
click at [943, 518] on div at bounding box center [1001, 289] width 223 height 497
click at [926, 501] on div at bounding box center [1001, 289] width 223 height 497
click at [959, 485] on div at bounding box center [1001, 289] width 223 height 497
click at [1098, 306] on div at bounding box center [1001, 289] width 223 height 497
click at [1103, 299] on div at bounding box center [1001, 289] width 223 height 497
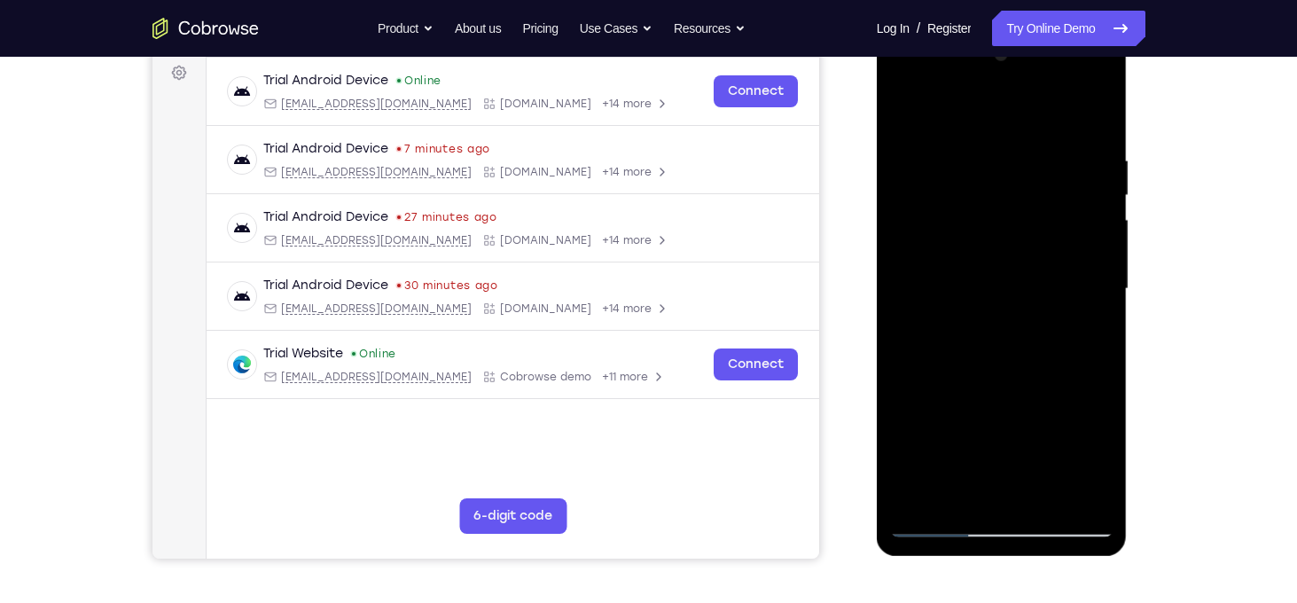
click at [1102, 300] on div at bounding box center [1001, 289] width 223 height 497
click at [1098, 301] on div at bounding box center [1001, 289] width 223 height 497
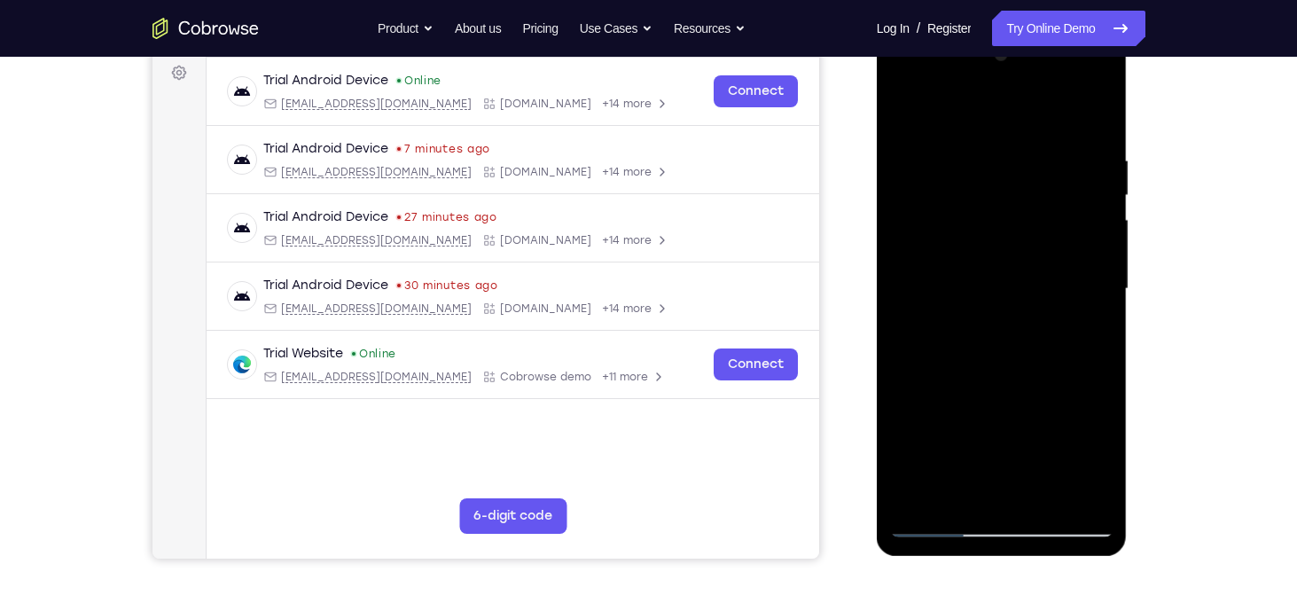
click at [1098, 301] on div at bounding box center [1001, 289] width 223 height 497
click at [923, 129] on div at bounding box center [1001, 289] width 223 height 497
drag, startPoint x: 1065, startPoint y: 286, endPoint x: 1054, endPoint y: 231, distance: 55.1
click at [1054, 231] on div at bounding box center [1001, 289] width 223 height 497
drag, startPoint x: 1054, startPoint y: 231, endPoint x: 1041, endPoint y: 103, distance: 129.3
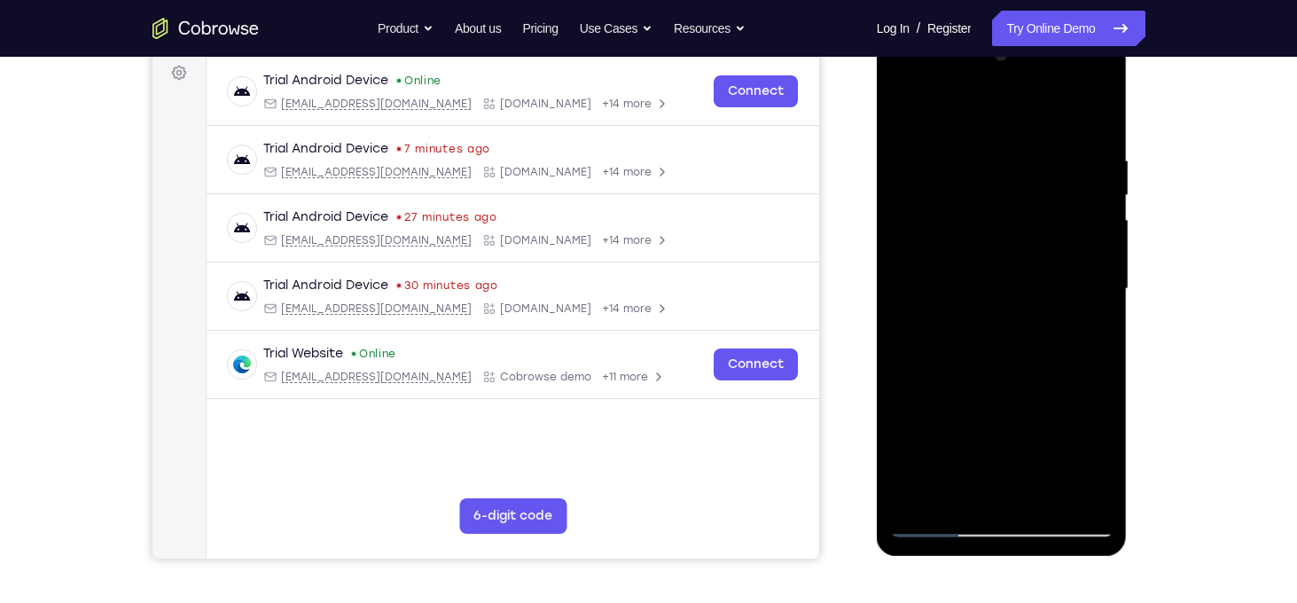
click at [1041, 103] on div at bounding box center [1001, 289] width 223 height 497
drag, startPoint x: 1066, startPoint y: 340, endPoint x: 1068, endPoint y: 223, distance: 116.2
click at [1068, 223] on div at bounding box center [1001, 289] width 223 height 497
drag, startPoint x: 1080, startPoint y: 357, endPoint x: 1079, endPoint y: 256, distance: 101.1
click at [1079, 256] on div at bounding box center [1001, 289] width 223 height 497
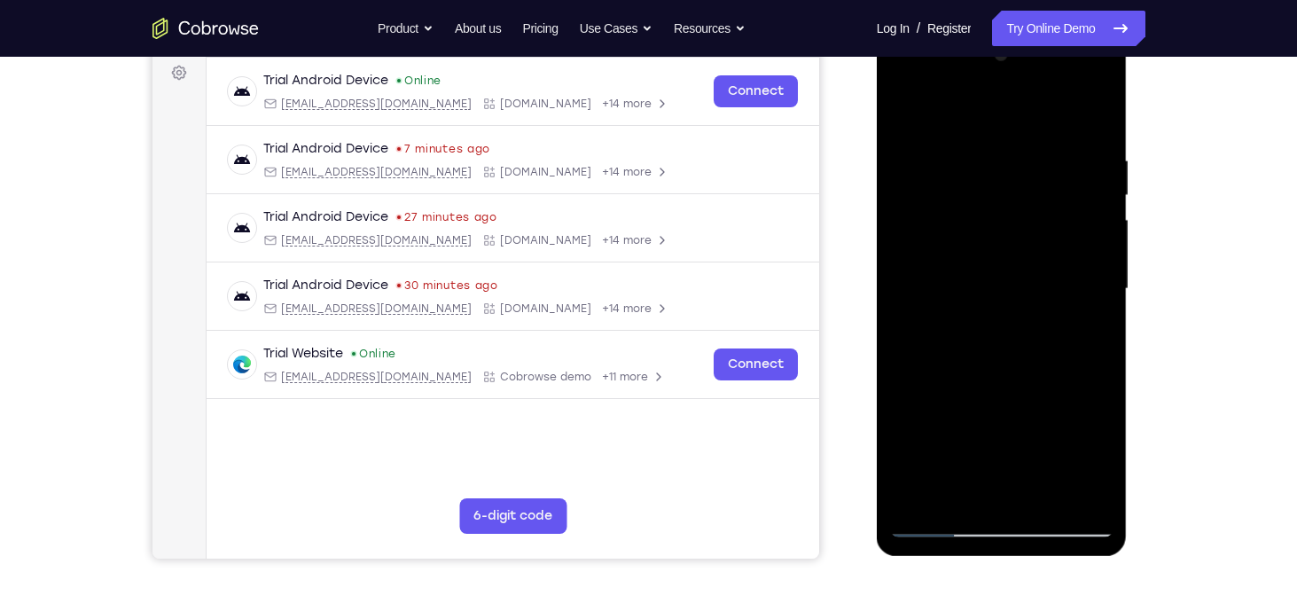
drag, startPoint x: 1055, startPoint y: 377, endPoint x: 1060, endPoint y: 203, distance: 173.9
click at [1060, 203] on div at bounding box center [1001, 289] width 223 height 497
drag, startPoint x: 1036, startPoint y: 215, endPoint x: 1047, endPoint y: 370, distance: 155.5
click at [1047, 370] on div at bounding box center [1001, 289] width 223 height 497
drag, startPoint x: 1014, startPoint y: 205, endPoint x: 1011, endPoint y: 472, distance: 266.9
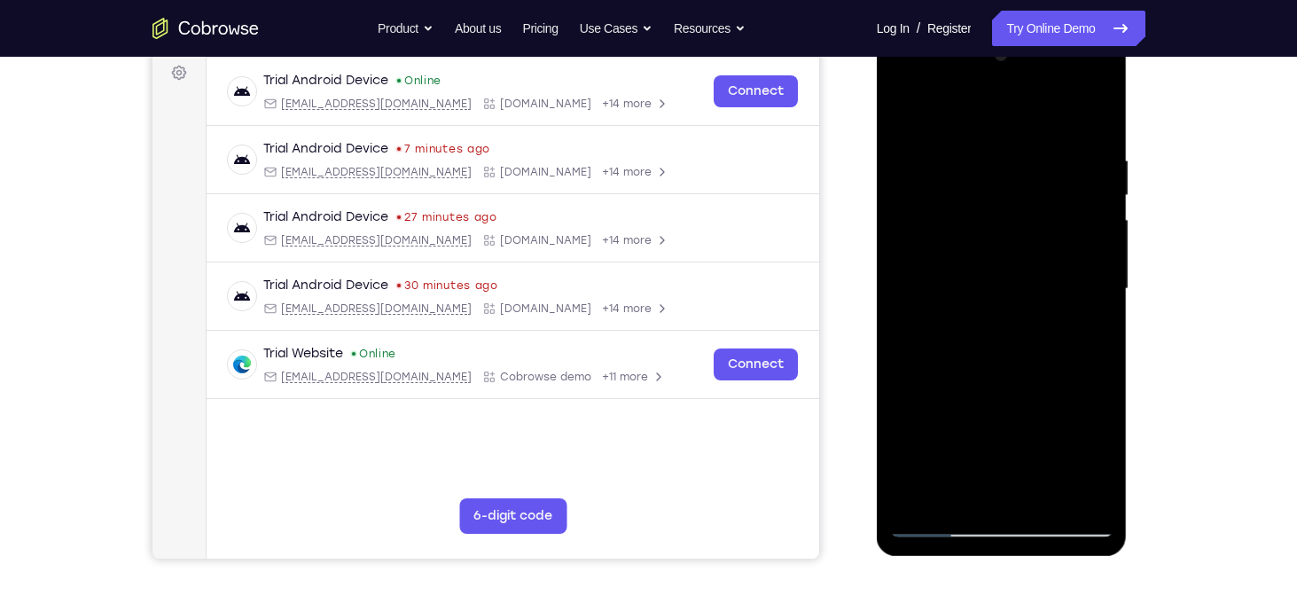
click at [1011, 472] on div at bounding box center [1001, 289] width 223 height 497
drag, startPoint x: 991, startPoint y: 278, endPoint x: 980, endPoint y: 403, distance: 125.5
click at [980, 403] on div at bounding box center [1001, 289] width 223 height 497
drag, startPoint x: 990, startPoint y: 352, endPoint x: 991, endPoint y: 275, distance: 77.2
click at [991, 275] on div at bounding box center [1001, 289] width 223 height 497
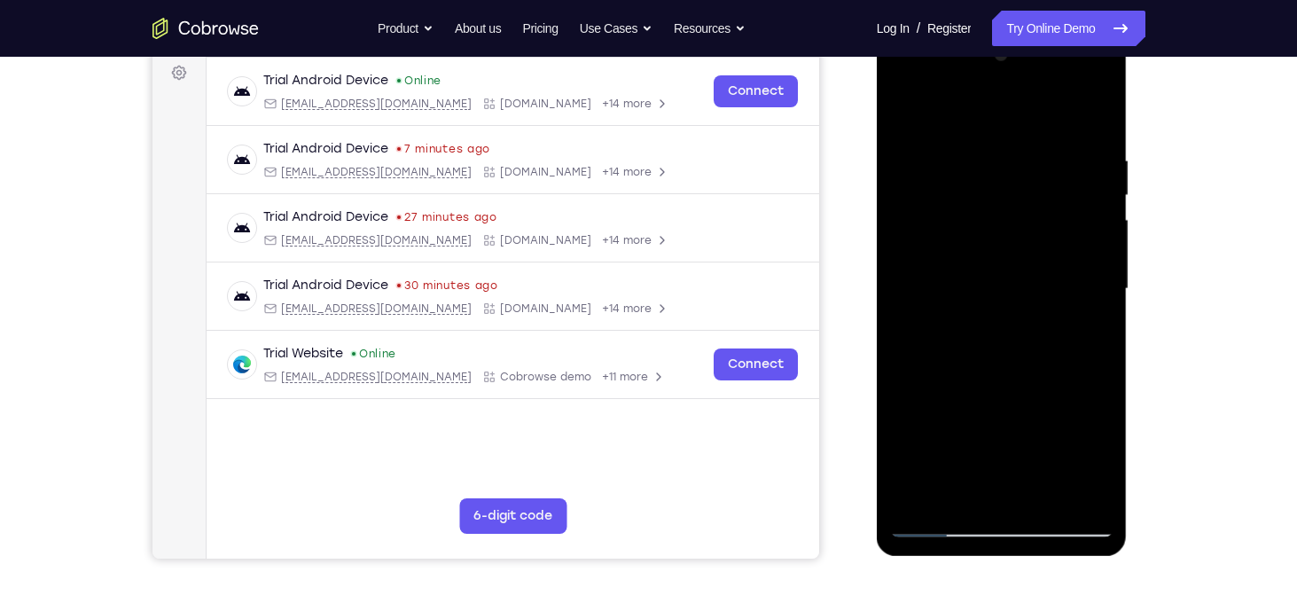
drag, startPoint x: 1017, startPoint y: 171, endPoint x: 1029, endPoint y: 383, distance: 212.2
click at [1029, 383] on div at bounding box center [1001, 289] width 223 height 497
click at [919, 503] on div at bounding box center [1001, 289] width 223 height 497
click at [1081, 502] on div at bounding box center [1001, 289] width 223 height 497
click at [913, 490] on div at bounding box center [1001, 289] width 223 height 497
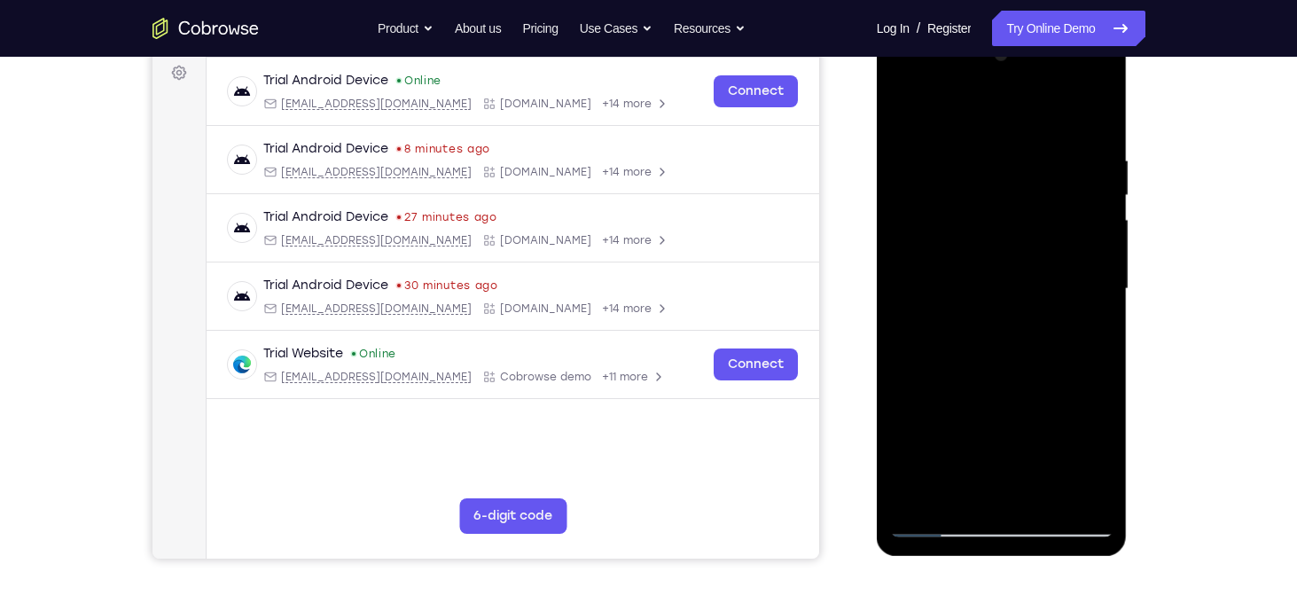
click at [963, 491] on div at bounding box center [1001, 289] width 223 height 497
click at [992, 115] on div at bounding box center [1001, 289] width 223 height 497
drag, startPoint x: 1004, startPoint y: 249, endPoint x: 1010, endPoint y: 195, distance: 54.4
click at [1010, 195] on div at bounding box center [1001, 289] width 223 height 497
click at [960, 239] on div at bounding box center [1001, 289] width 223 height 497
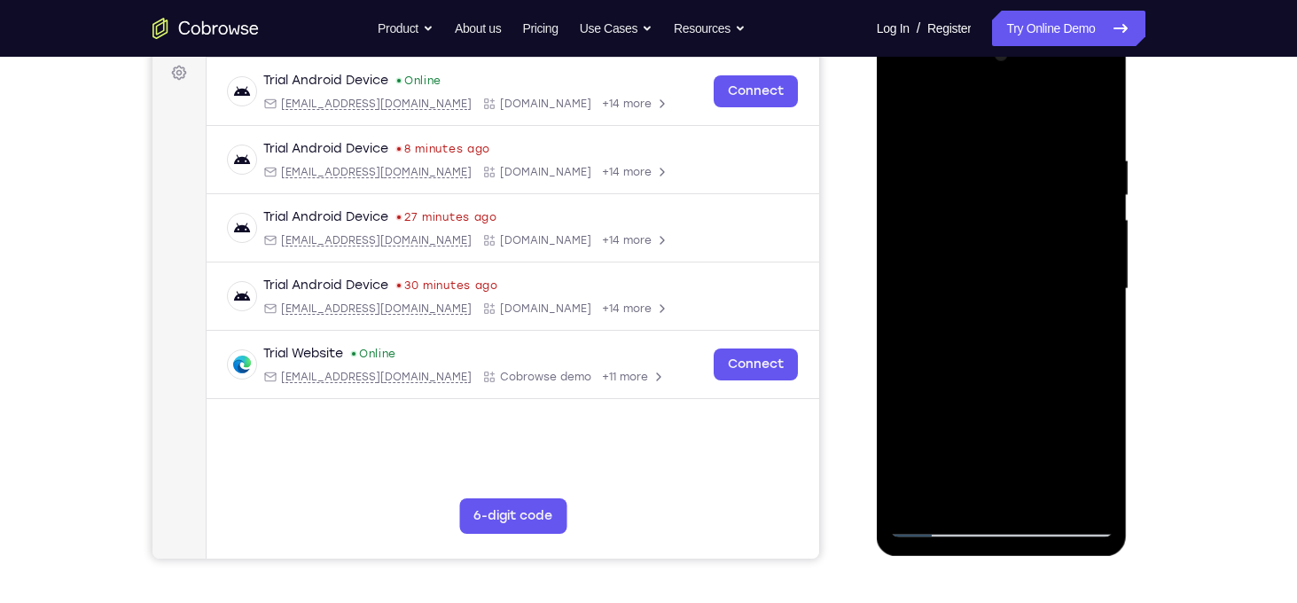
click at [1089, 486] on div at bounding box center [1001, 289] width 223 height 497
click at [1036, 496] on div at bounding box center [1001, 289] width 223 height 497
click at [1019, 385] on div at bounding box center [1001, 289] width 223 height 497
drag, startPoint x: 1012, startPoint y: 372, endPoint x: 1008, endPoint y: 183, distance: 189.8
click at [1008, 183] on div at bounding box center [1001, 289] width 223 height 497
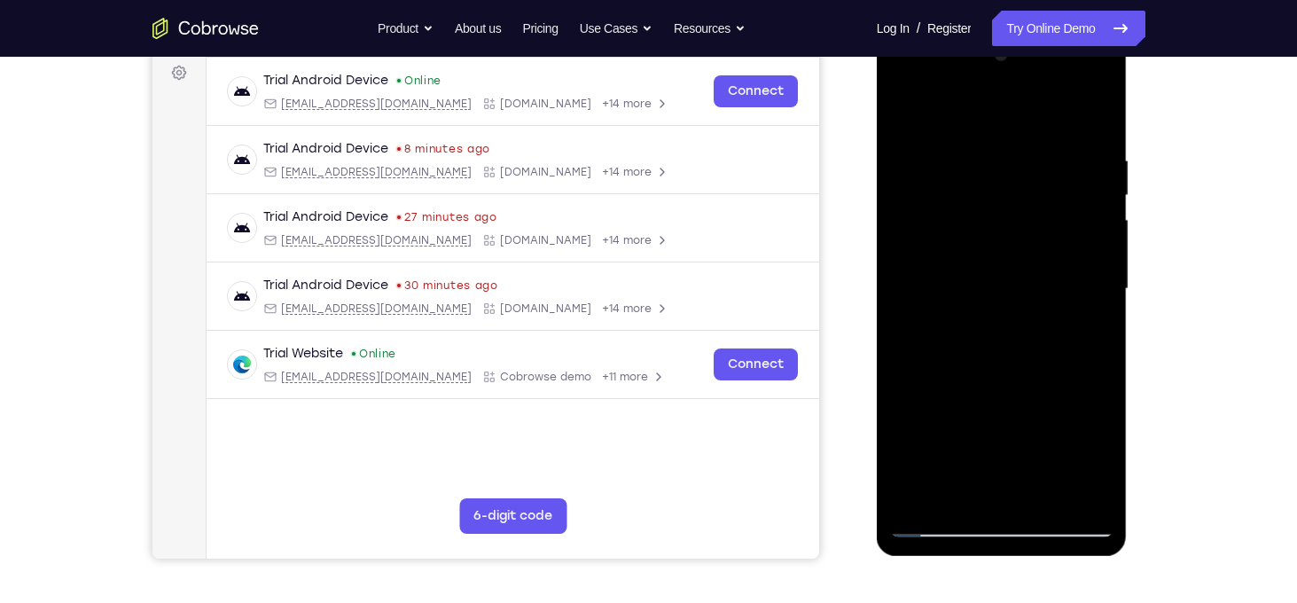
drag, startPoint x: 1036, startPoint y: 393, endPoint x: 1049, endPoint y: 145, distance: 247.7
click at [1049, 145] on div at bounding box center [1001, 289] width 223 height 497
drag, startPoint x: 1053, startPoint y: 353, endPoint x: 1073, endPoint y: 199, distance: 154.6
click at [1073, 199] on div at bounding box center [1001, 289] width 223 height 497
click at [952, 497] on div at bounding box center [1001, 289] width 223 height 497
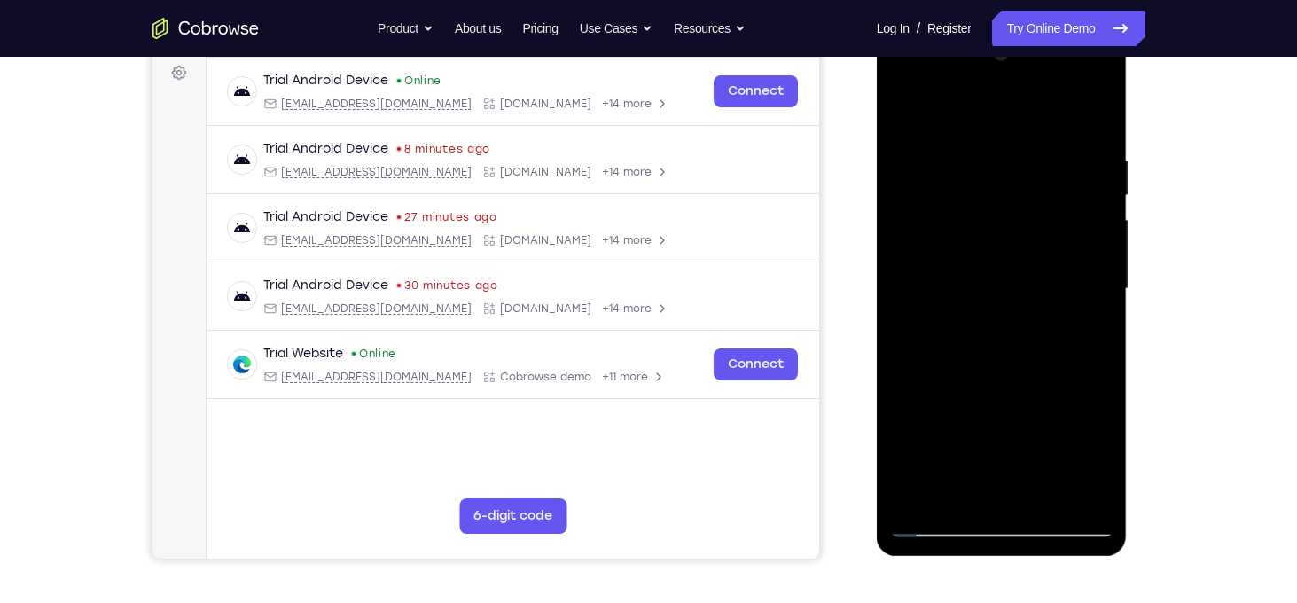
click at [966, 106] on div at bounding box center [1001, 289] width 223 height 497
drag, startPoint x: 993, startPoint y: 244, endPoint x: 1000, endPoint y: 366, distance: 122.6
click at [1000, 366] on div at bounding box center [1001, 289] width 223 height 497
click at [1042, 244] on div at bounding box center [1001, 289] width 223 height 497
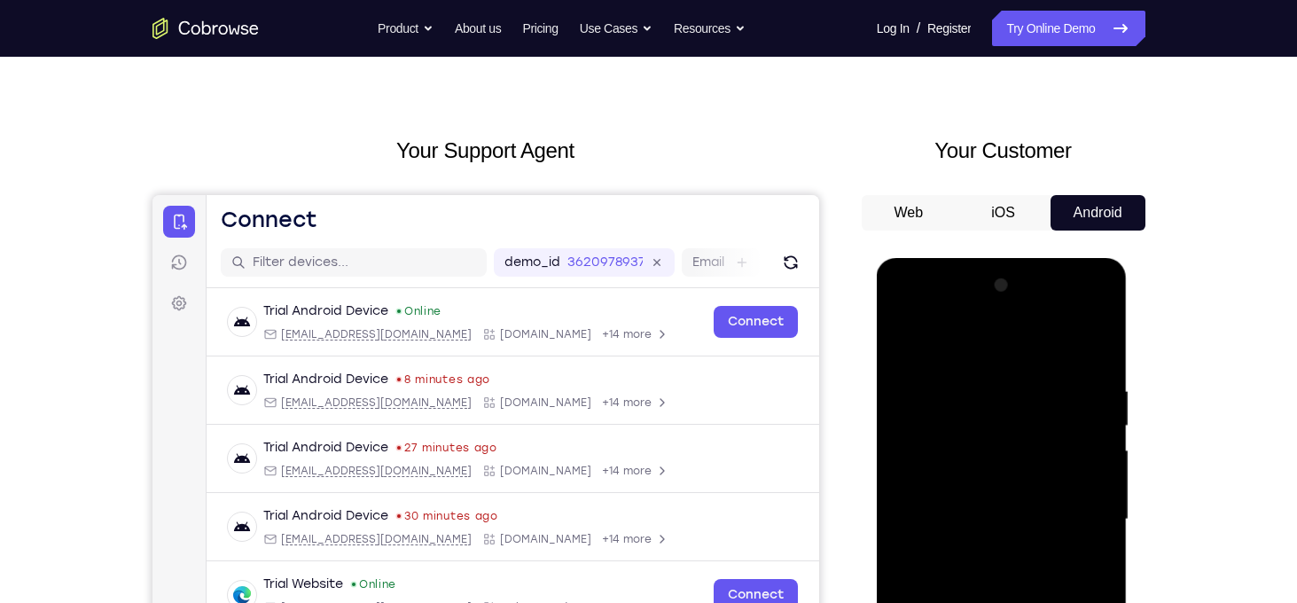
scroll to position [0, 0]
